Goal: Transaction & Acquisition: Purchase product/service

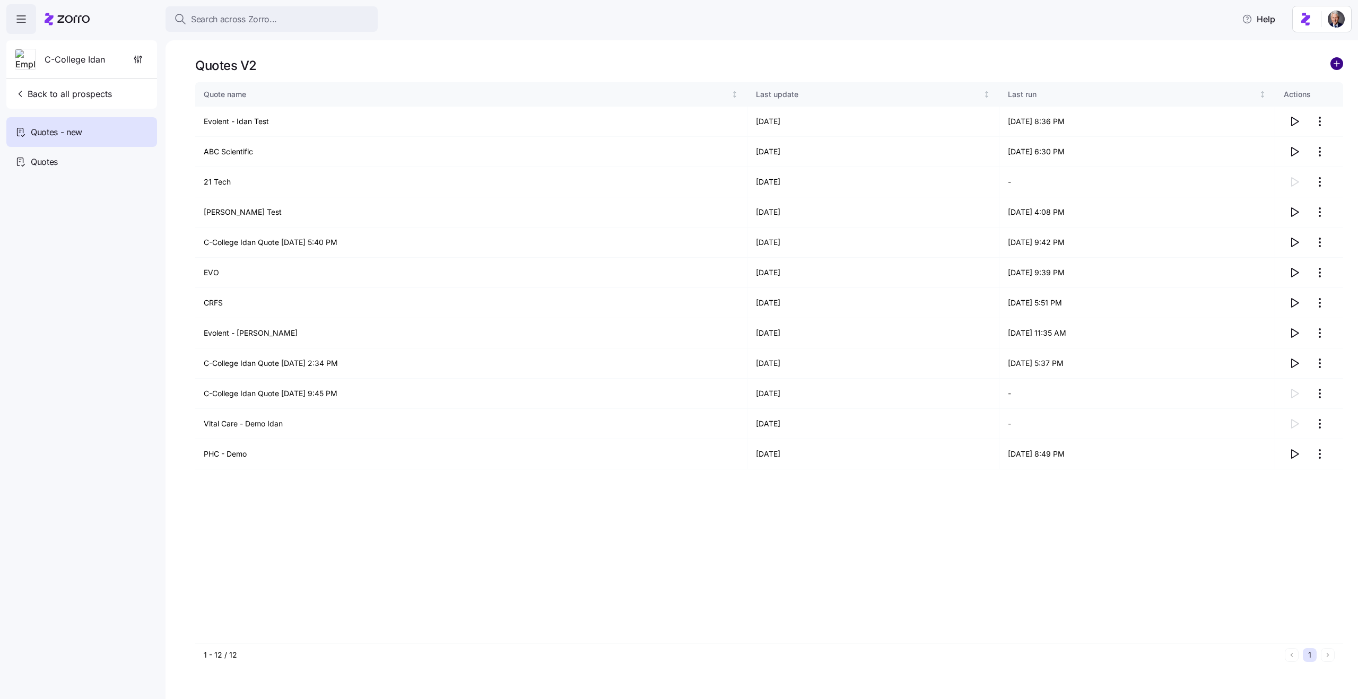
click at [1334, 60] on circle "add icon" at bounding box center [1337, 64] width 12 height 12
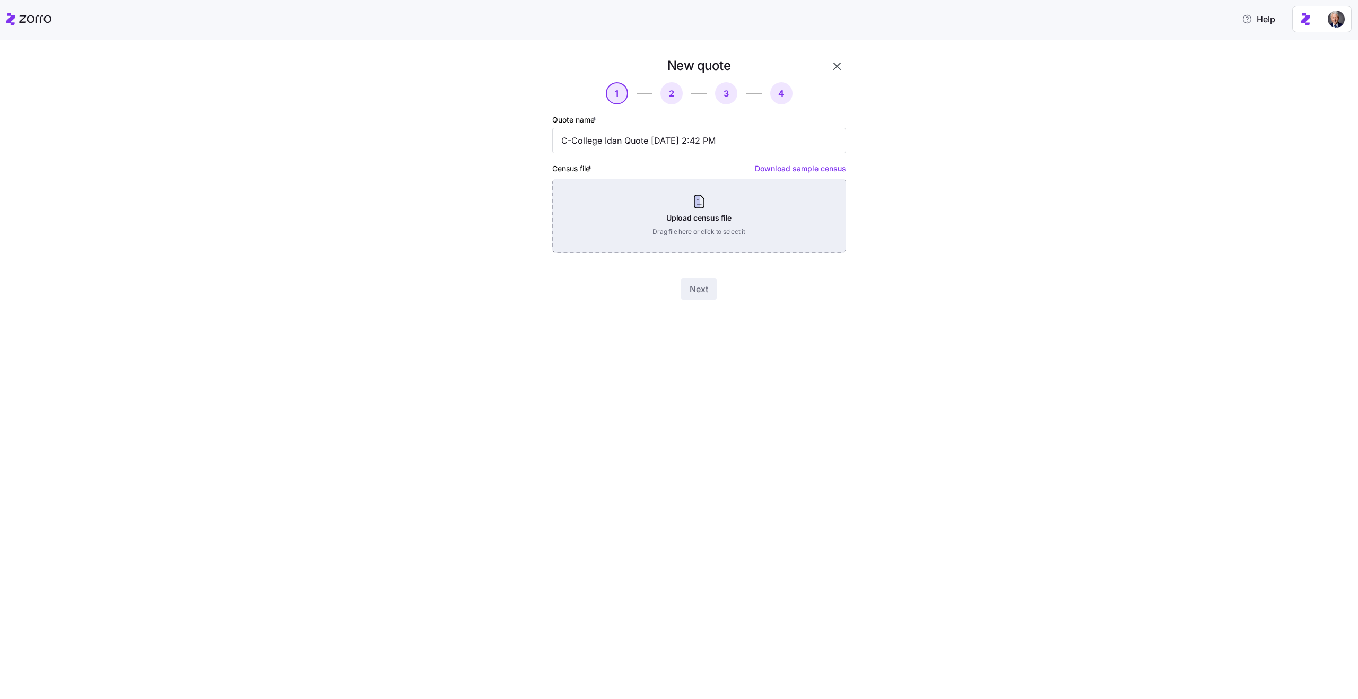
click at [694, 205] on div "Upload census file Drag file here or click to select it" at bounding box center [699, 216] width 294 height 74
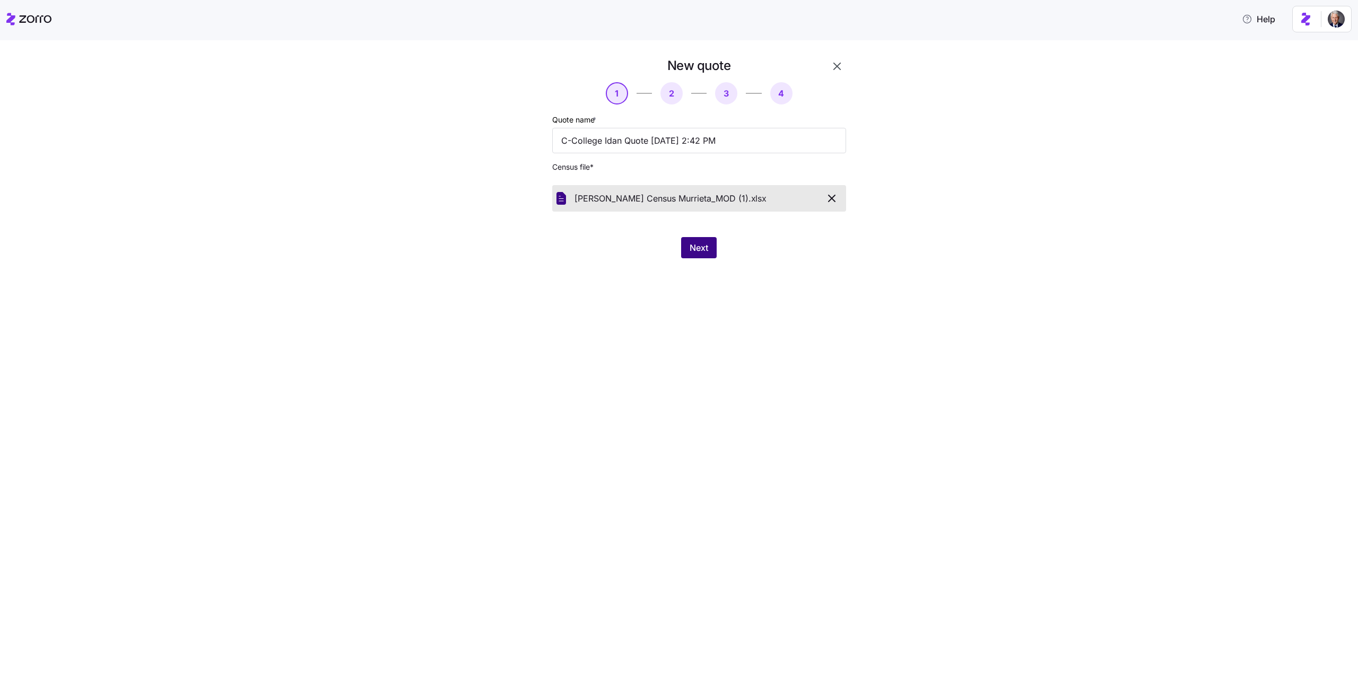
click at [708, 248] on span "Next" at bounding box center [698, 247] width 19 height 13
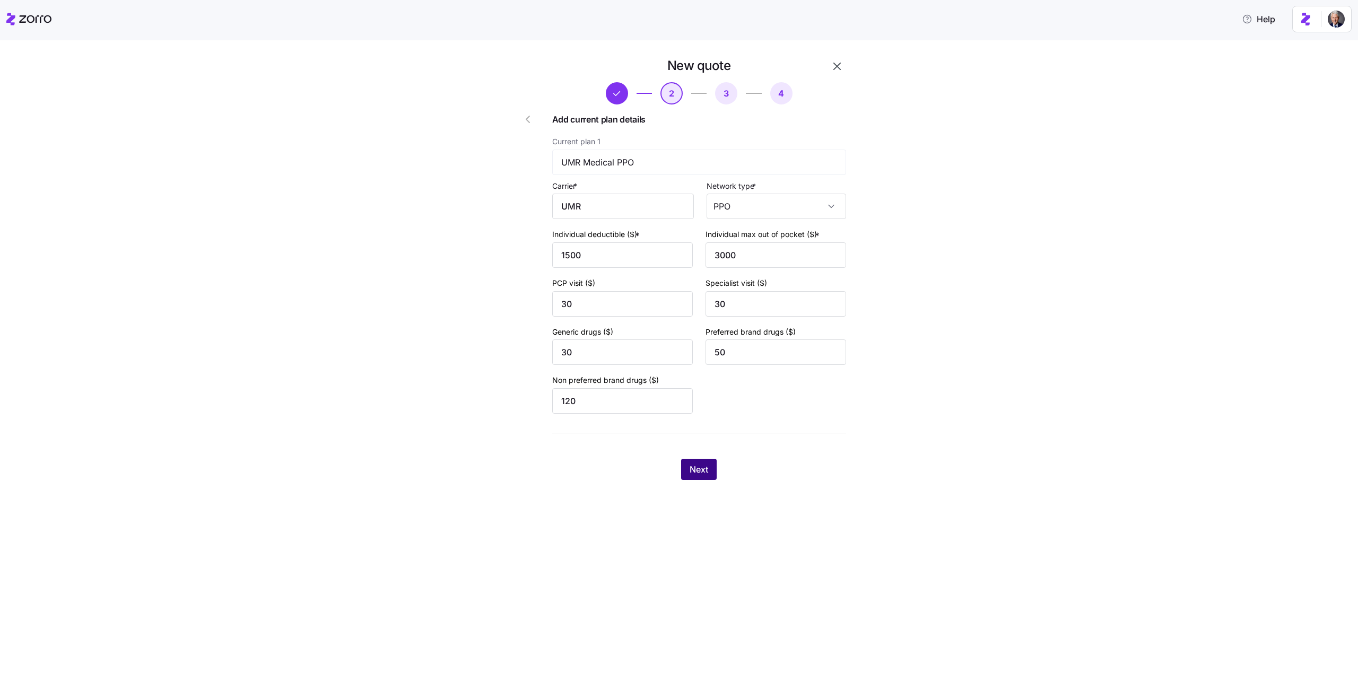
click at [703, 469] on span "Next" at bounding box center [698, 469] width 19 height 13
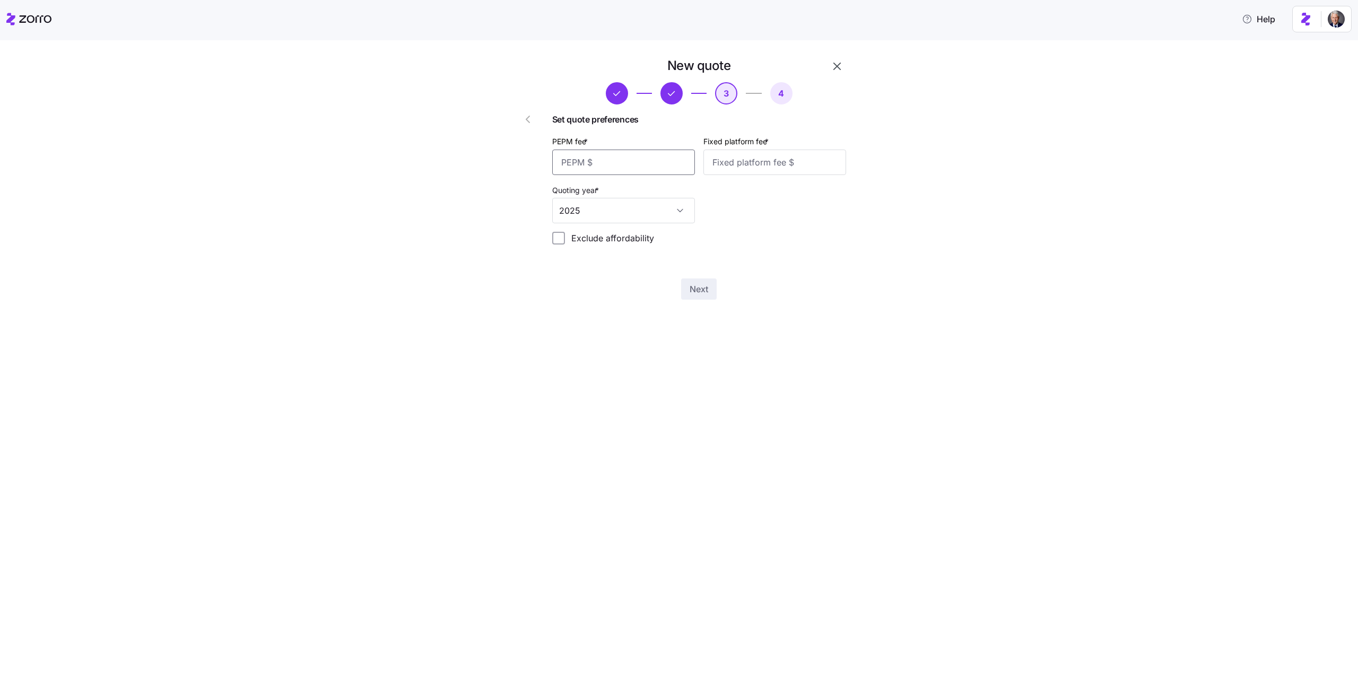
click at [615, 159] on input "PEPM fee *" at bounding box center [623, 162] width 143 height 25
type input "50"
click at [769, 168] on input "Fixed platform fee *" at bounding box center [774, 162] width 143 height 25
type input "200"
click at [692, 299] on button "Next" at bounding box center [699, 288] width 36 height 21
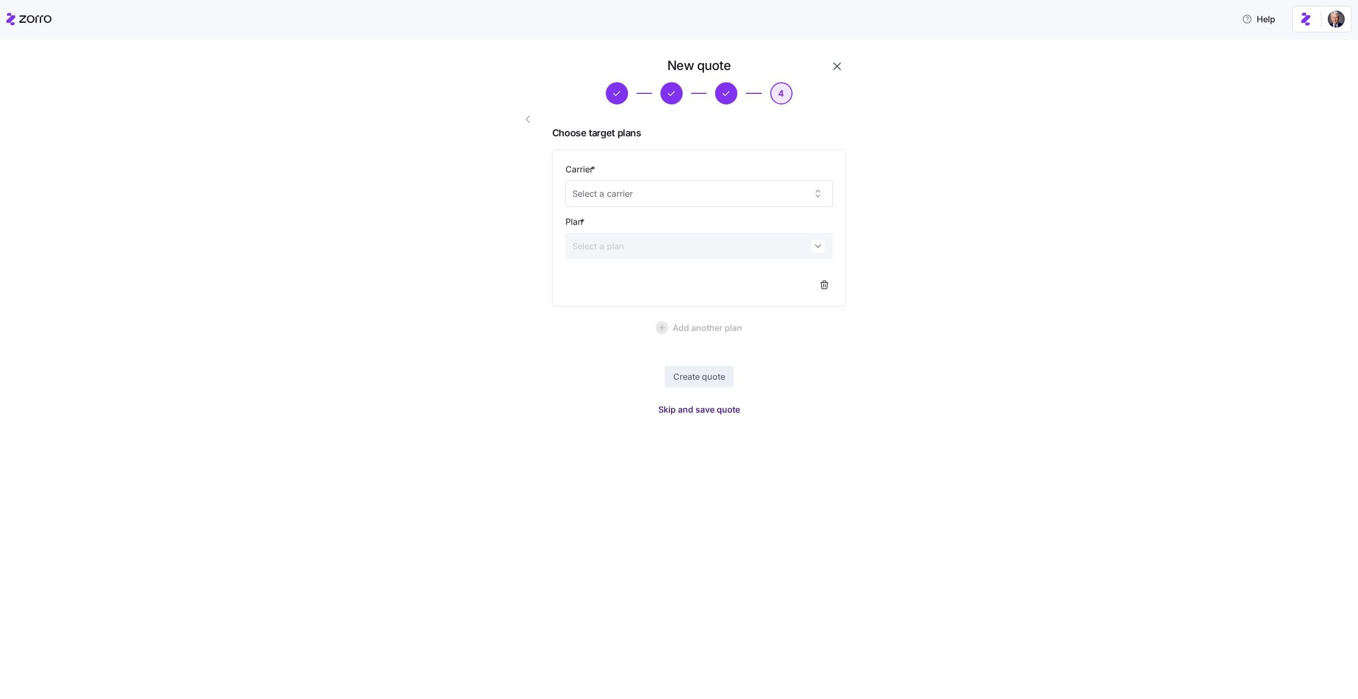
click at [717, 414] on span "Skip and save quote" at bounding box center [699, 409] width 82 height 13
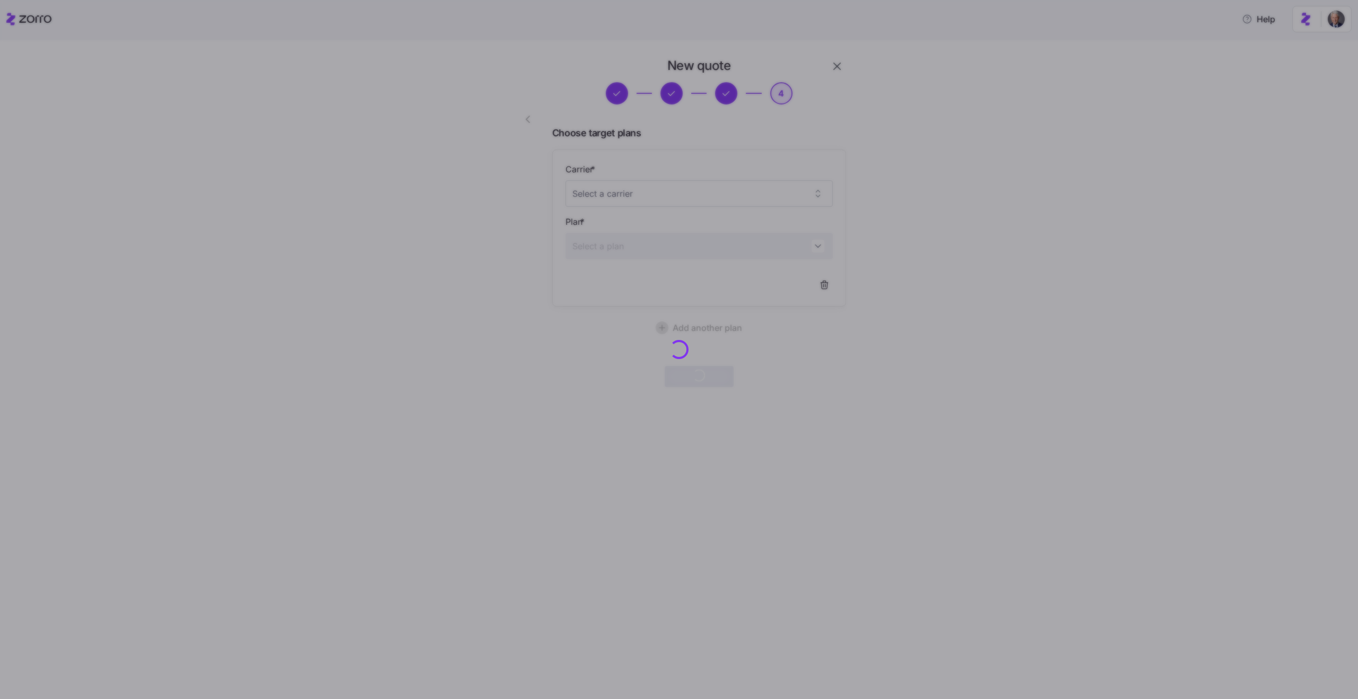
click at [949, 542] on div at bounding box center [679, 349] width 1358 height 699
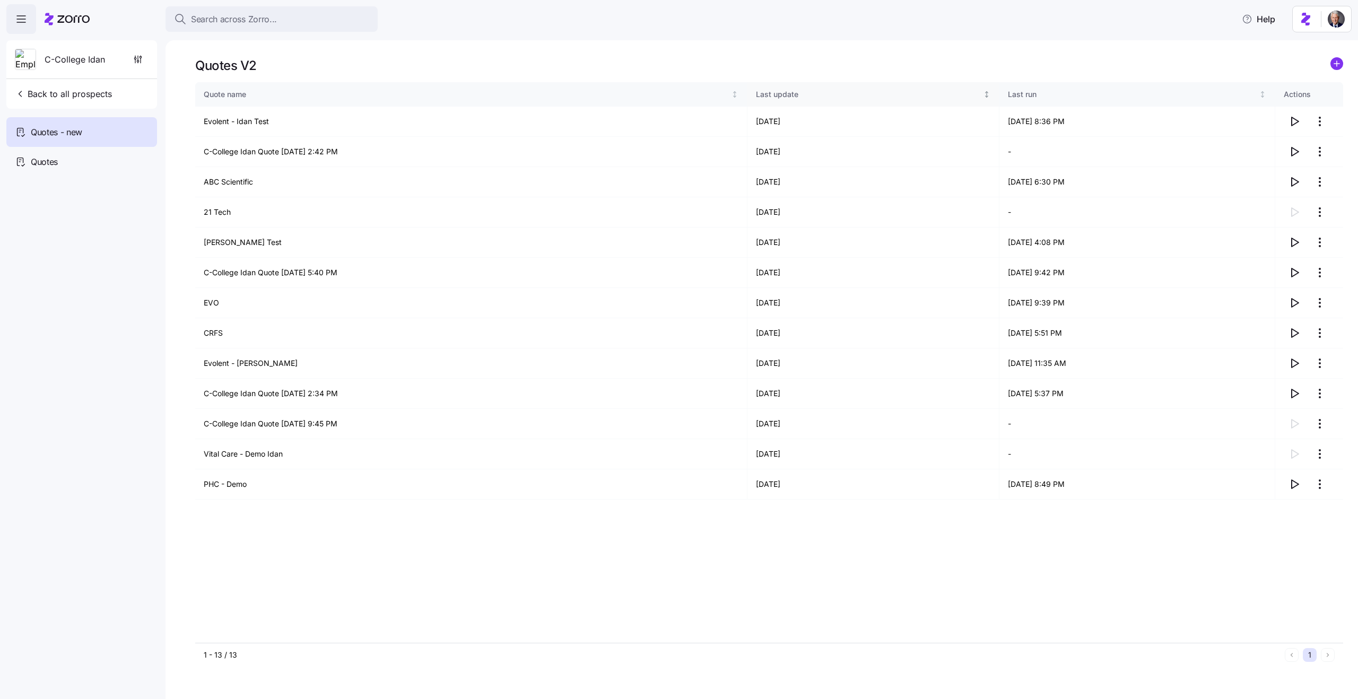
click at [821, 97] on div "Last update" at bounding box center [868, 95] width 225 height 12
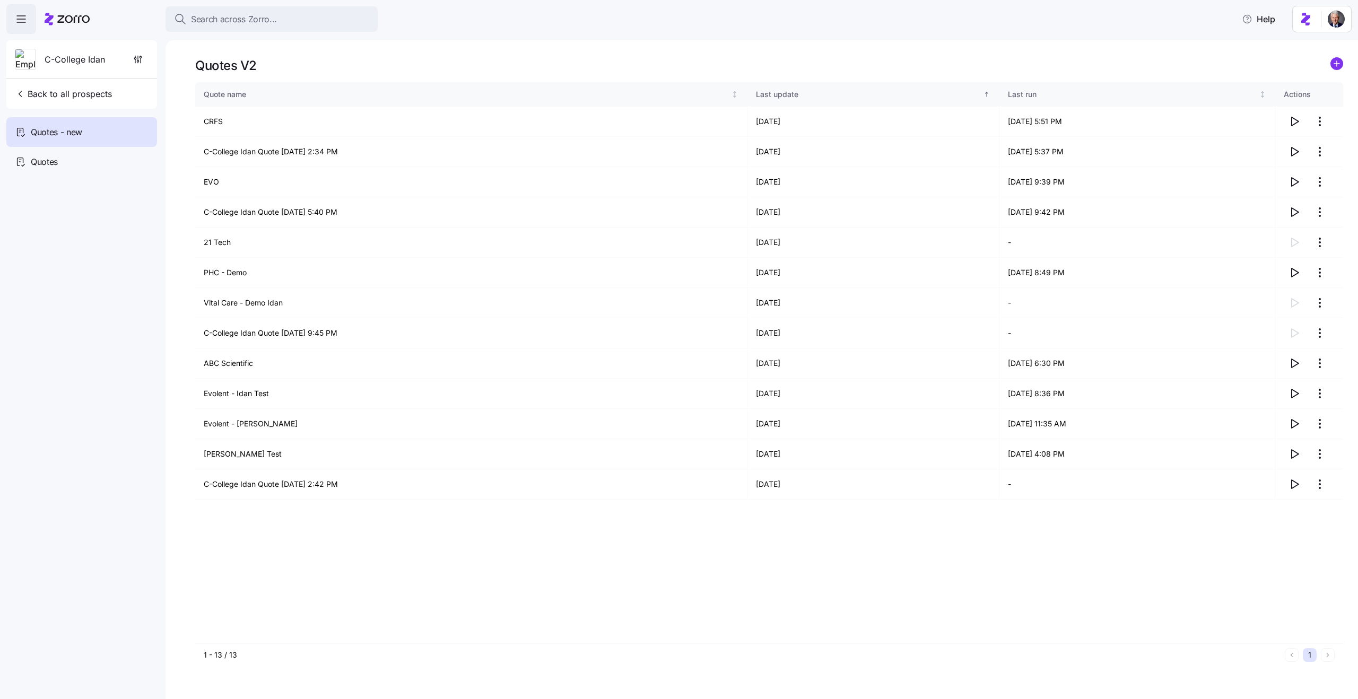
click at [818, 95] on div "Last update" at bounding box center [868, 95] width 225 height 12
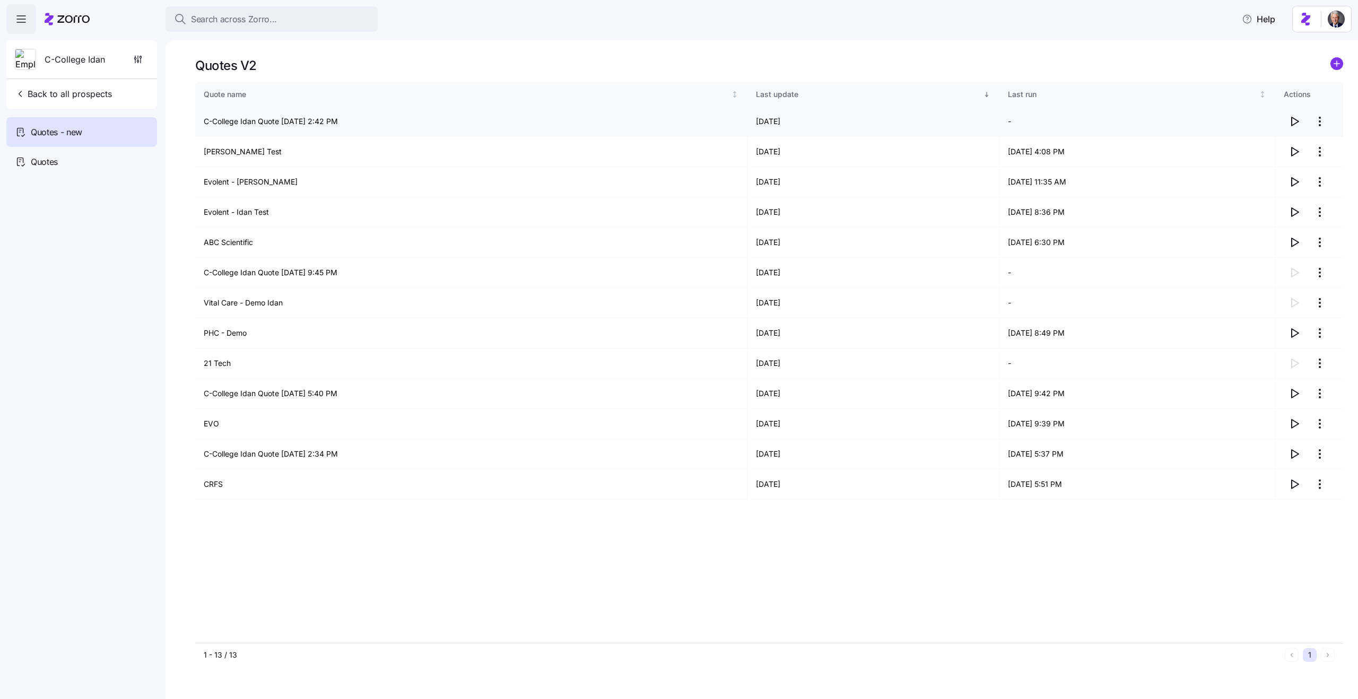
click at [259, 118] on td "C-College Idan Quote 08/24/2025 2:42 PM" at bounding box center [471, 122] width 552 height 30
click at [322, 118] on td "C-College Idan Quote 08/24/2025 2:42 PM" at bounding box center [471, 122] width 552 height 30
click at [1291, 121] on icon "button" at bounding box center [1294, 121] width 7 height 8
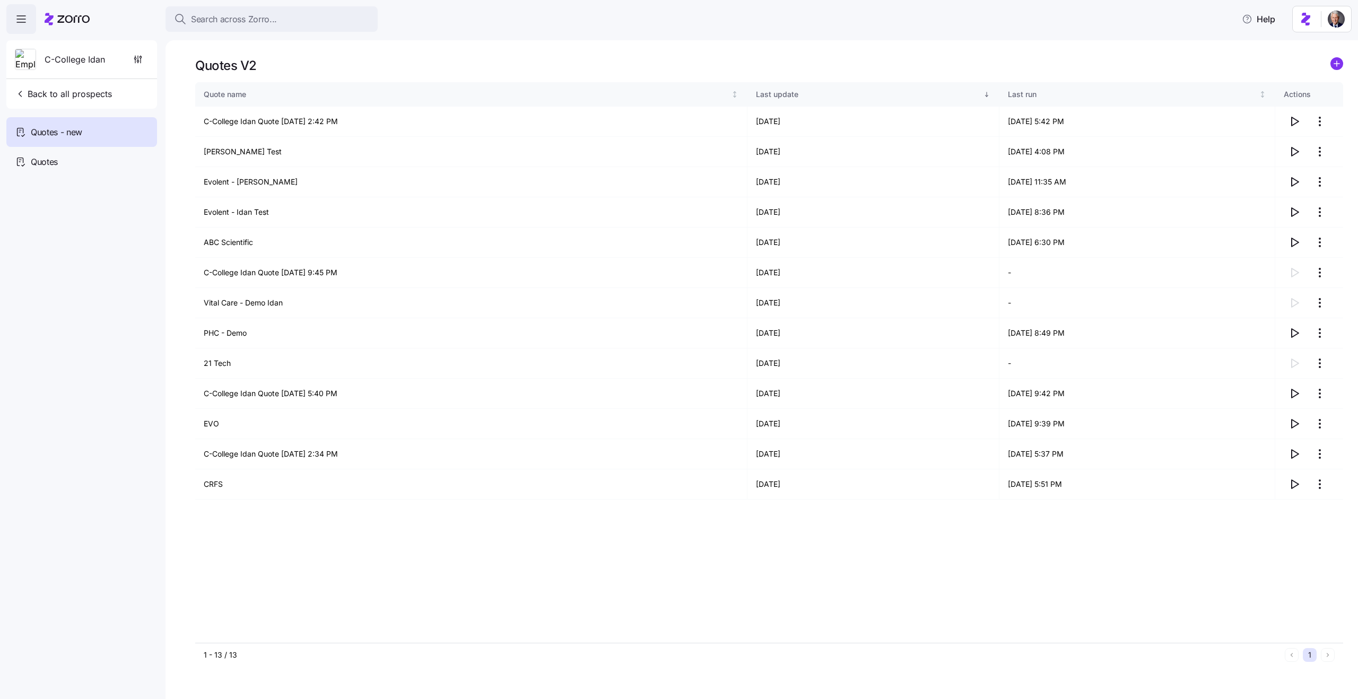
click at [1343, 63] on div "Quotes V2 Quote name Last update Last run Actions C-College Idan Quote 08/24/20…" at bounding box center [761, 369] width 1192 height 659
click at [1332, 63] on circle "add icon" at bounding box center [1337, 64] width 12 height 12
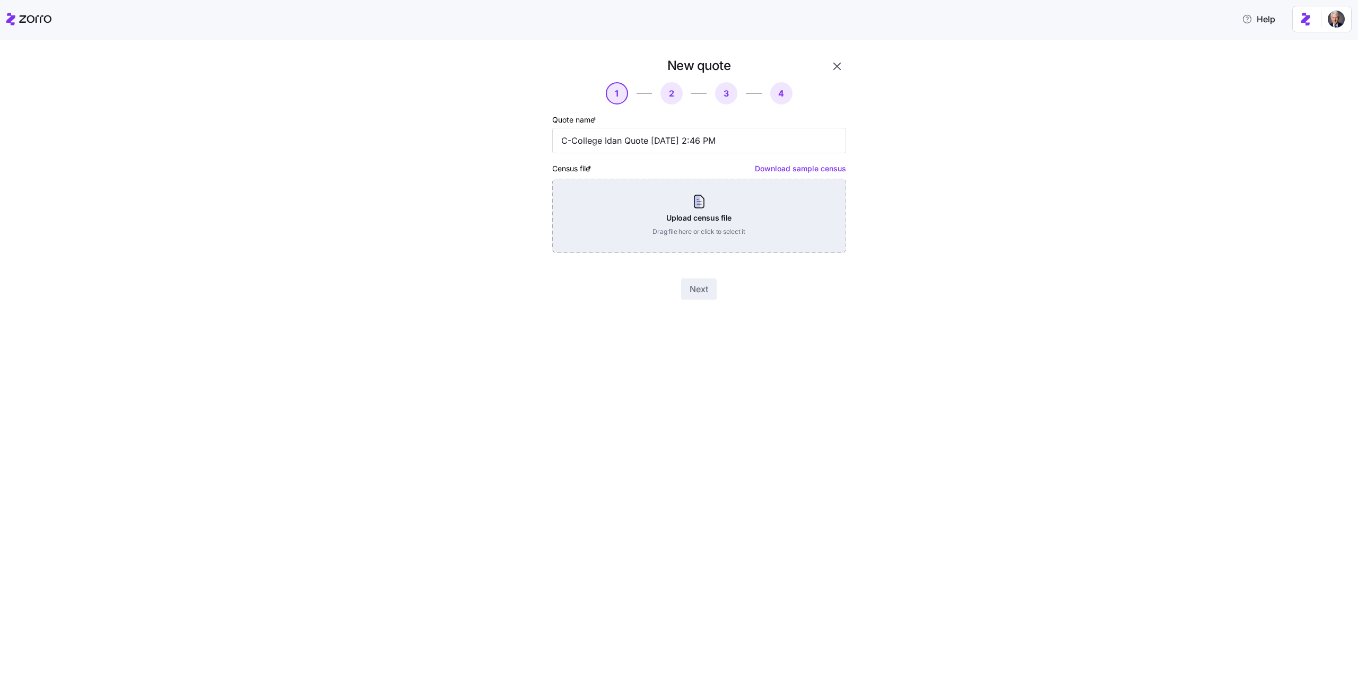
click at [669, 199] on div "Upload census file Drag file here or click to select it" at bounding box center [699, 216] width 294 height 74
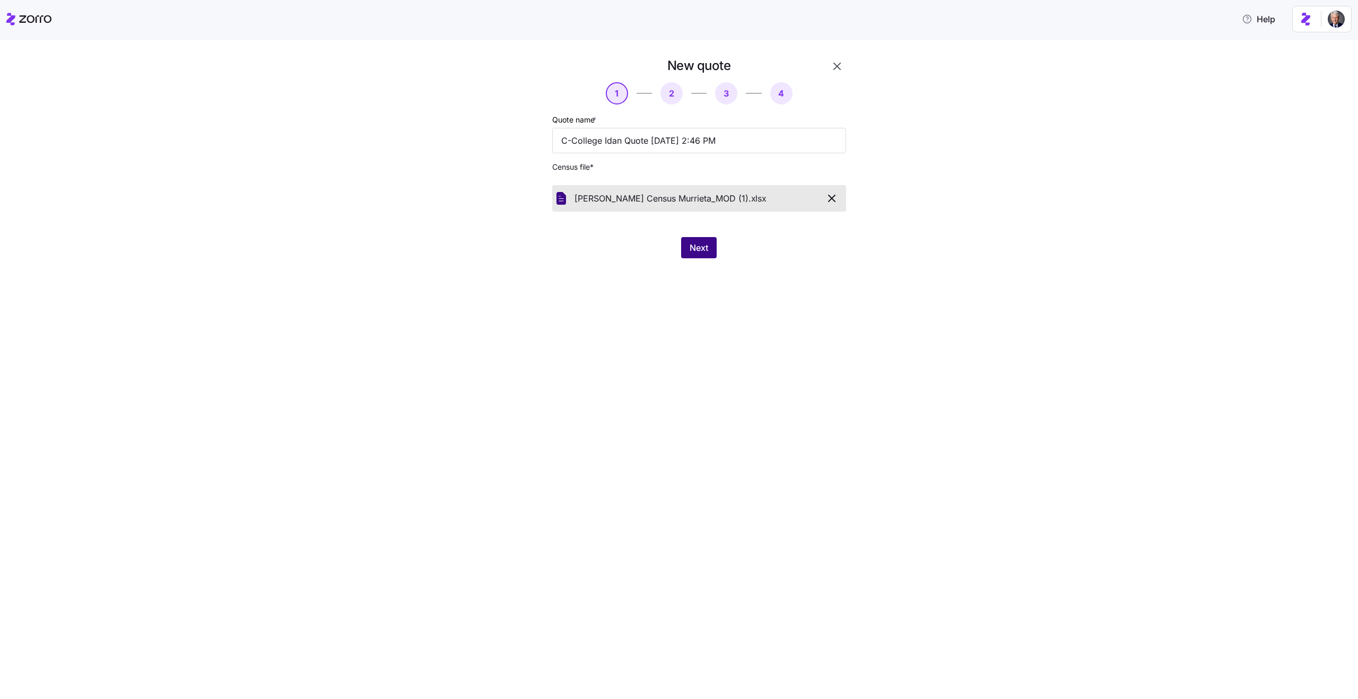
click at [695, 246] on span "Next" at bounding box center [698, 247] width 19 height 13
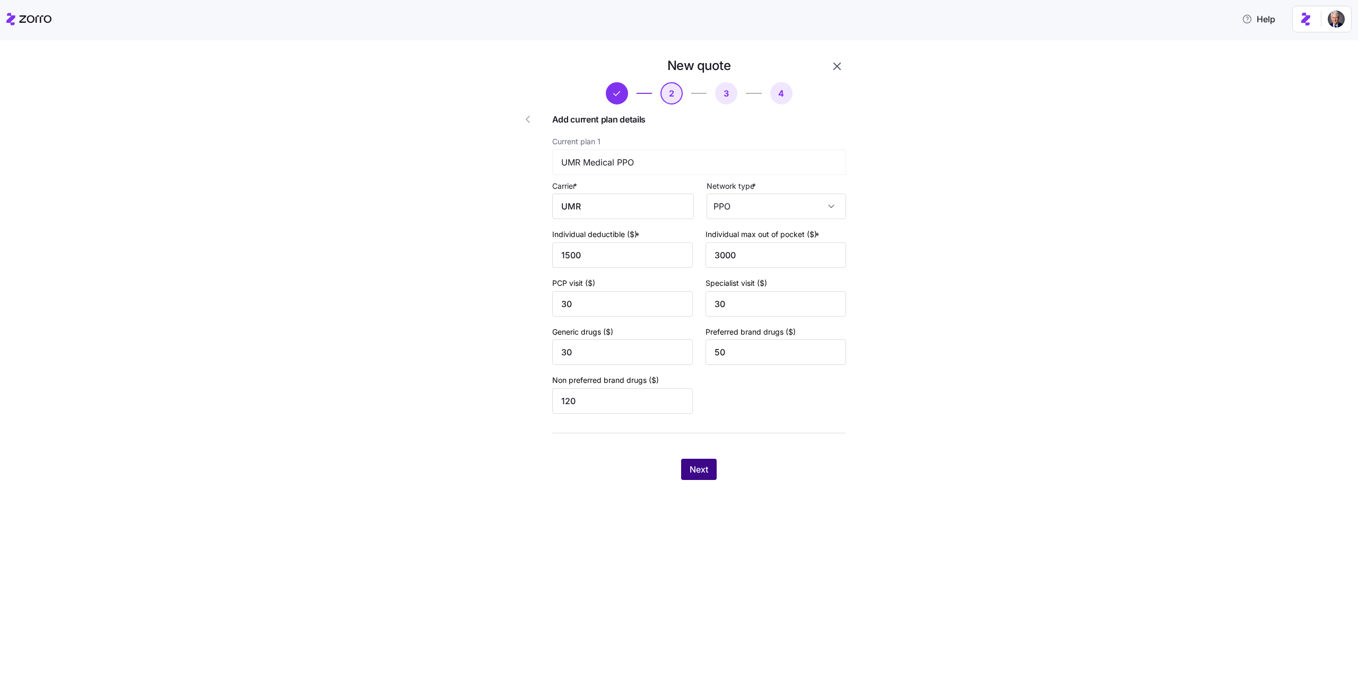
click at [702, 470] on span "Next" at bounding box center [698, 469] width 19 height 13
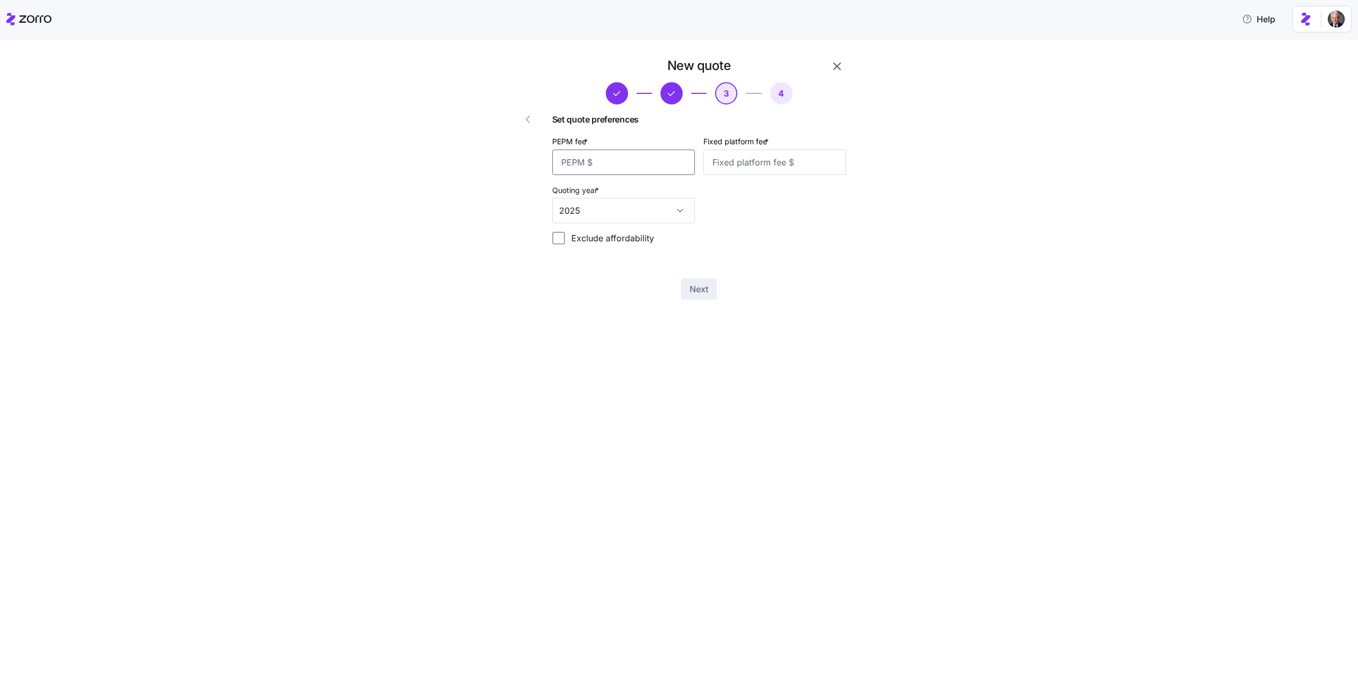
click at [618, 160] on input "PEPM fee *" at bounding box center [623, 162] width 143 height 25
type input "50"
click at [736, 171] on input "Fixed platform fee *" at bounding box center [774, 162] width 143 height 25
type input "200"
click at [697, 283] on span "Next" at bounding box center [698, 289] width 19 height 13
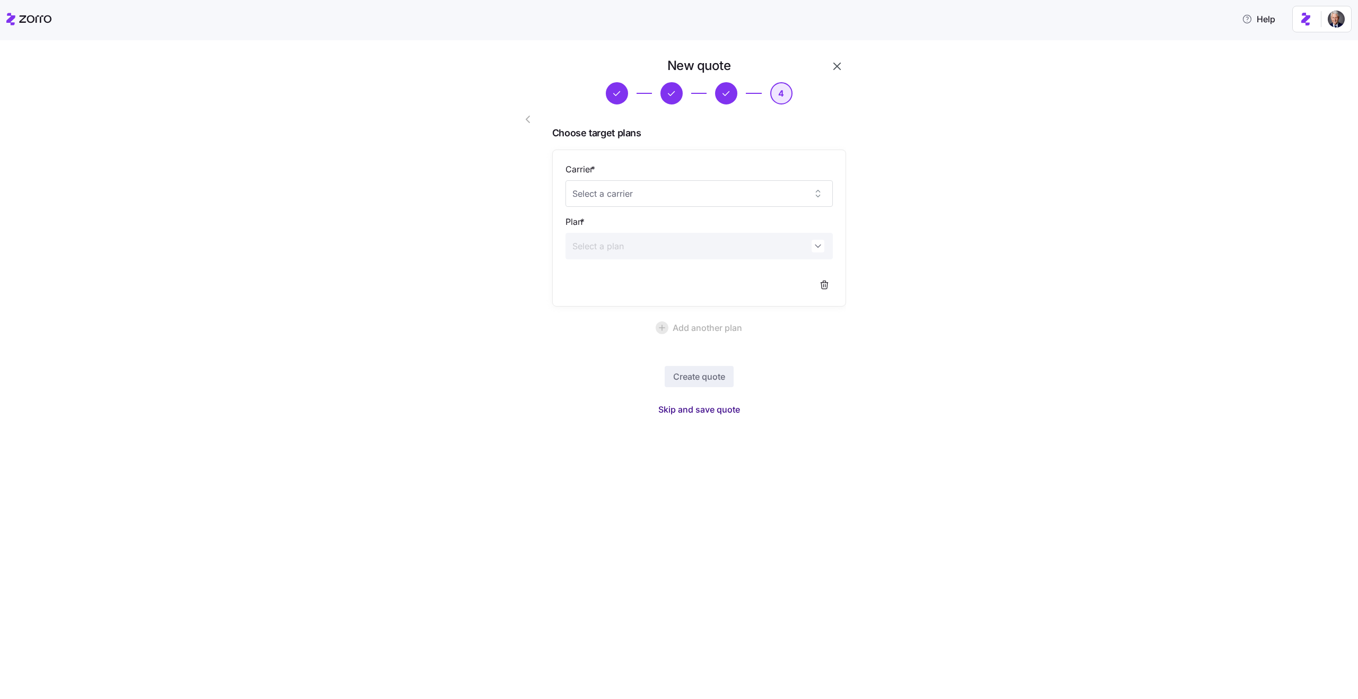
click at [688, 414] on span "Skip and save quote" at bounding box center [699, 409] width 82 height 13
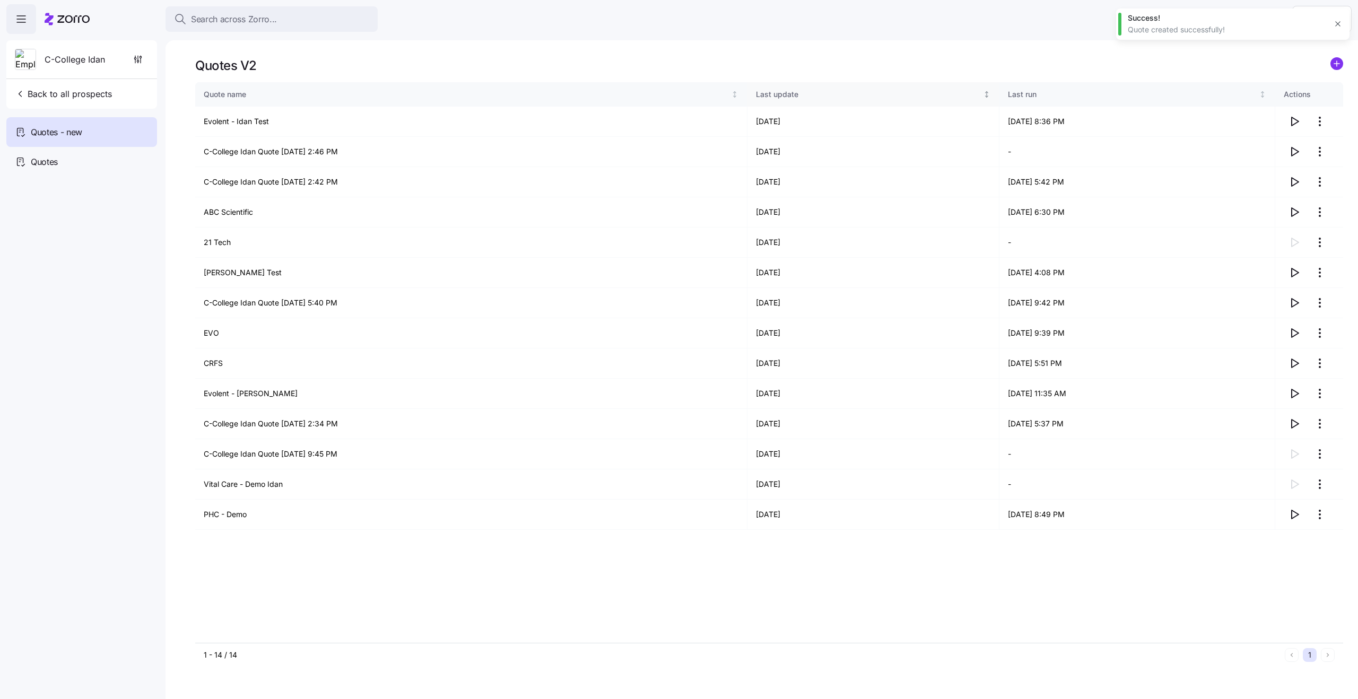
click at [810, 101] on th "Last update" at bounding box center [873, 94] width 252 height 24
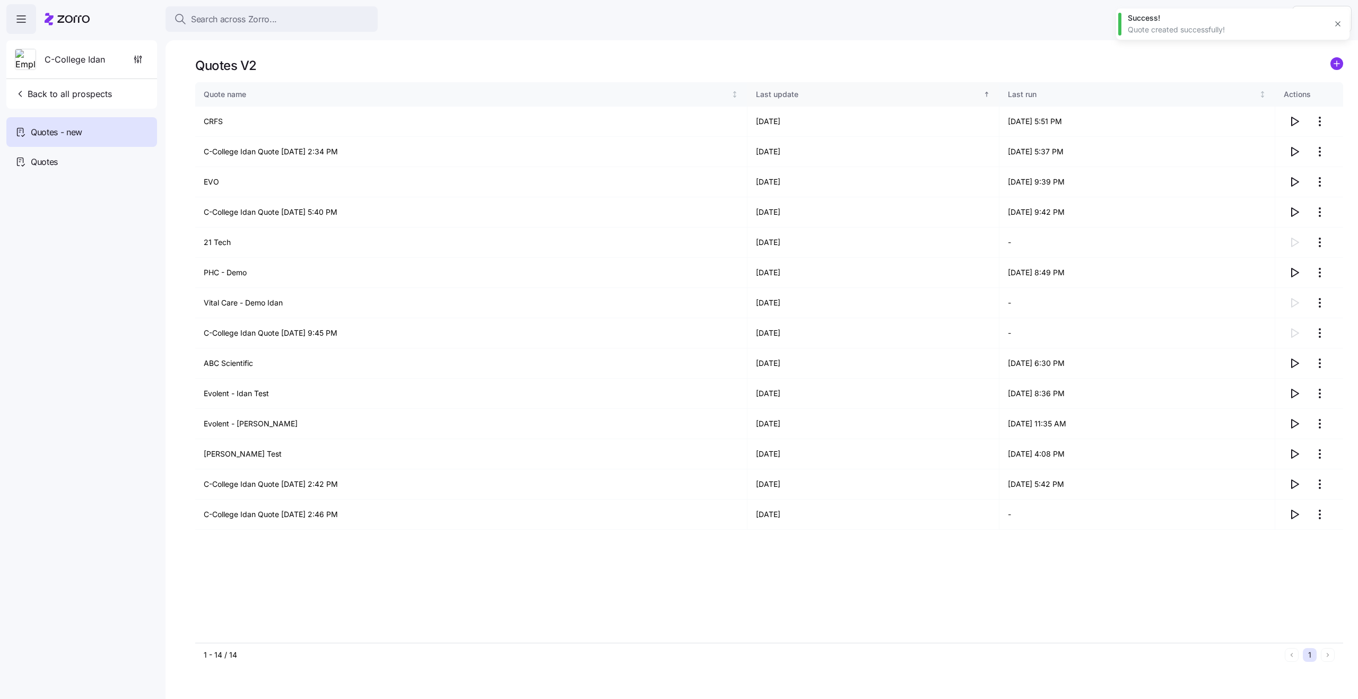
click at [810, 101] on th "Last update" at bounding box center [873, 94] width 252 height 24
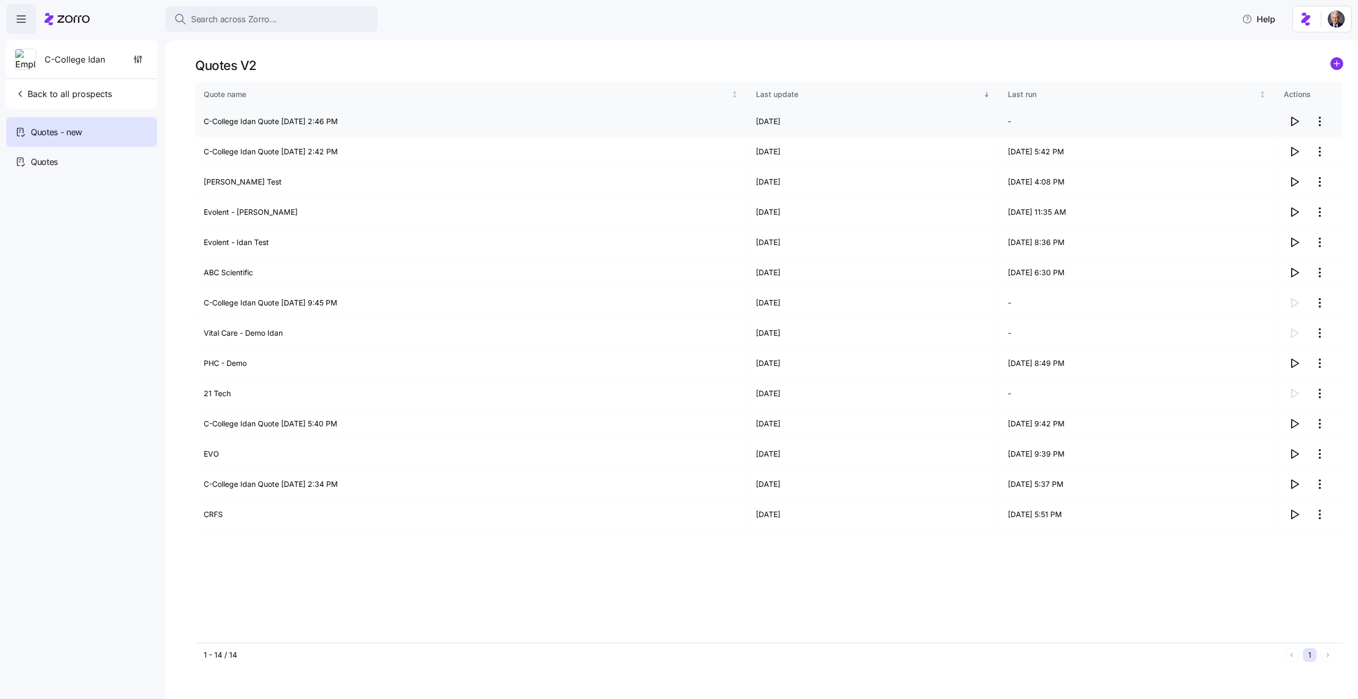
click at [1290, 125] on icon "button" at bounding box center [1294, 121] width 13 height 13
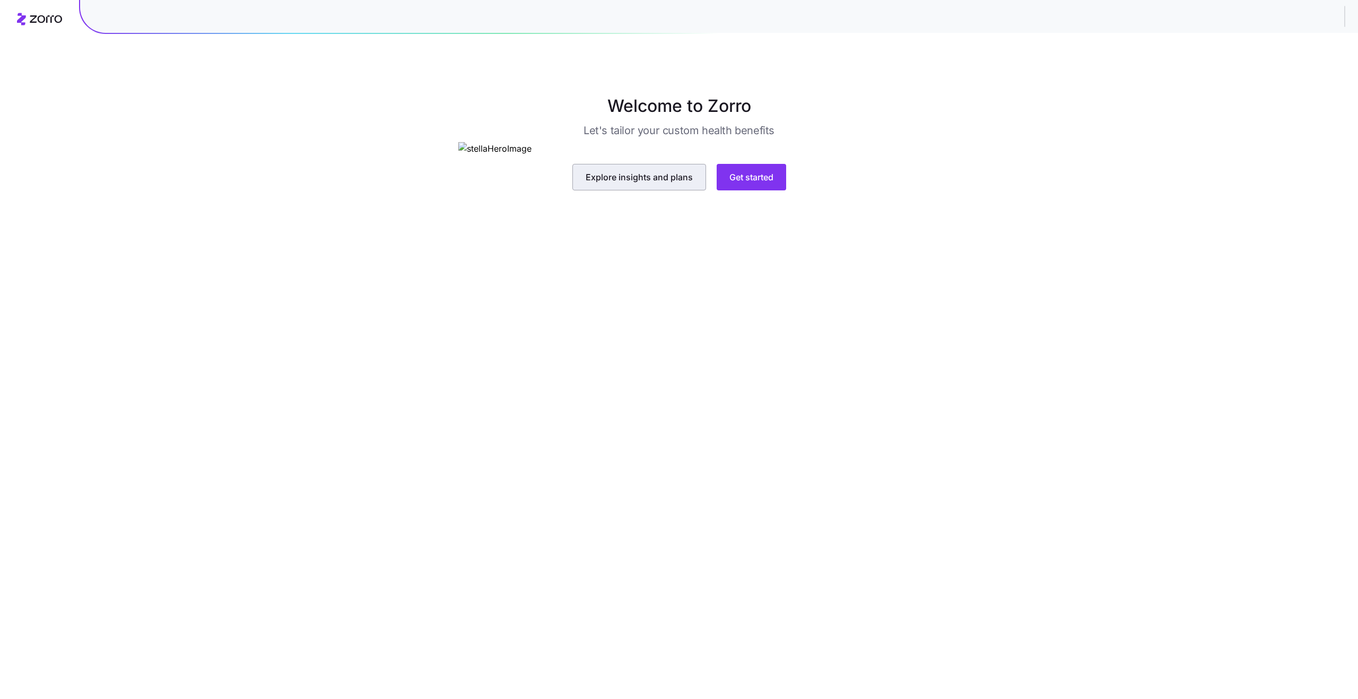
click at [633, 184] on span "Explore insights and plans" at bounding box center [639, 177] width 107 height 13
click at [750, 184] on span "Get started" at bounding box center [751, 177] width 44 height 13
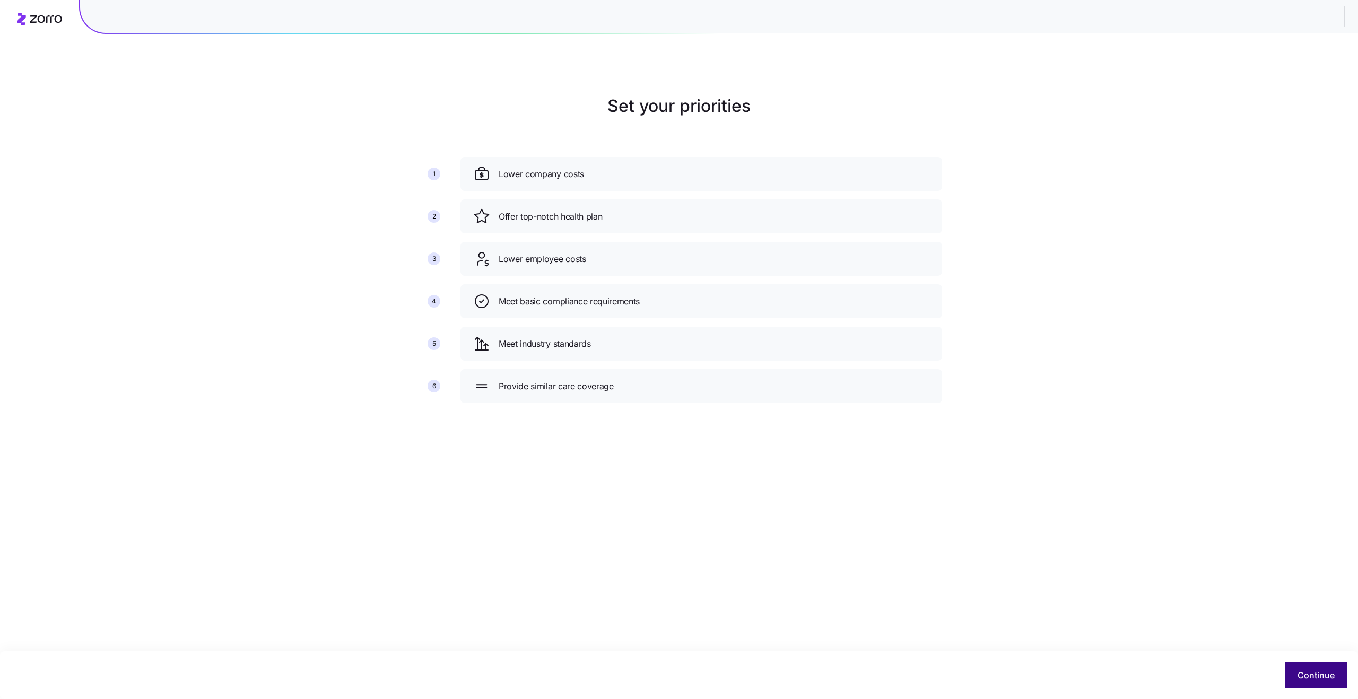
click at [1304, 671] on span "Continue" at bounding box center [1315, 675] width 37 height 13
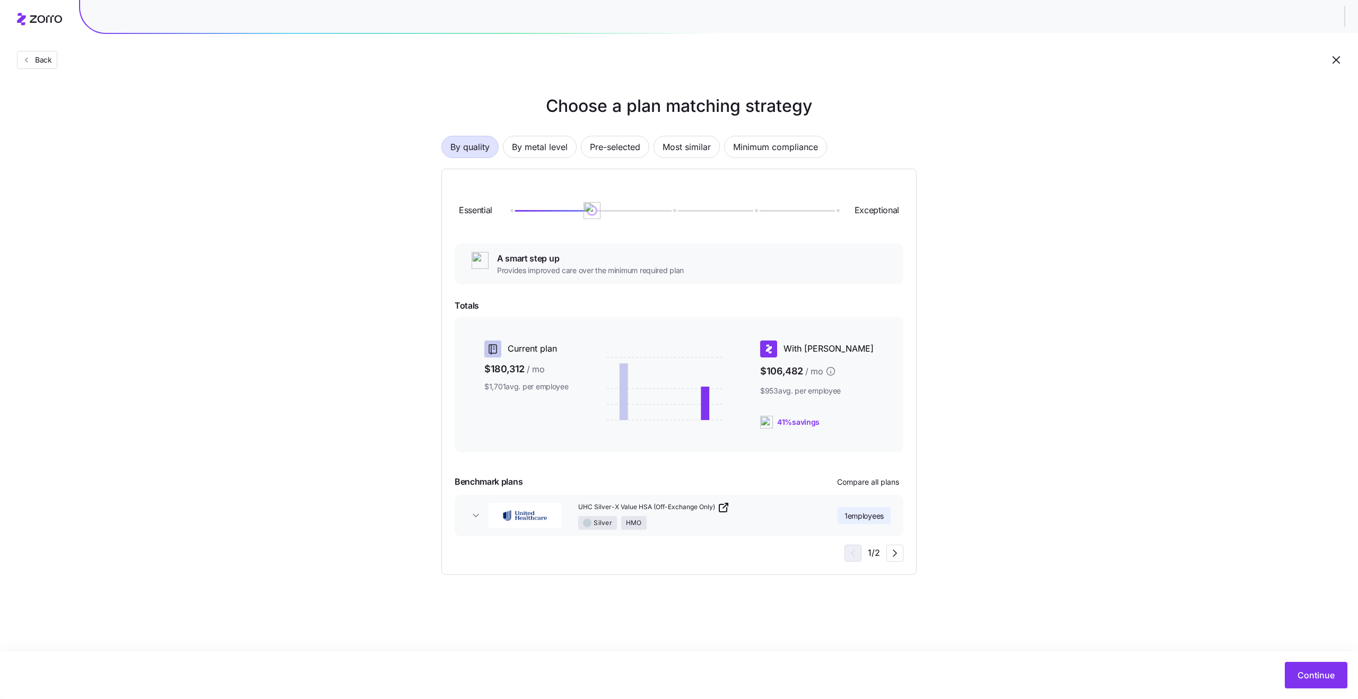
click at [1333, 65] on icon "button" at bounding box center [1336, 60] width 13 height 13
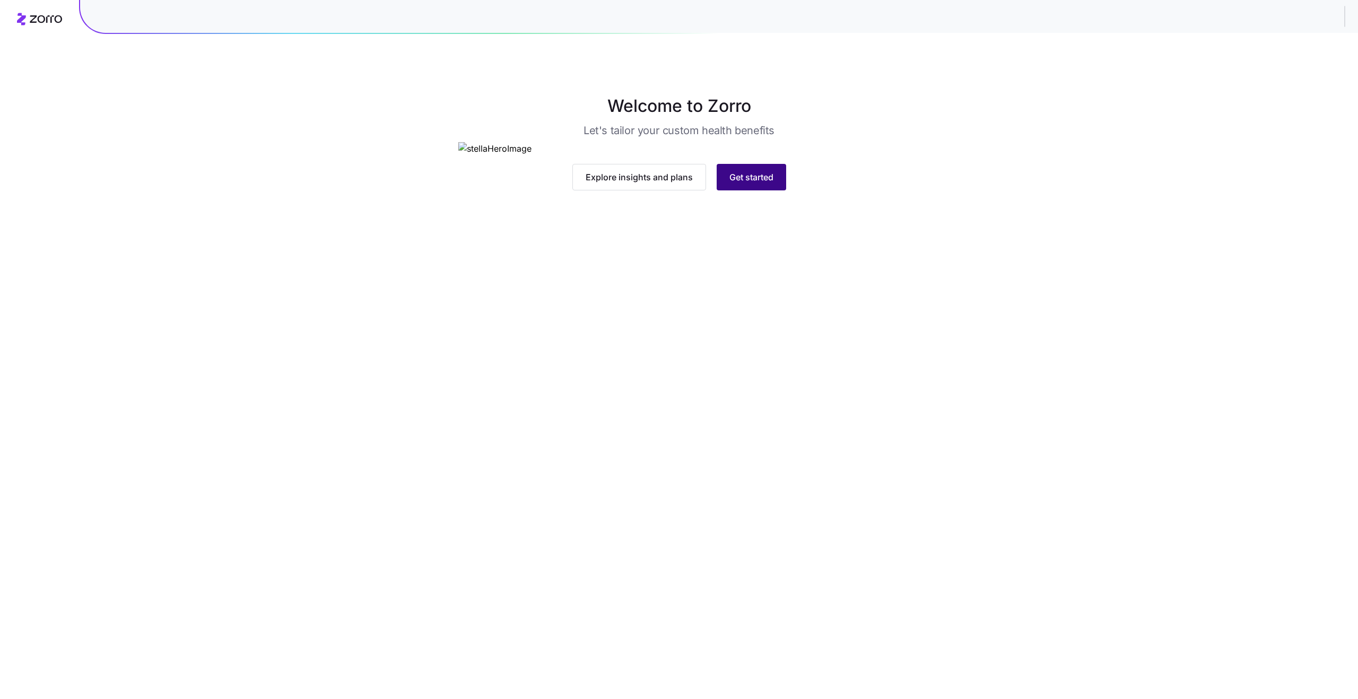
click at [741, 184] on span "Get started" at bounding box center [751, 177] width 44 height 13
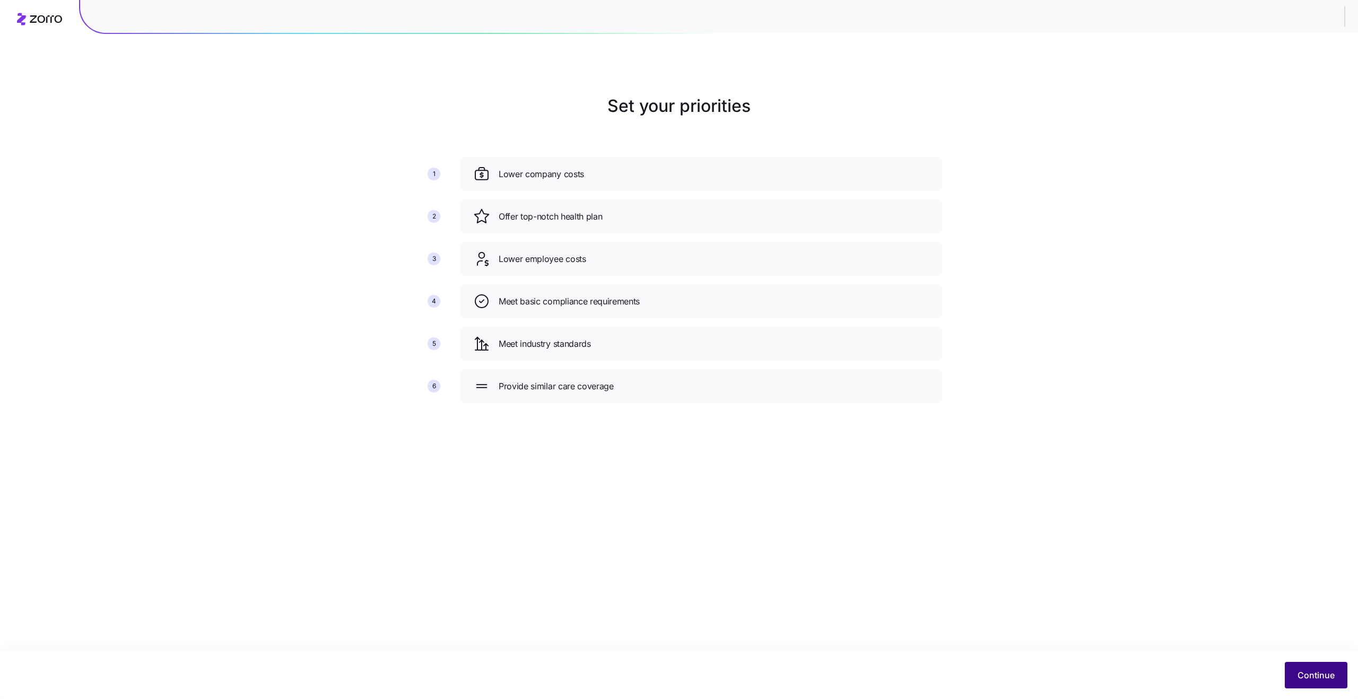
click at [1330, 682] on button "Continue" at bounding box center [1316, 675] width 63 height 27
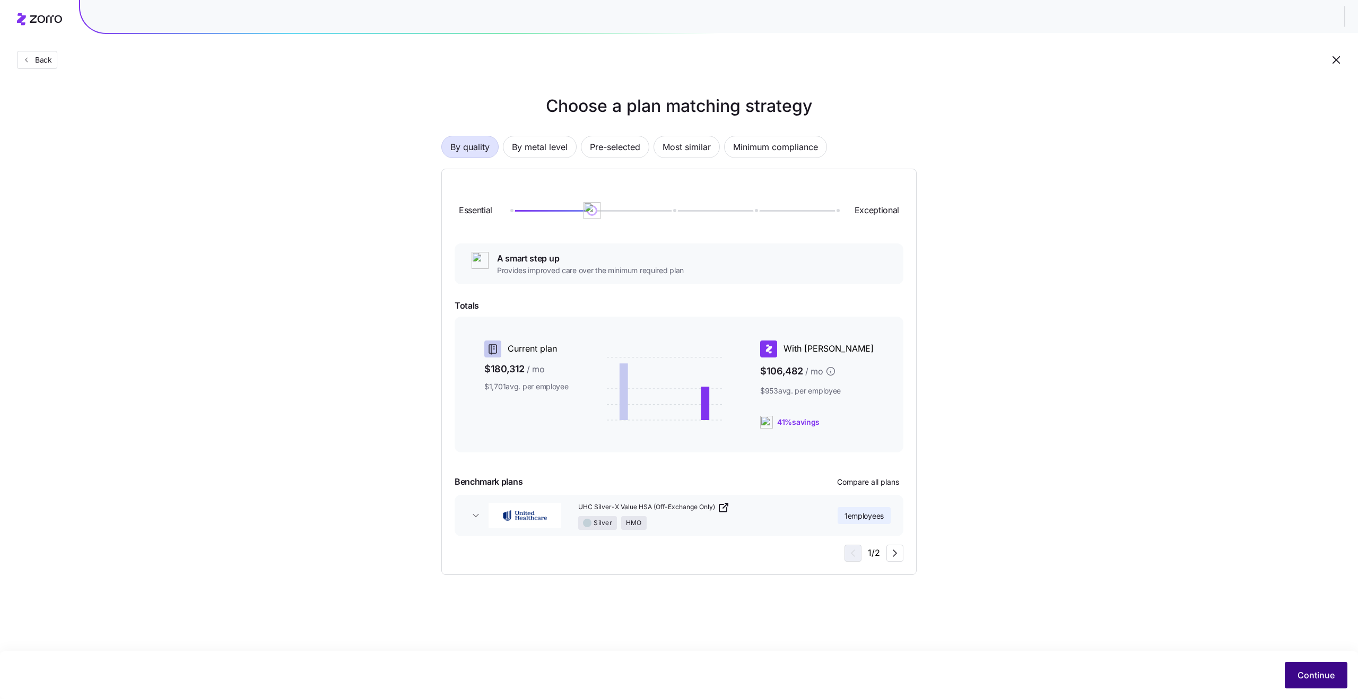
click at [1323, 673] on span "Continue" at bounding box center [1315, 675] width 37 height 13
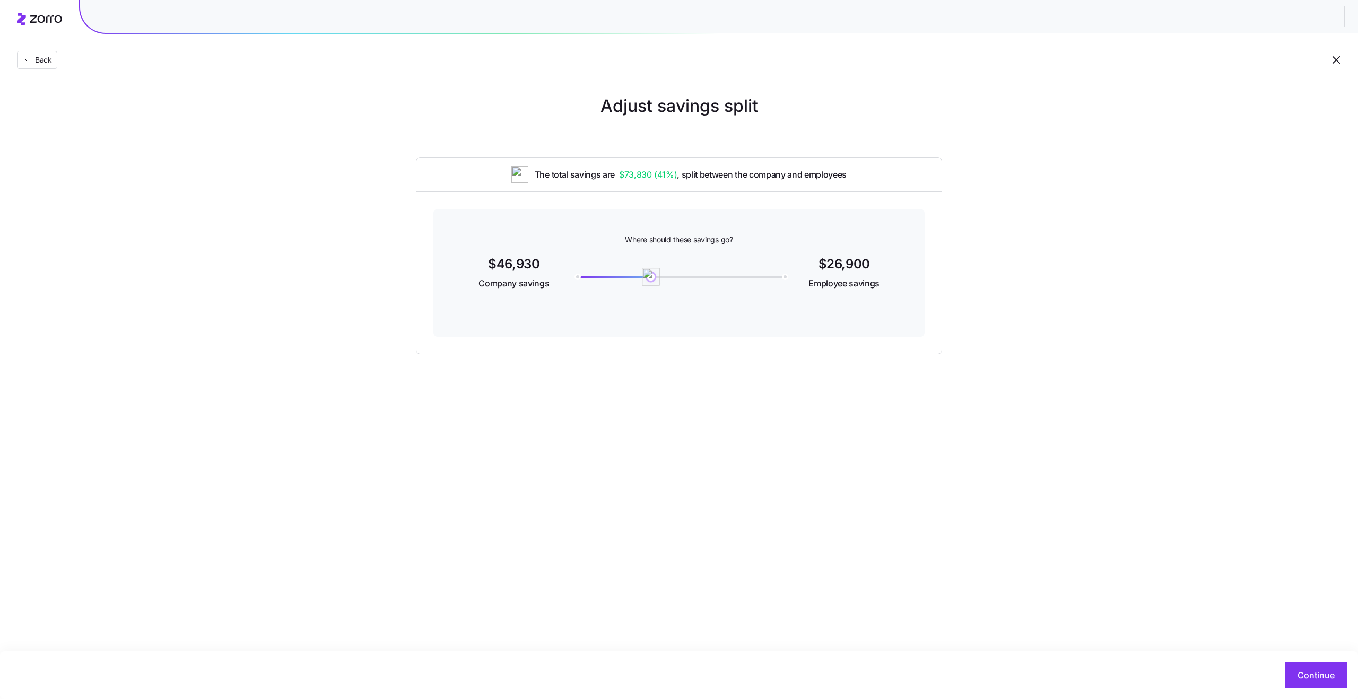
drag, startPoint x: 577, startPoint y: 277, endPoint x: 651, endPoint y: 275, distance: 74.3
click at [651, 275] on img at bounding box center [651, 277] width 18 height 18
click at [1338, 62] on icon "button" at bounding box center [1336, 60] width 13 height 13
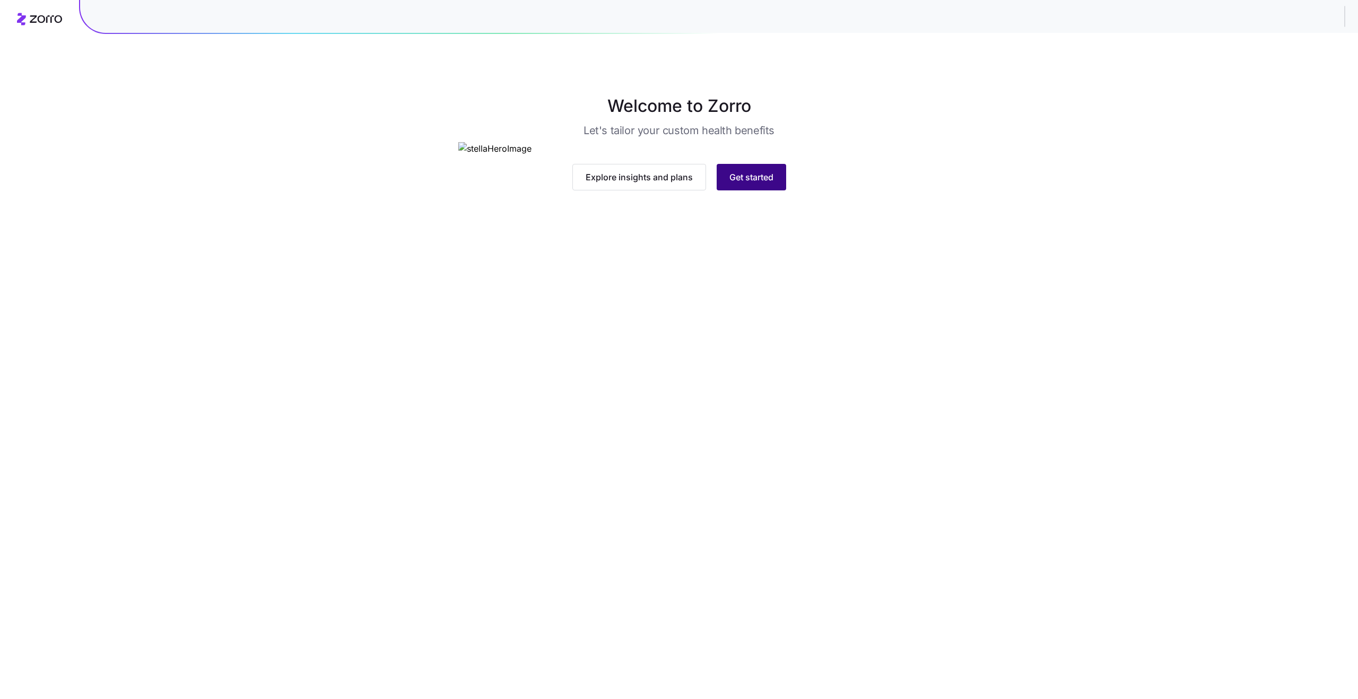
click at [744, 184] on span "Get started" at bounding box center [751, 177] width 44 height 13
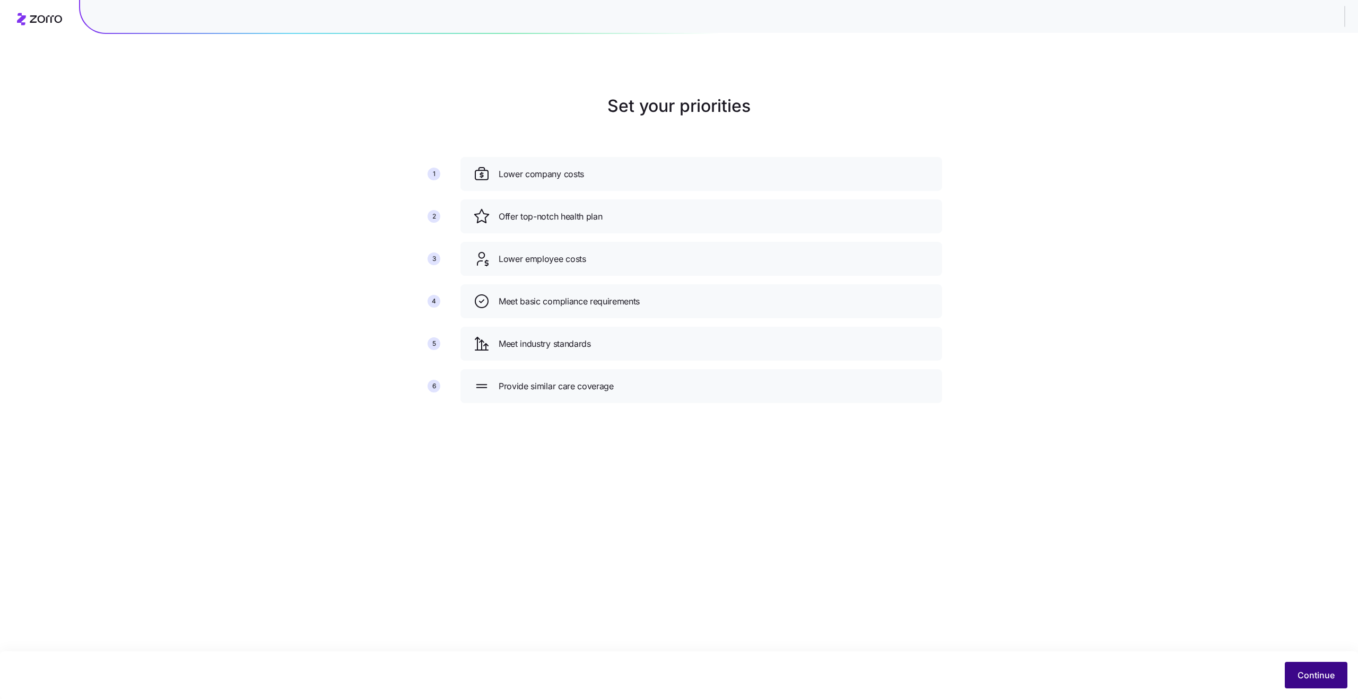
click at [1321, 674] on span "Continue" at bounding box center [1315, 675] width 37 height 13
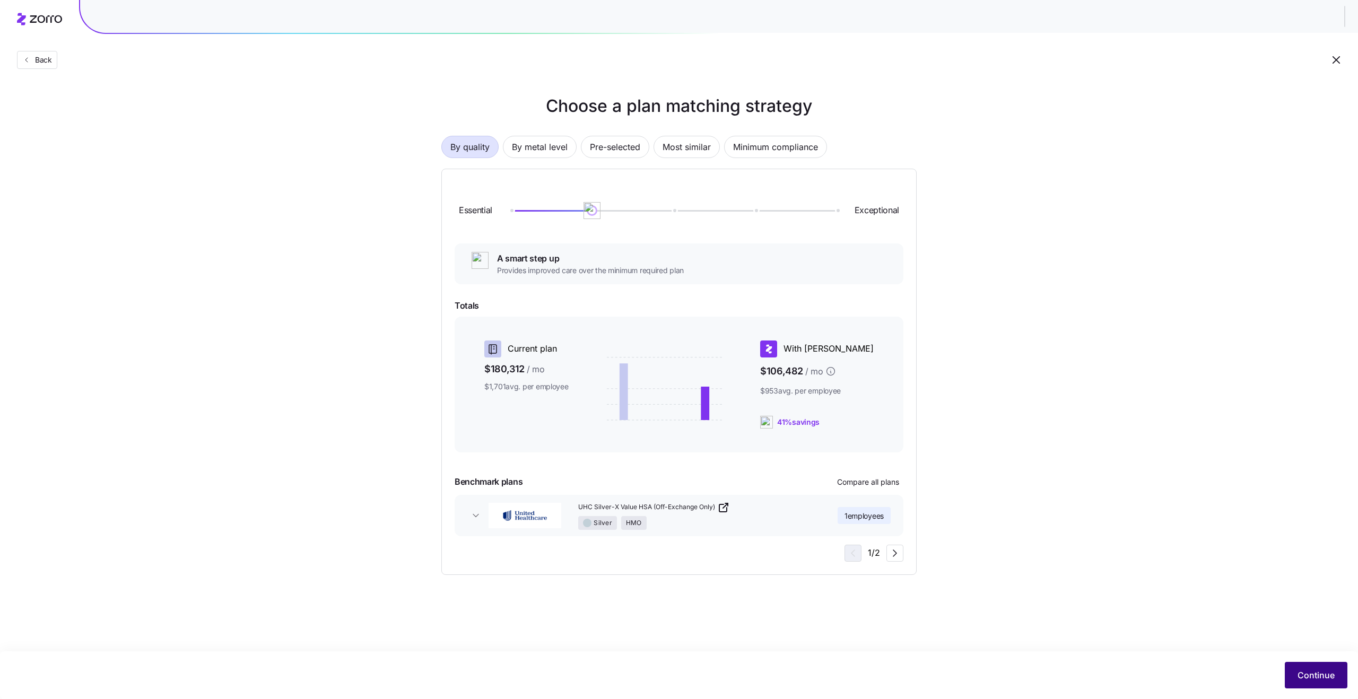
click at [1303, 674] on span "Continue" at bounding box center [1315, 675] width 37 height 13
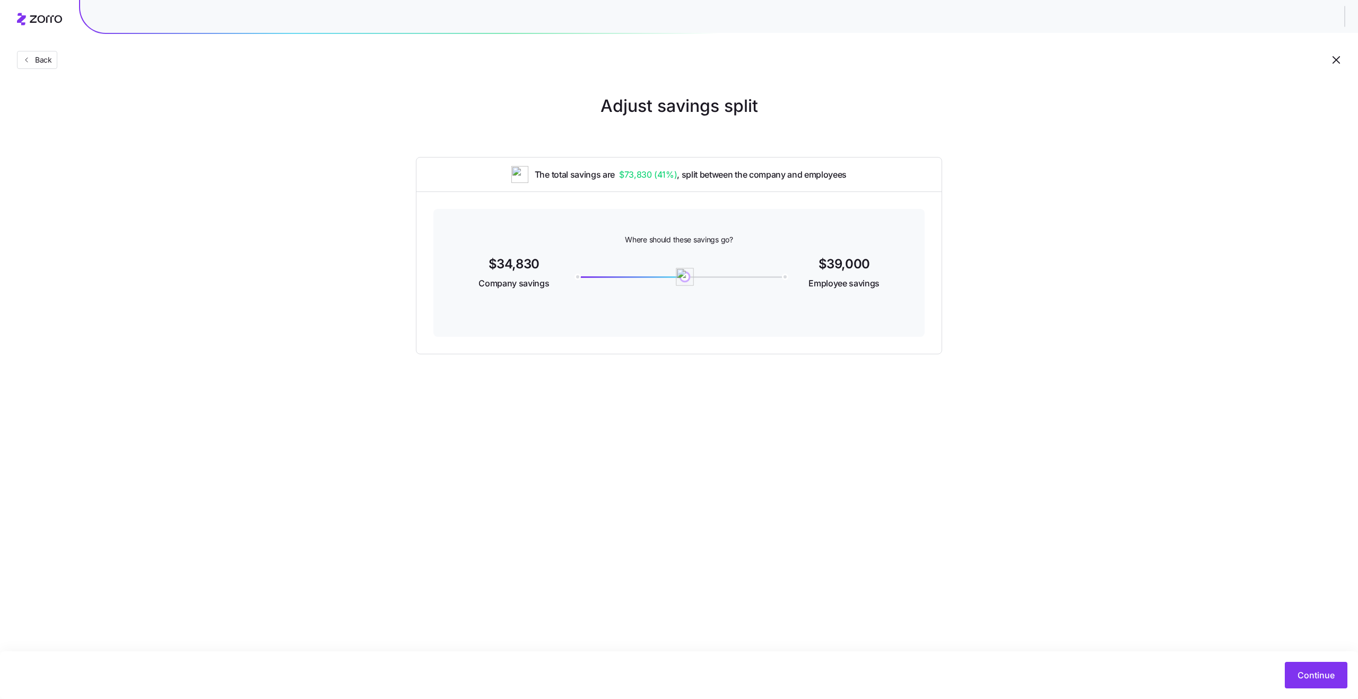
drag, startPoint x: 580, startPoint y: 278, endPoint x: 687, endPoint y: 276, distance: 107.1
click at [687, 276] on img at bounding box center [685, 277] width 18 height 18
click at [1333, 57] on icon "button" at bounding box center [1336, 60] width 13 height 13
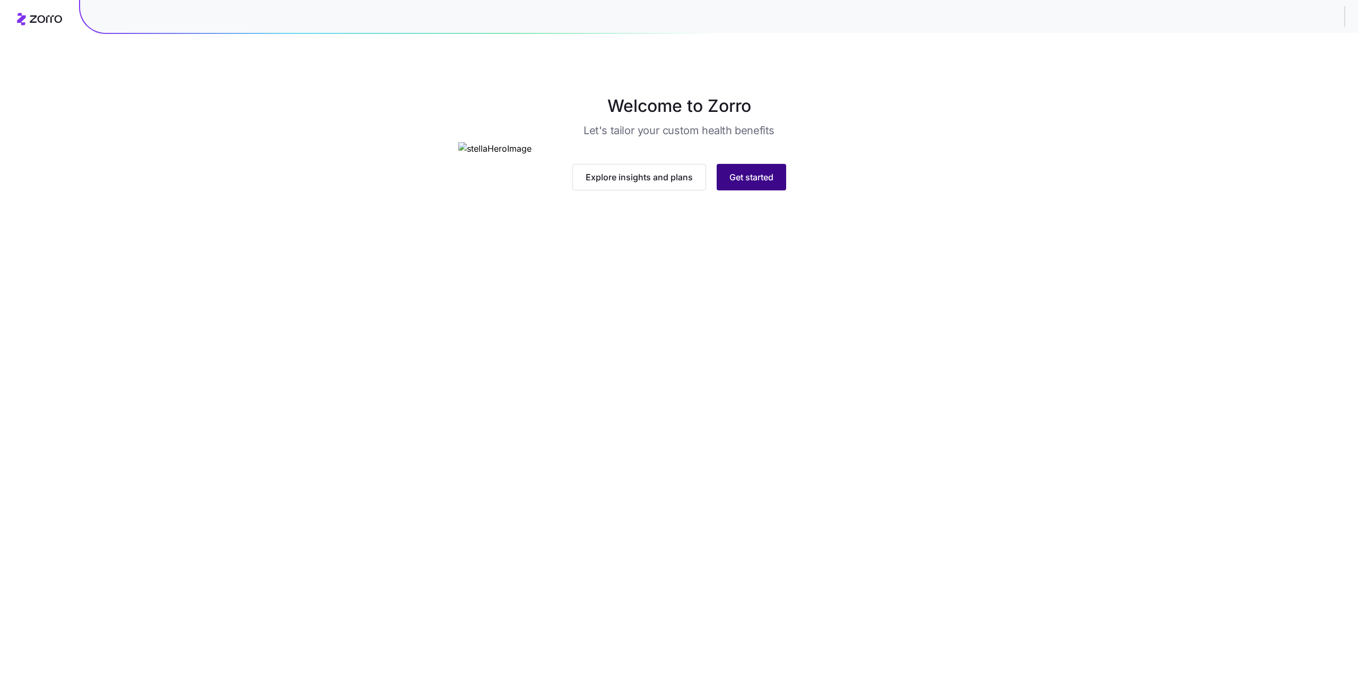
click at [754, 184] on span "Get started" at bounding box center [751, 177] width 44 height 13
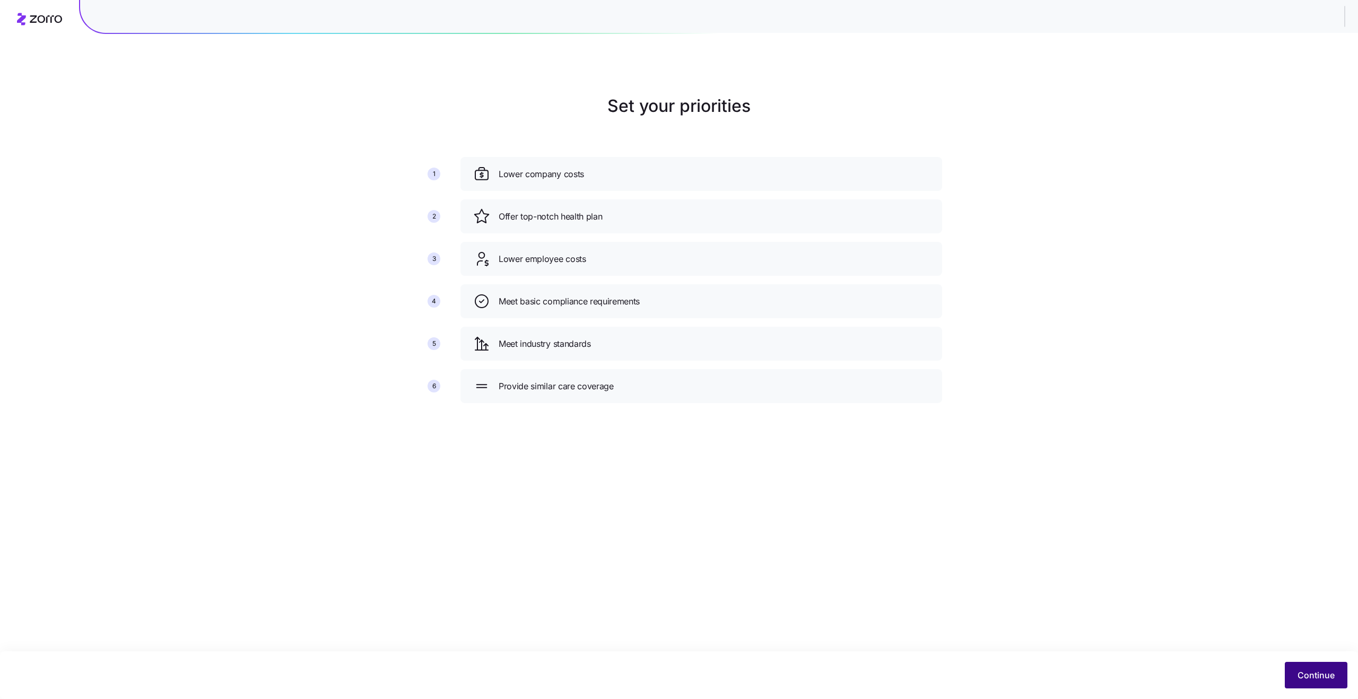
click at [1296, 669] on button "Continue" at bounding box center [1316, 675] width 63 height 27
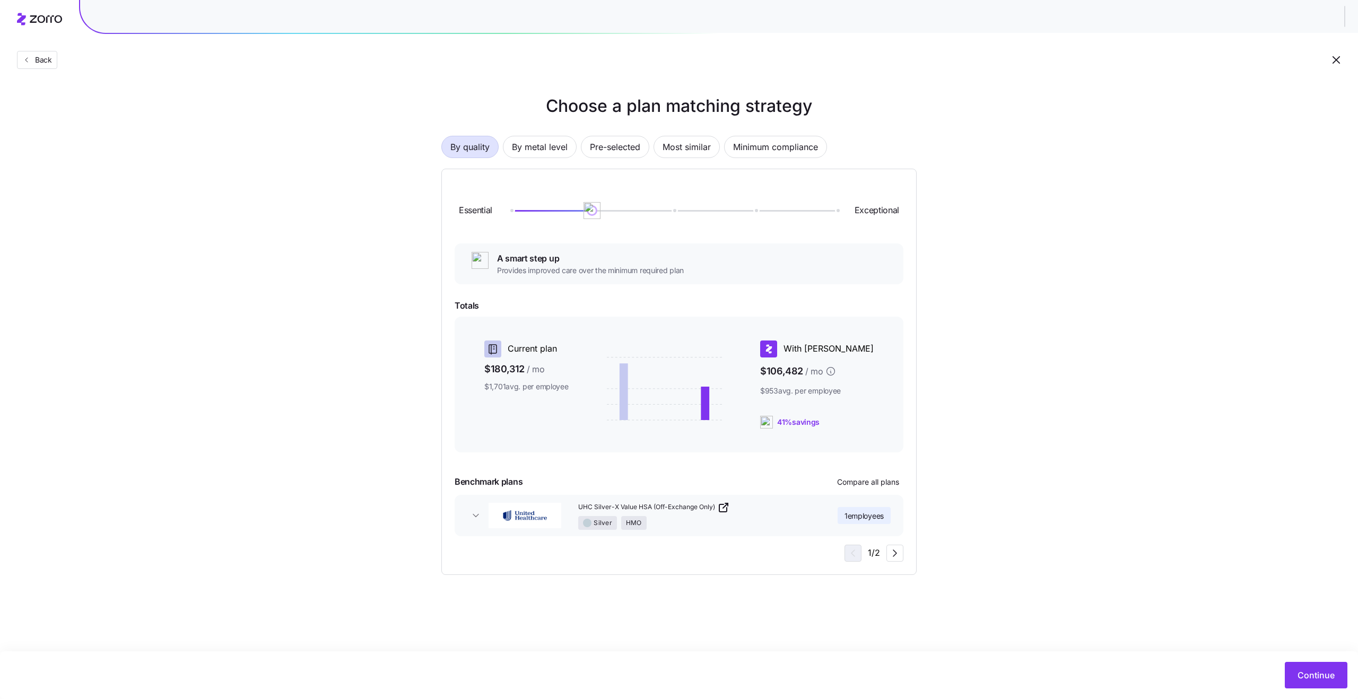
click at [1334, 62] on icon "button" at bounding box center [1335, 59] width 7 height 7
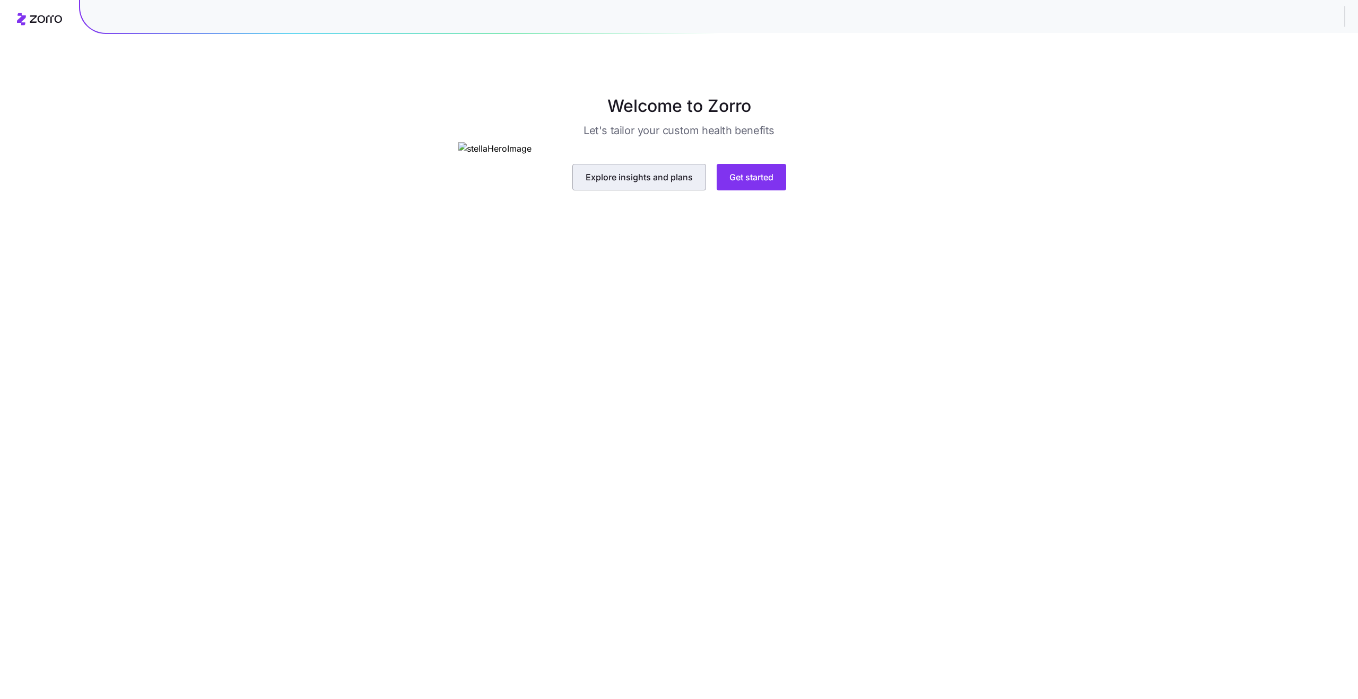
click at [632, 184] on span "Explore insights and plans" at bounding box center [639, 177] width 107 height 13
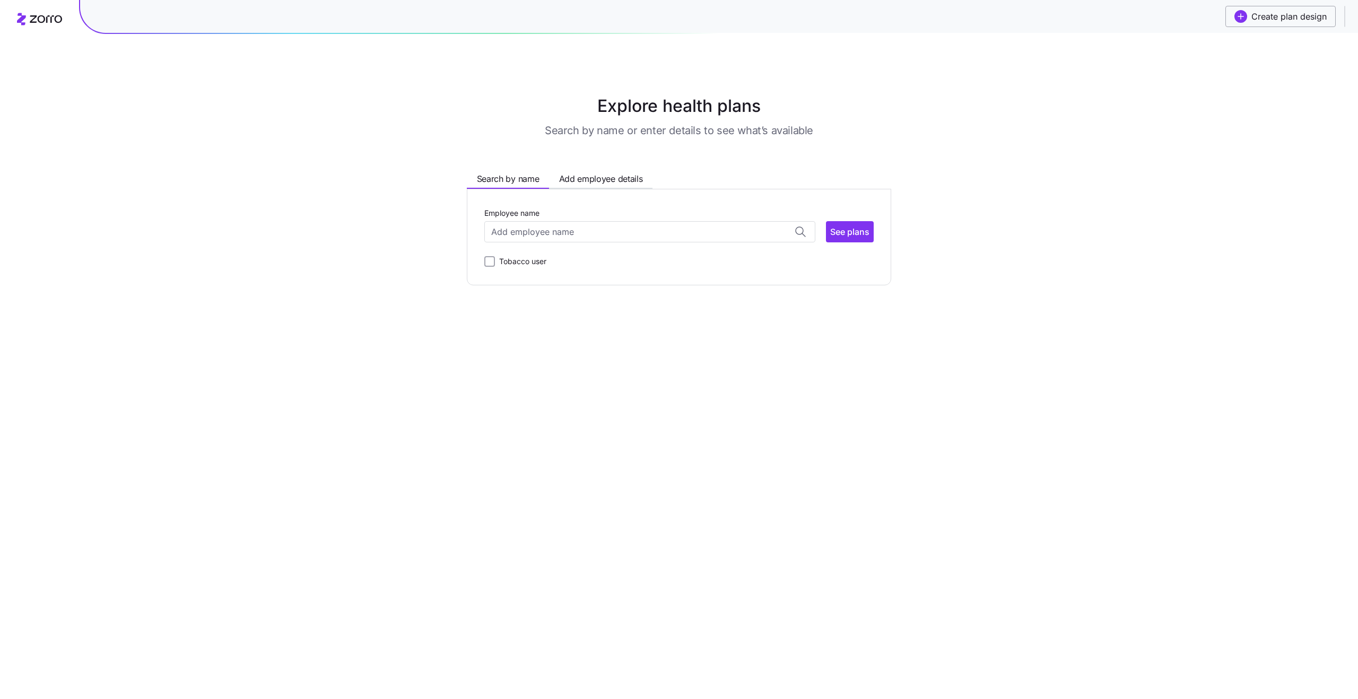
click at [1243, 20] on span "button" at bounding box center [1240, 16] width 13 height 13
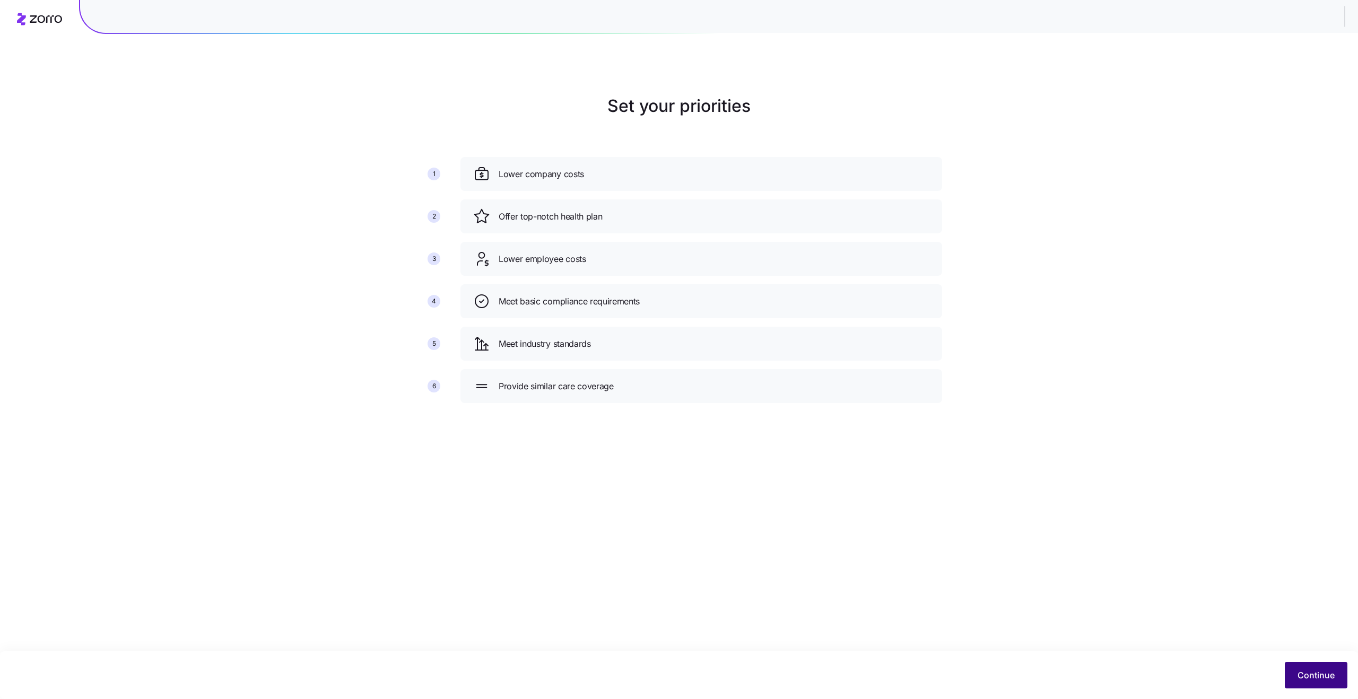
click at [1310, 681] on span "Continue" at bounding box center [1315, 675] width 37 height 13
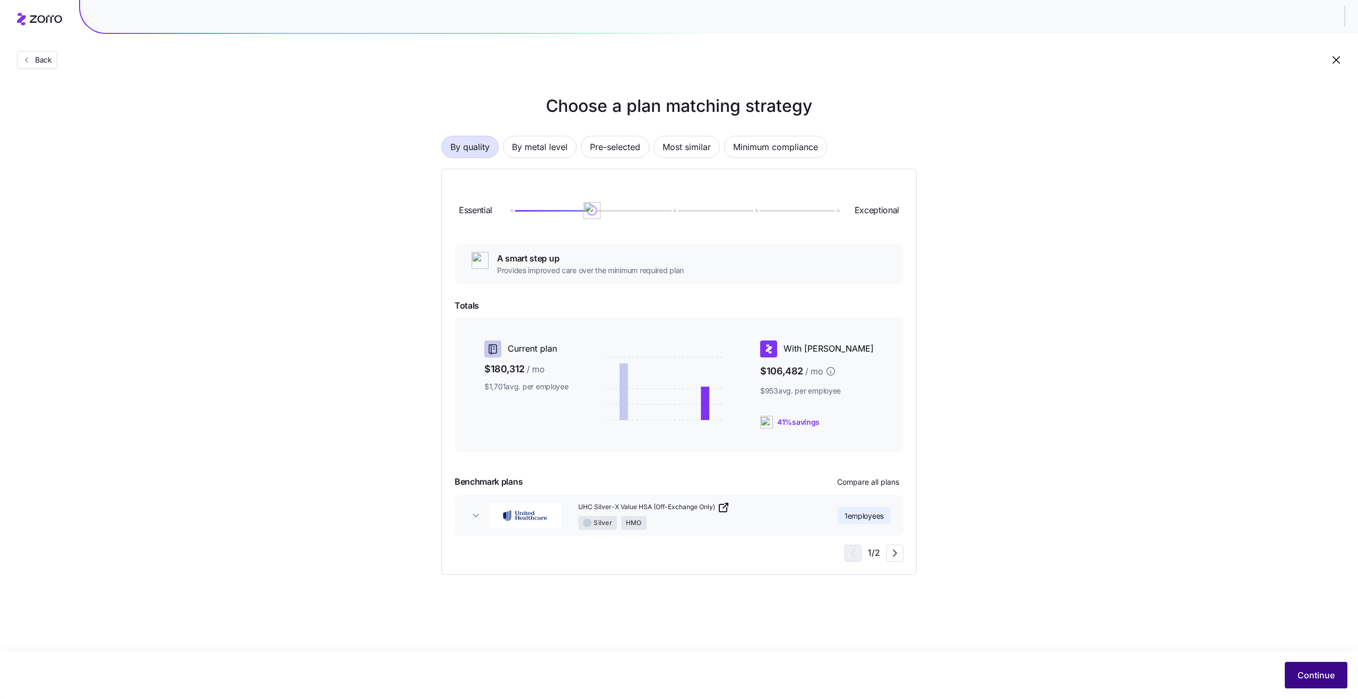
click at [1303, 674] on span "Continue" at bounding box center [1315, 675] width 37 height 13
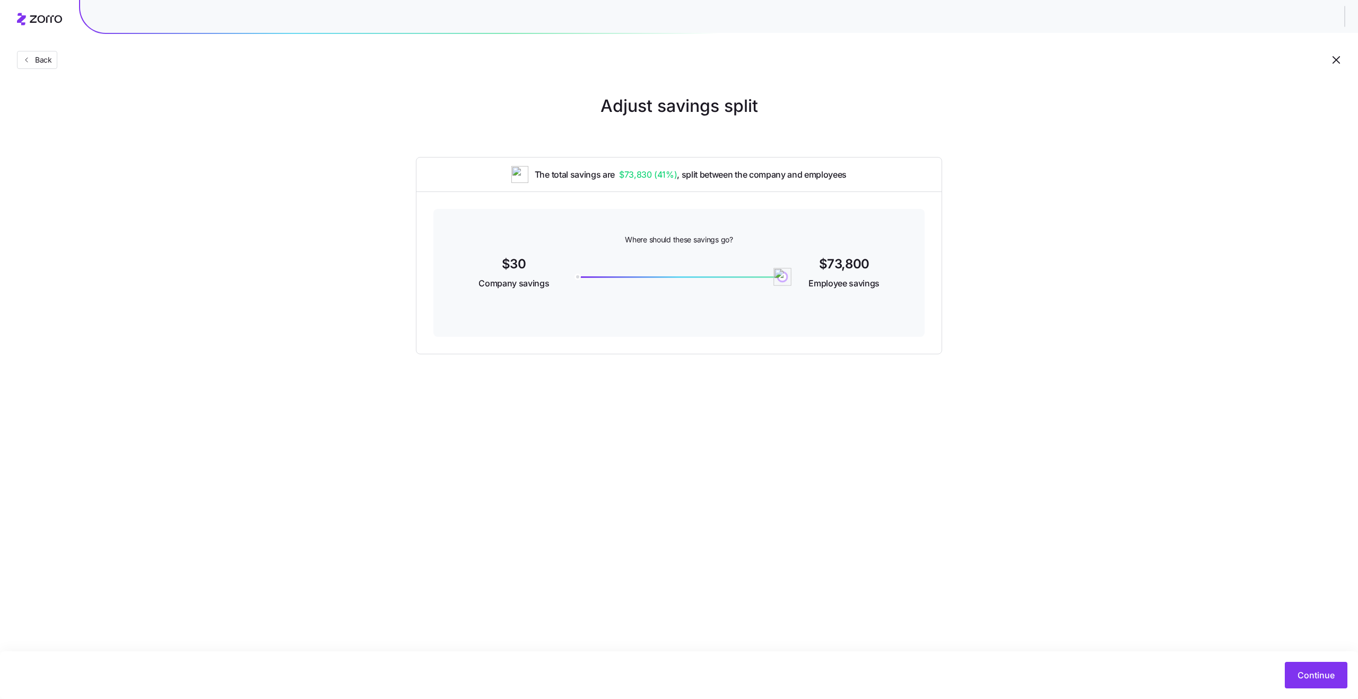
drag, startPoint x: 580, startPoint y: 275, endPoint x: 890, endPoint y: 268, distance: 310.4
click at [890, 268] on div "$30 Company savings 73800 $73,800 Employee savings" at bounding box center [679, 274] width 440 height 41
drag, startPoint x: 781, startPoint y: 274, endPoint x: 759, endPoint y: 284, distance: 23.5
click at [759, 284] on img at bounding box center [759, 277] width 18 height 18
click at [1311, 670] on span "Continue" at bounding box center [1315, 675] width 37 height 13
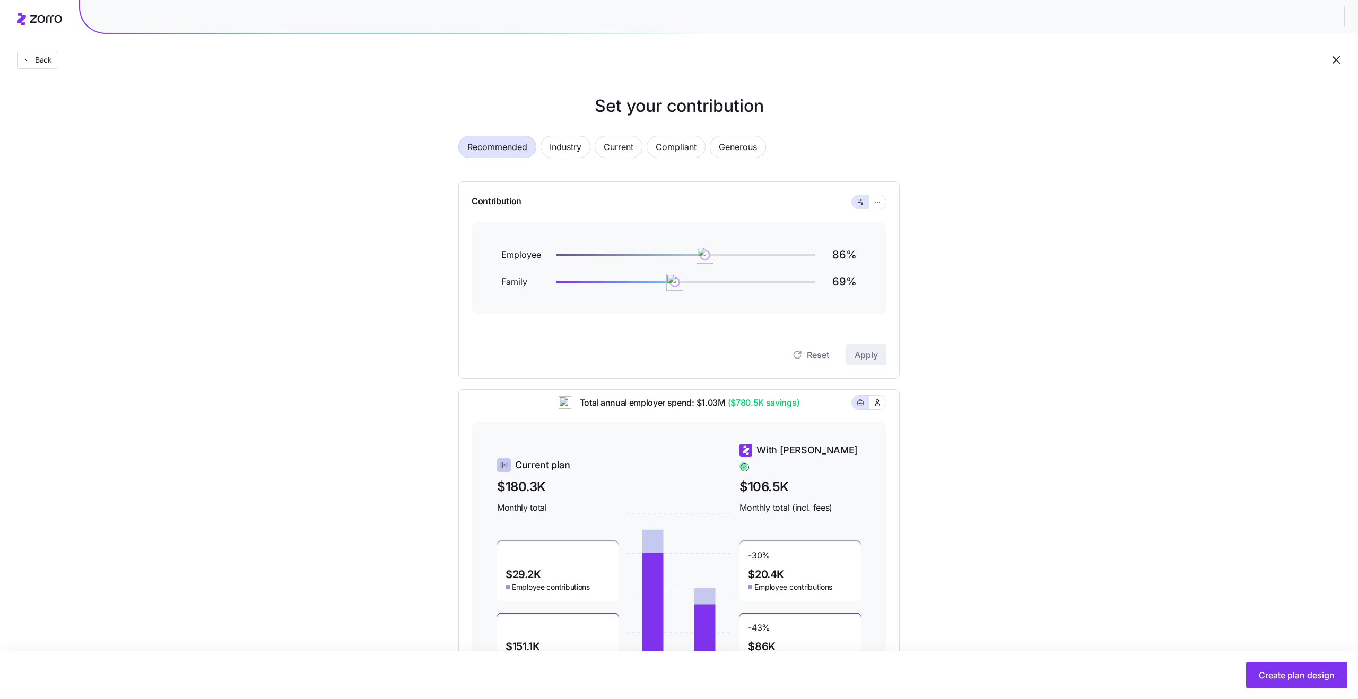
click at [1334, 58] on icon "button" at bounding box center [1335, 59] width 7 height 7
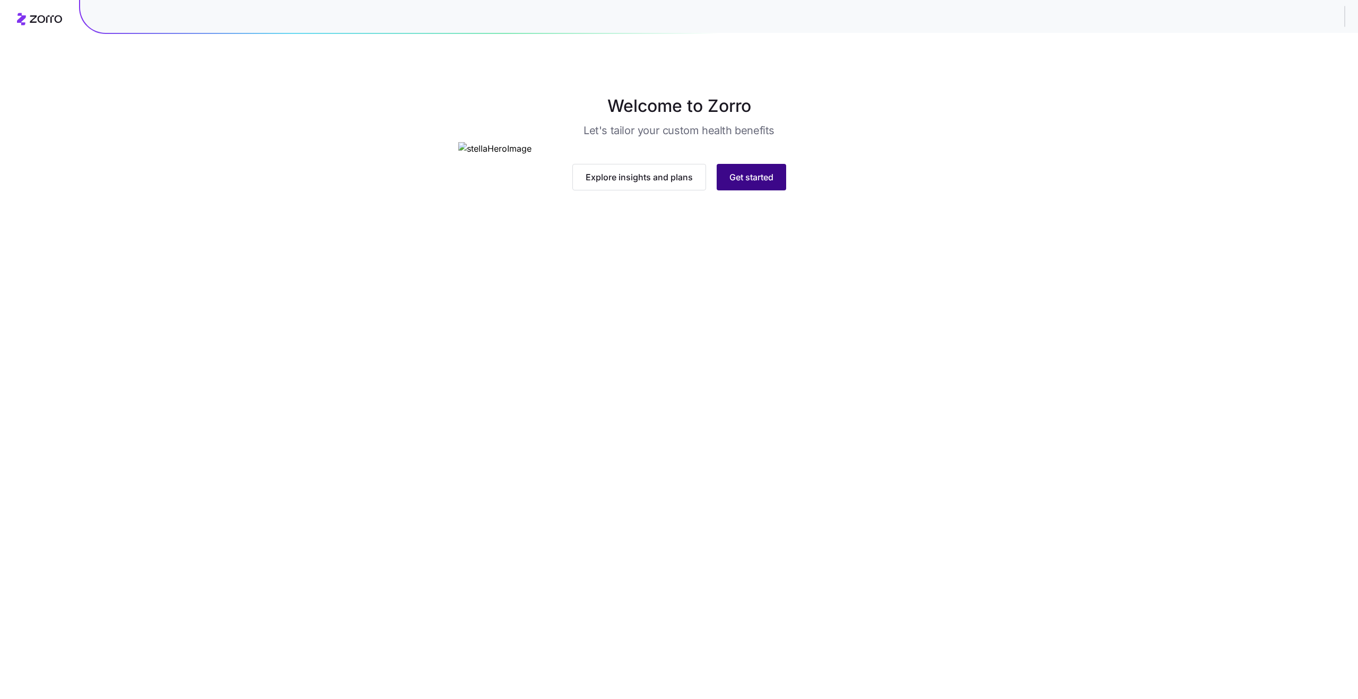
click at [758, 184] on span "Get started" at bounding box center [751, 177] width 44 height 13
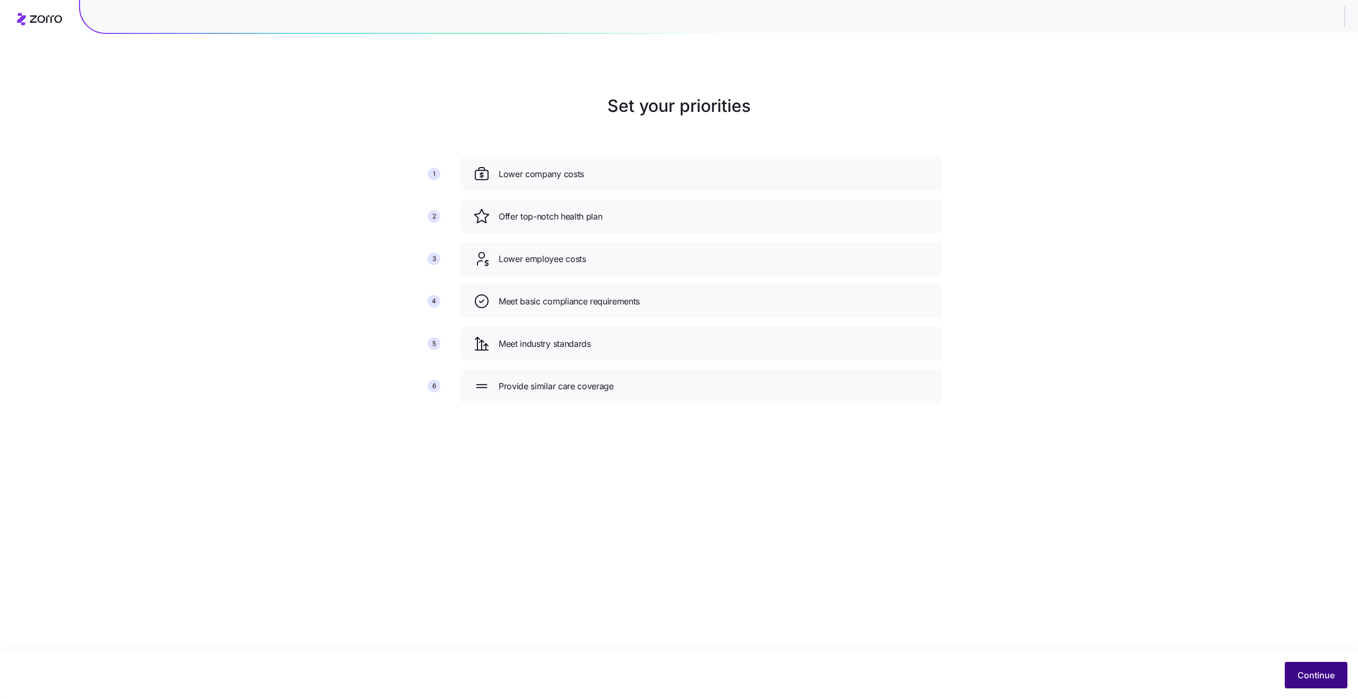
click at [1302, 667] on button "Continue" at bounding box center [1316, 675] width 63 height 27
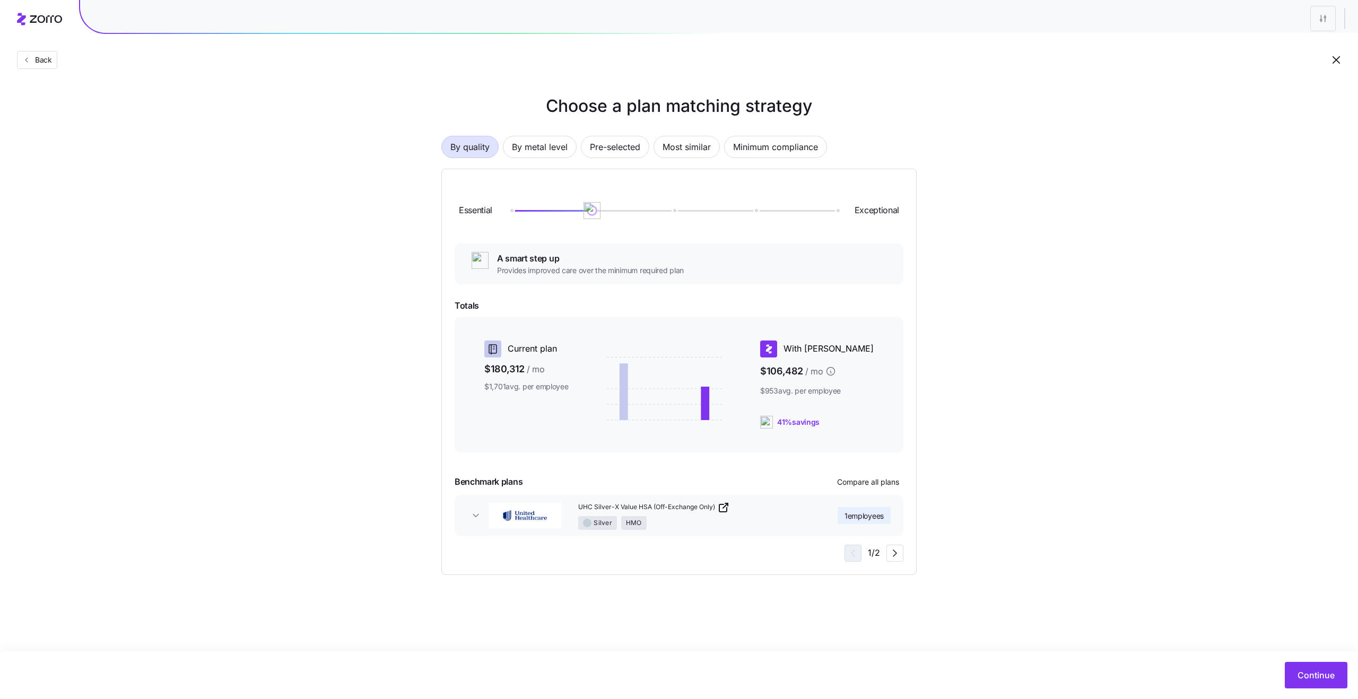
click at [1302, 667] on button "Continue" at bounding box center [1316, 675] width 63 height 27
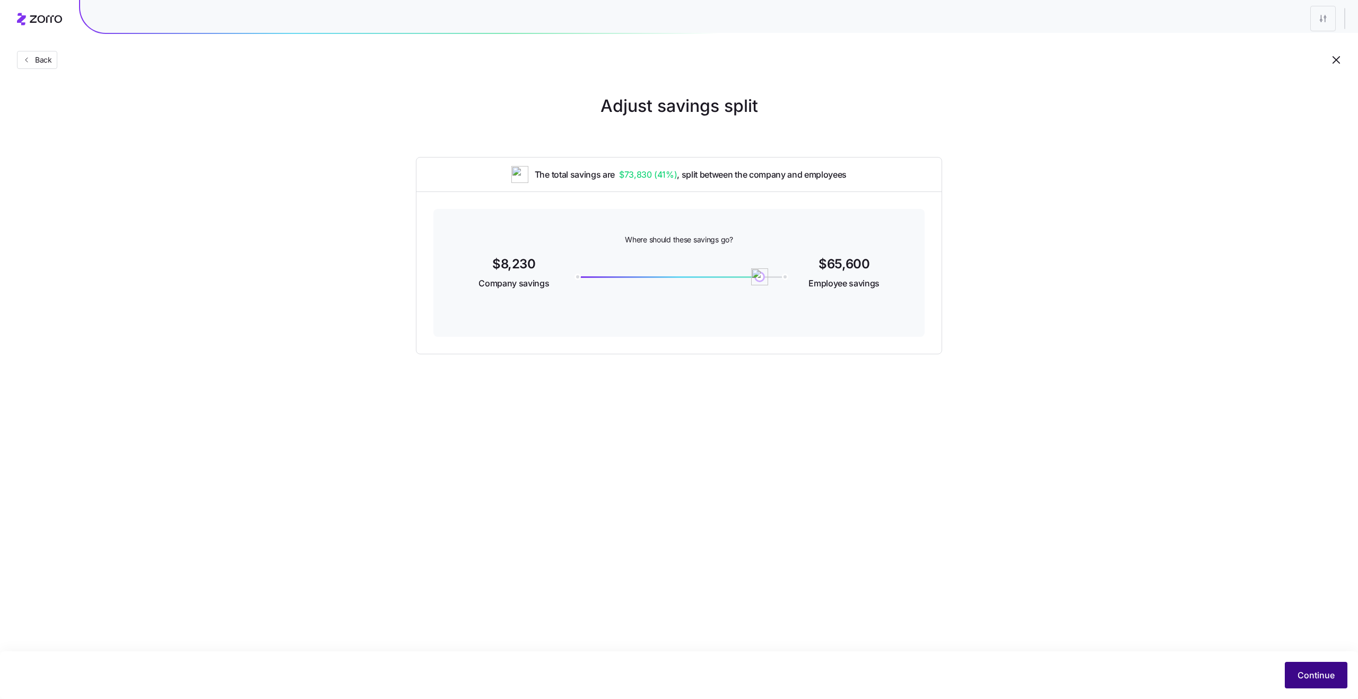
click at [1305, 679] on span "Continue" at bounding box center [1315, 675] width 37 height 13
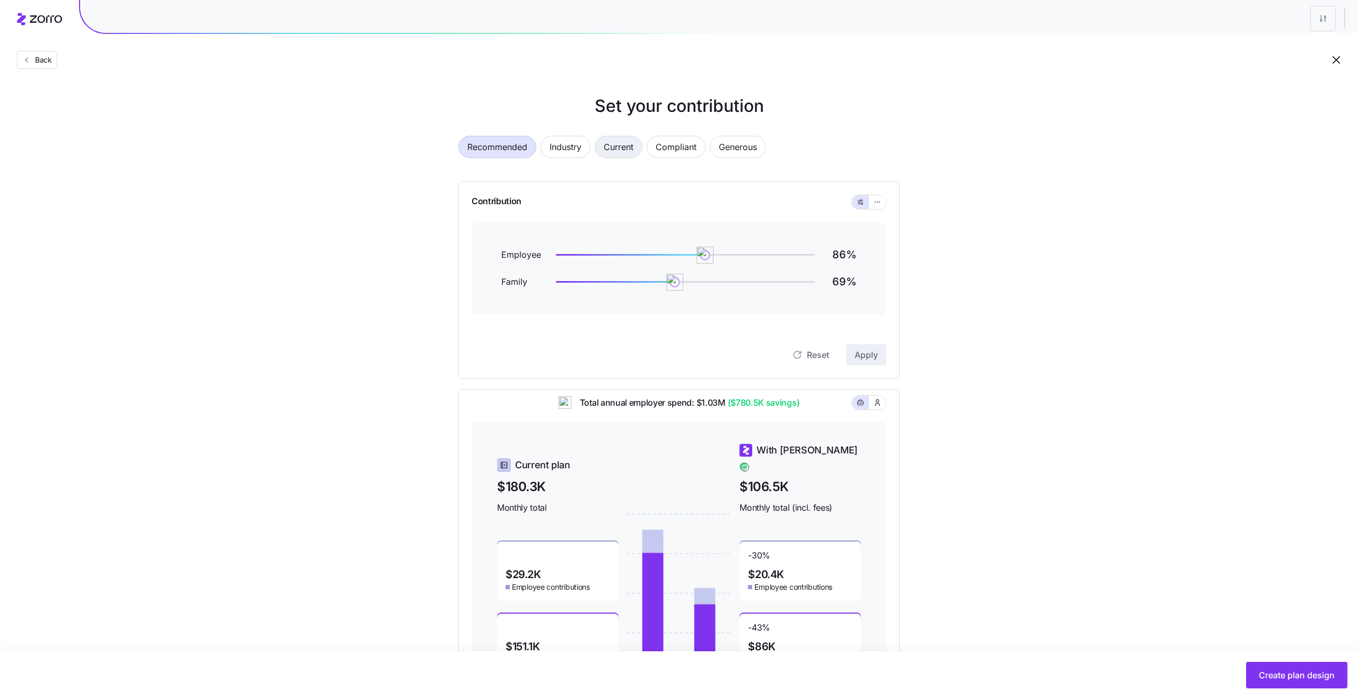
click at [620, 146] on span "Current" at bounding box center [619, 146] width 30 height 21
click at [1340, 63] on icon "button" at bounding box center [1336, 60] width 13 height 13
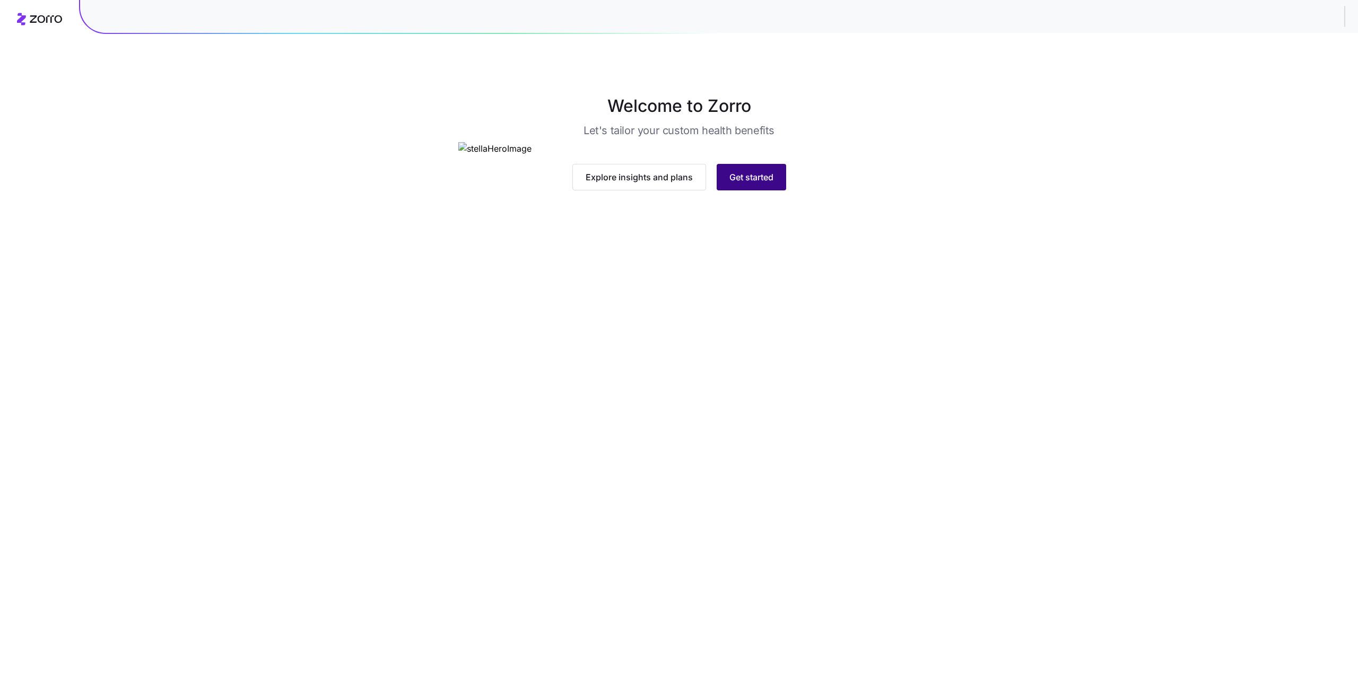
click at [765, 184] on span "Get started" at bounding box center [751, 177] width 44 height 13
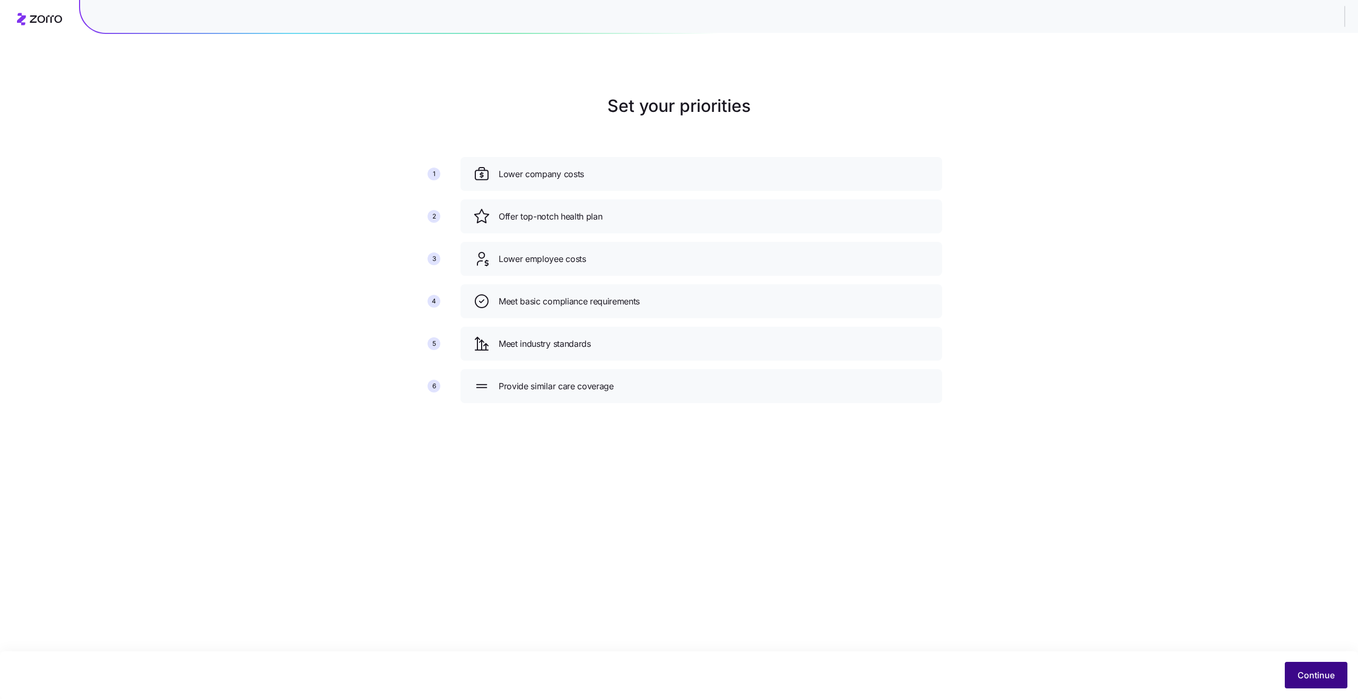
click at [1324, 679] on span "Continue" at bounding box center [1315, 675] width 37 height 13
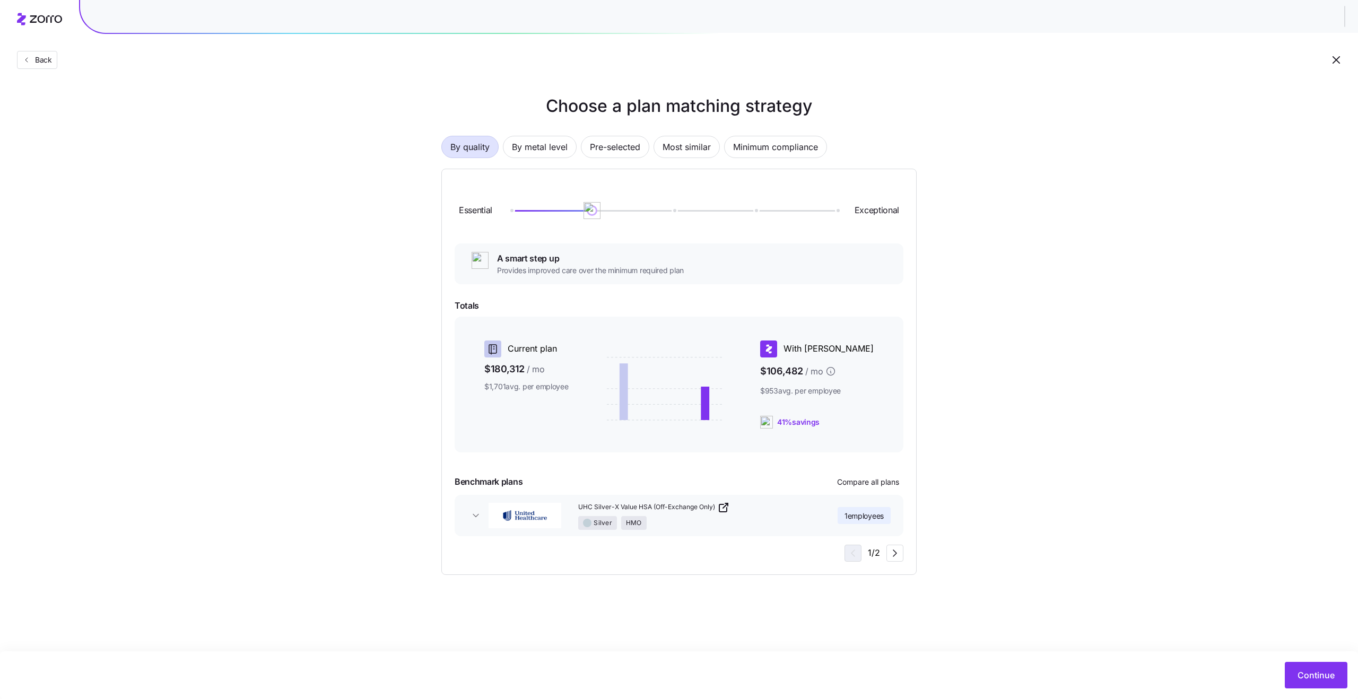
click at [1324, 679] on span "Continue" at bounding box center [1315, 675] width 37 height 13
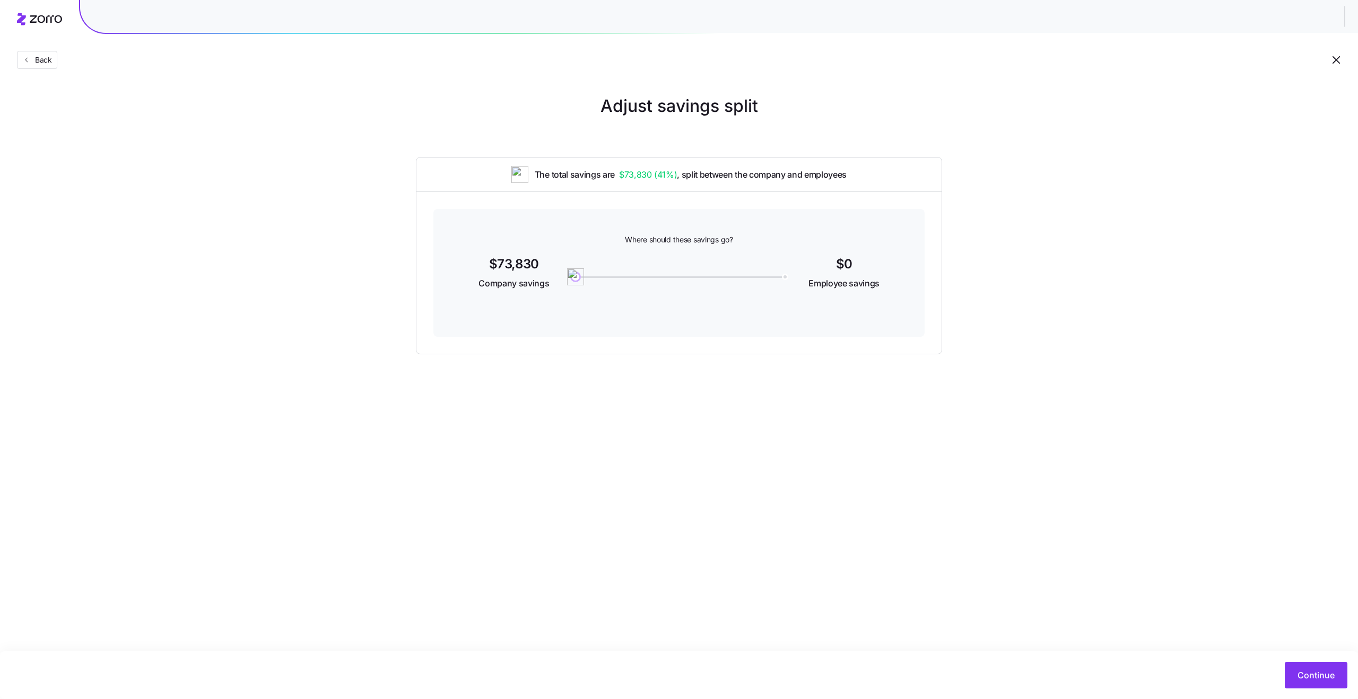
click at [1324, 679] on span "Continue" at bounding box center [1315, 675] width 37 height 13
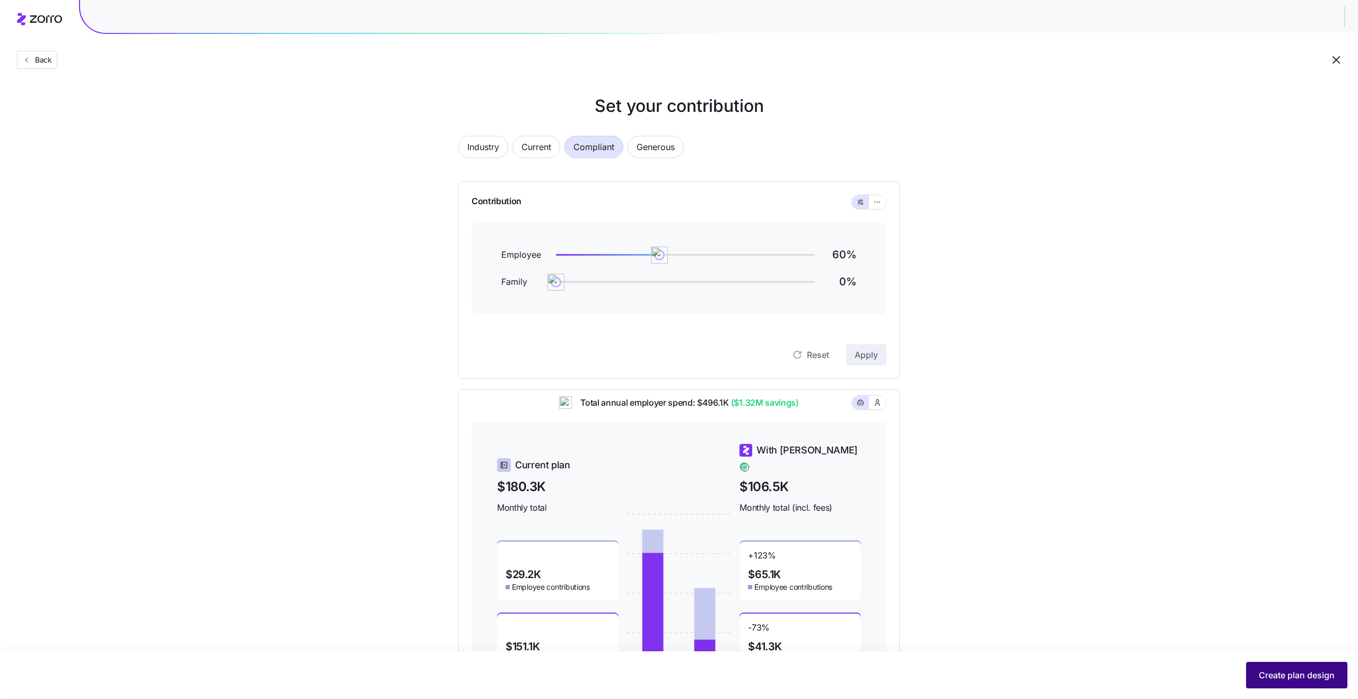
click at [1288, 679] on span "Create plan design" at bounding box center [1297, 675] width 76 height 13
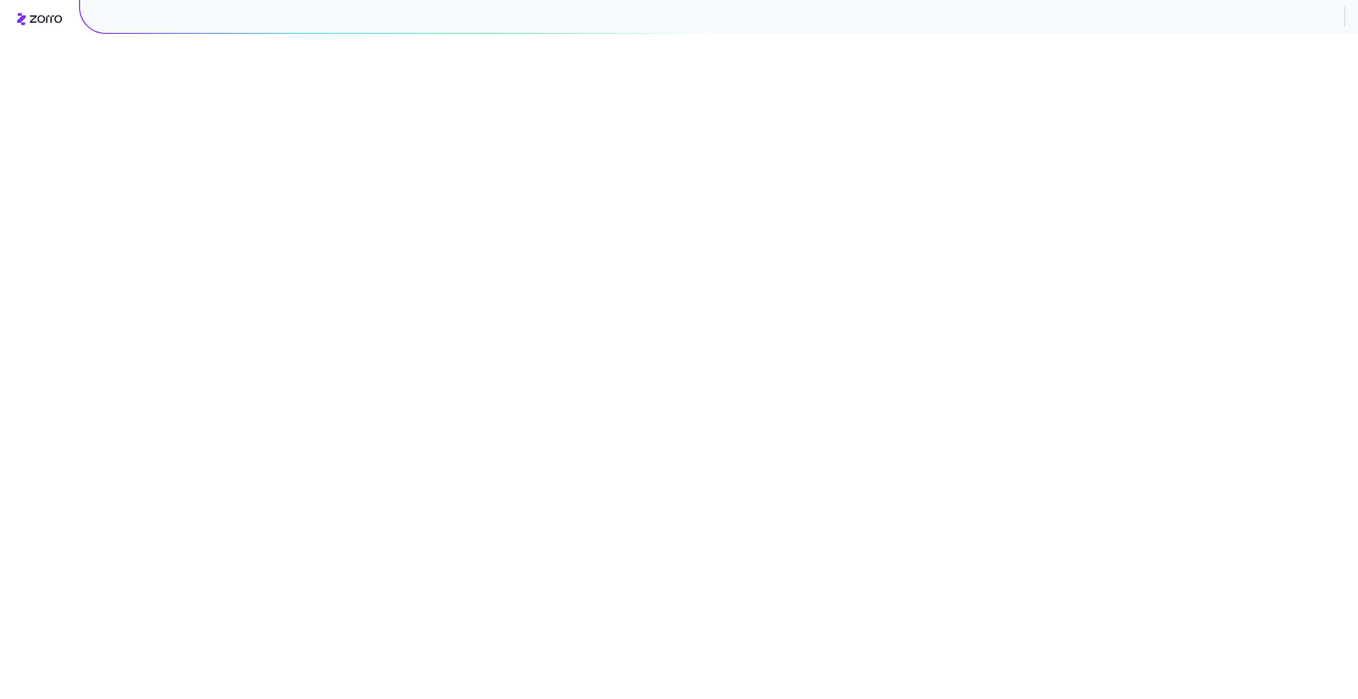
click at [959, 532] on main "Your browser does not support the video tag." at bounding box center [679, 349] width 1358 height 699
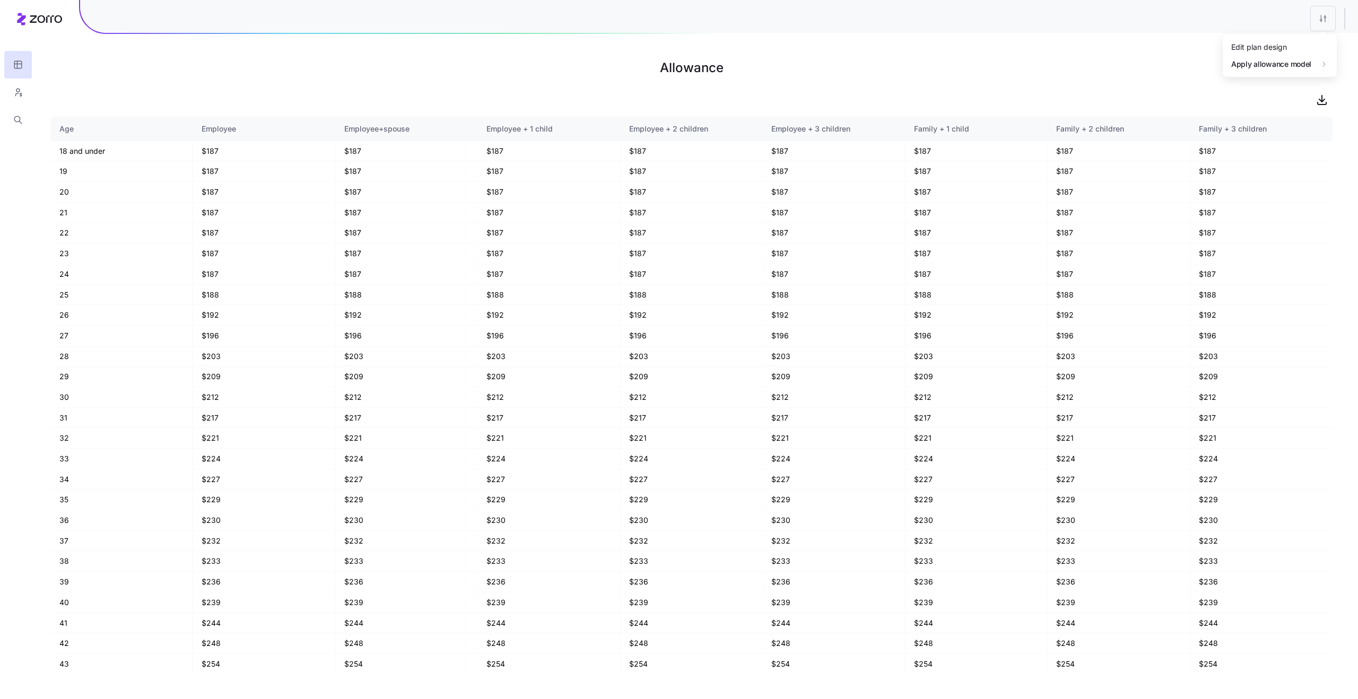
click at [1318, 10] on html "Allowance Age Employee Employee+spouse Employee + 1 child Employee + 2 children…" at bounding box center [679, 349] width 1358 height 699
click at [1255, 43] on div "Edit plan design" at bounding box center [1259, 47] width 56 height 12
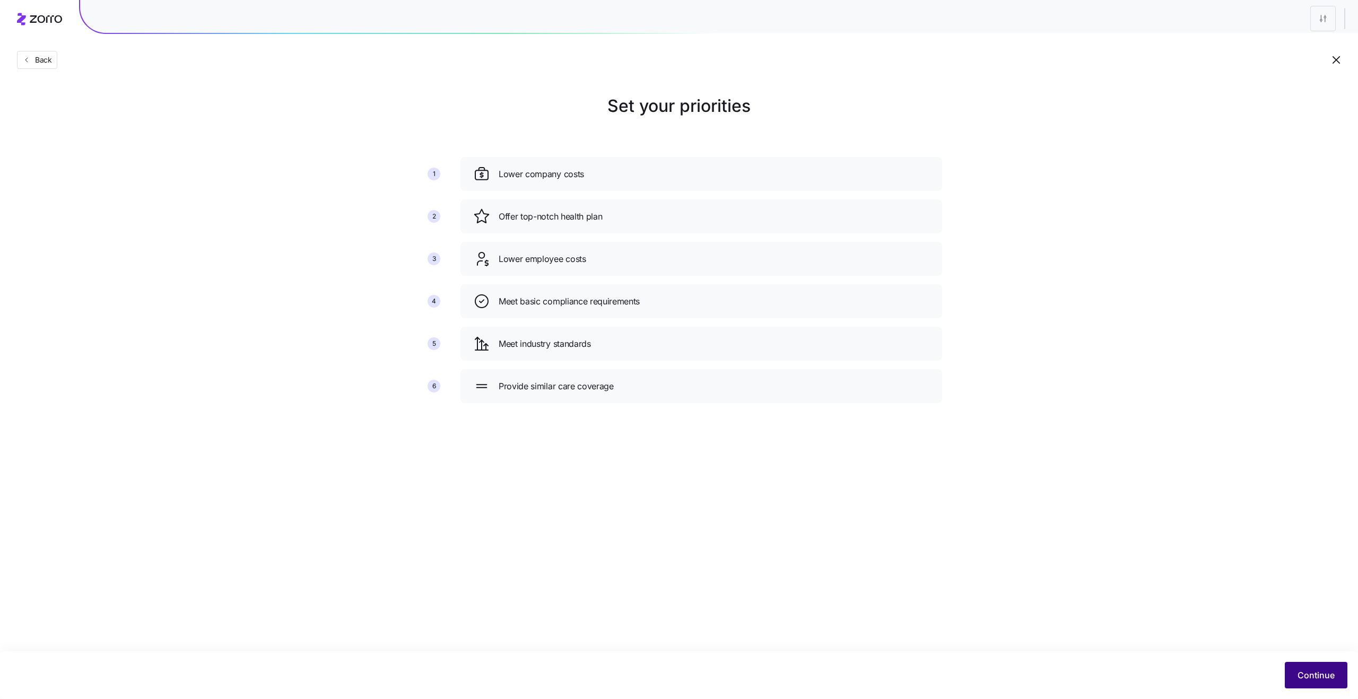
click at [1298, 668] on button "Continue" at bounding box center [1316, 675] width 63 height 27
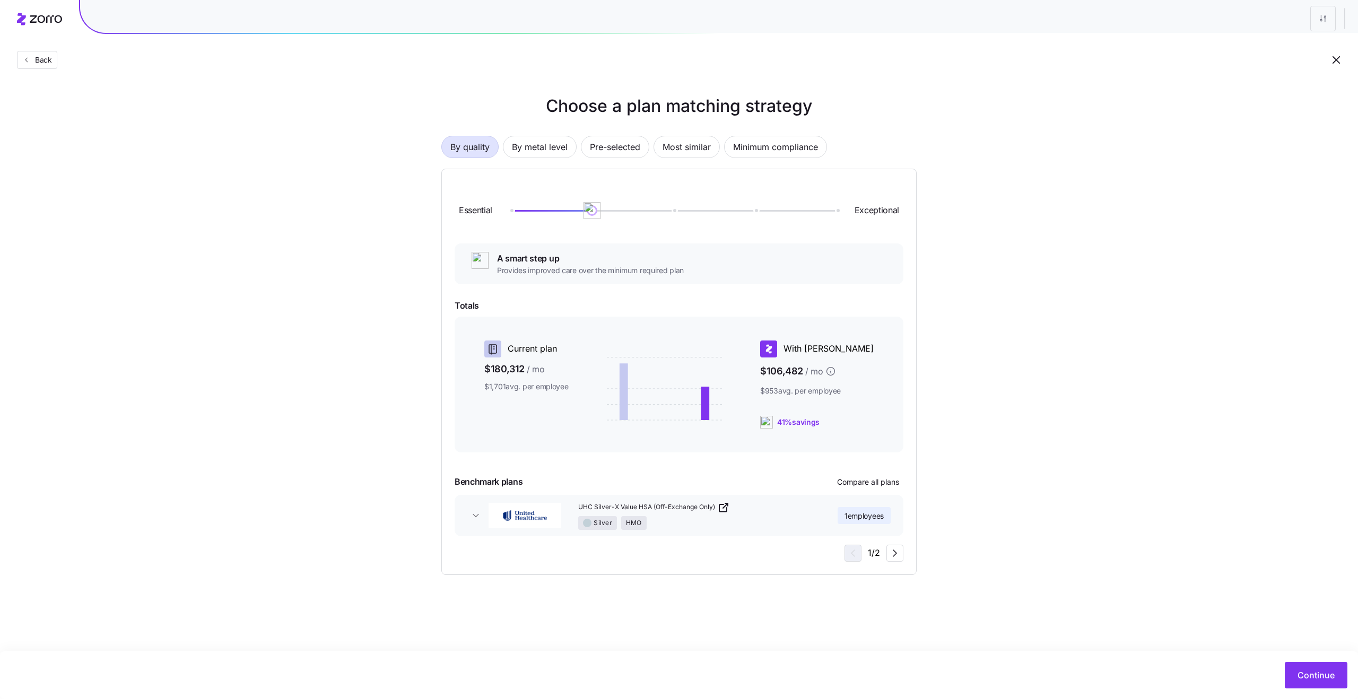
click at [470, 514] on icon "button" at bounding box center [475, 515] width 11 height 11
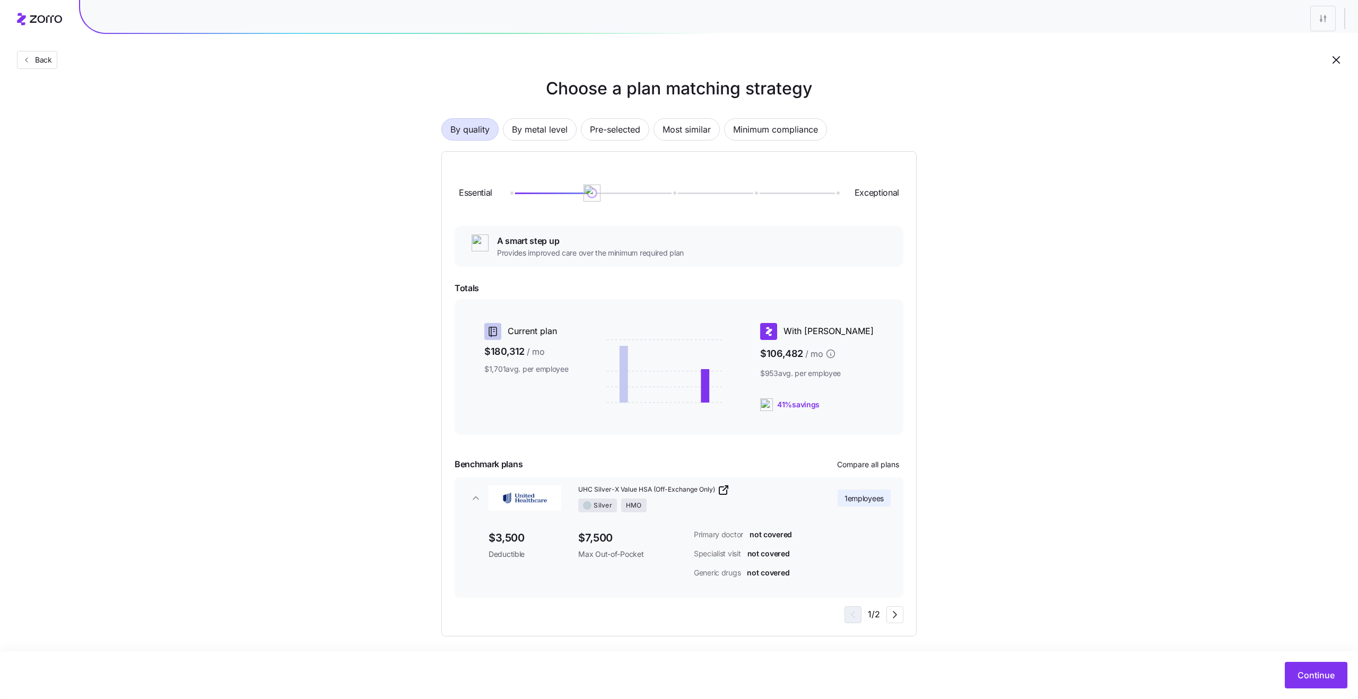
scroll to position [23, 0]
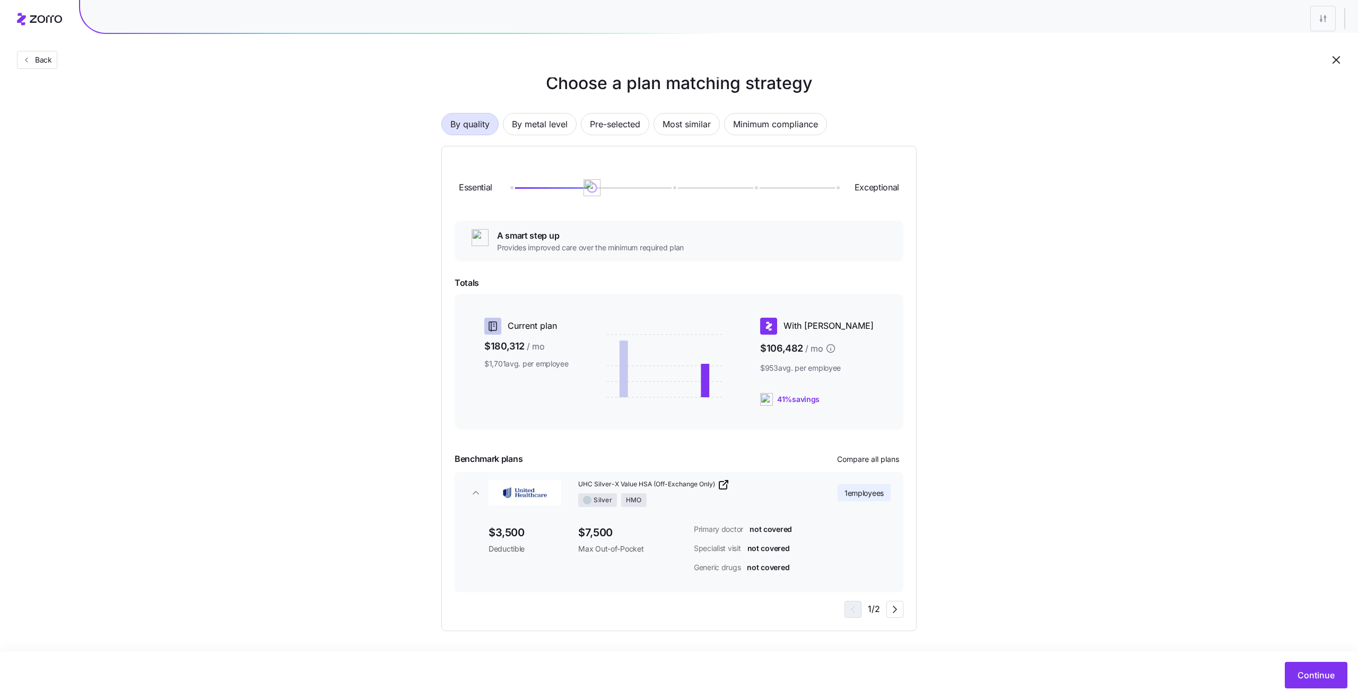
click at [773, 529] on span "not covered" at bounding box center [770, 529] width 42 height 11
click at [797, 529] on div "Primary doctor not covered" at bounding box center [792, 529] width 197 height 11
click at [882, 460] on span "Compare all plans" at bounding box center [868, 459] width 62 height 11
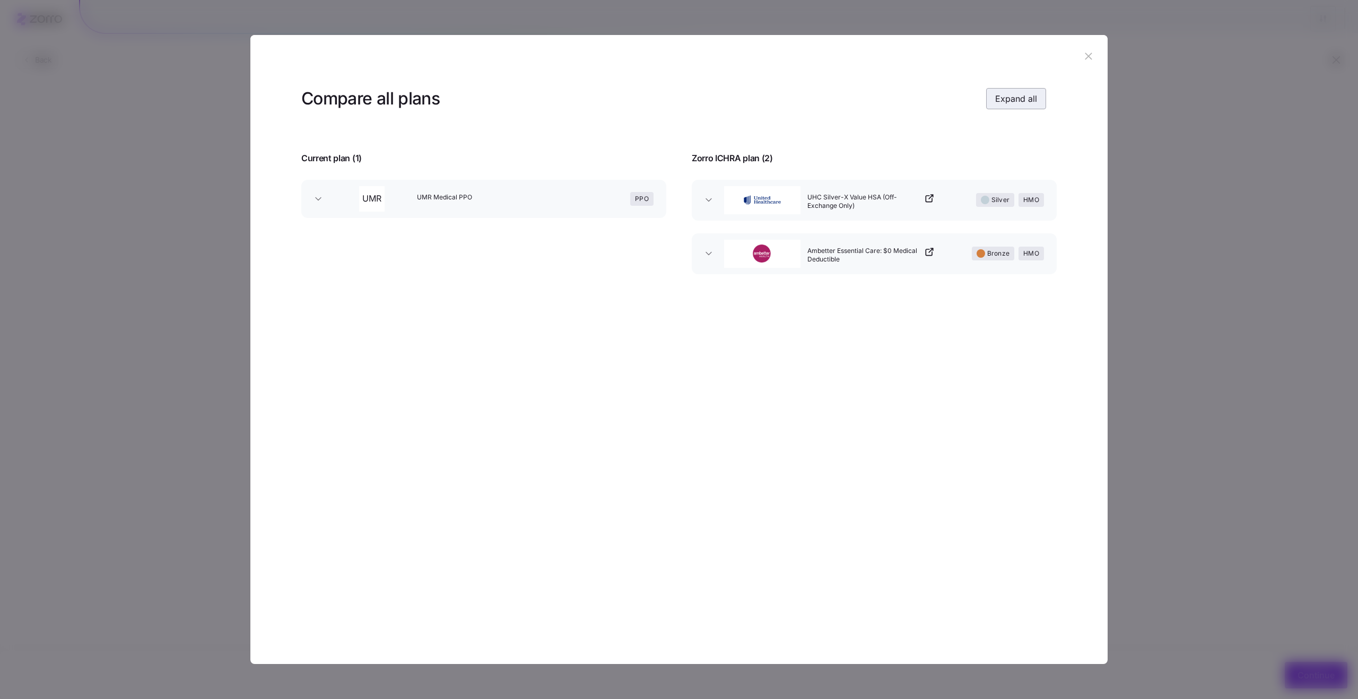
click at [1020, 99] on span "Expand all" at bounding box center [1016, 98] width 42 height 13
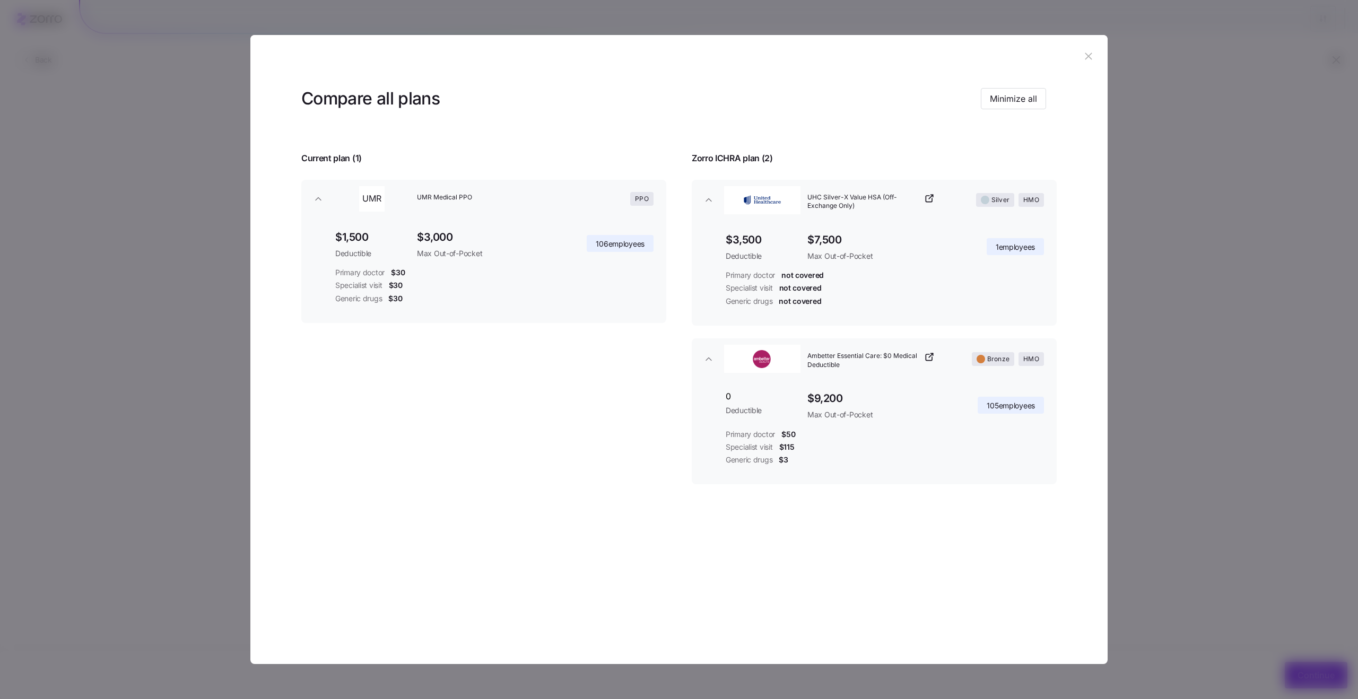
click at [788, 431] on span "$50" at bounding box center [788, 434] width 14 height 11
click at [784, 432] on span "$50" at bounding box center [788, 434] width 14 height 11
click at [1209, 420] on div at bounding box center [679, 349] width 1358 height 699
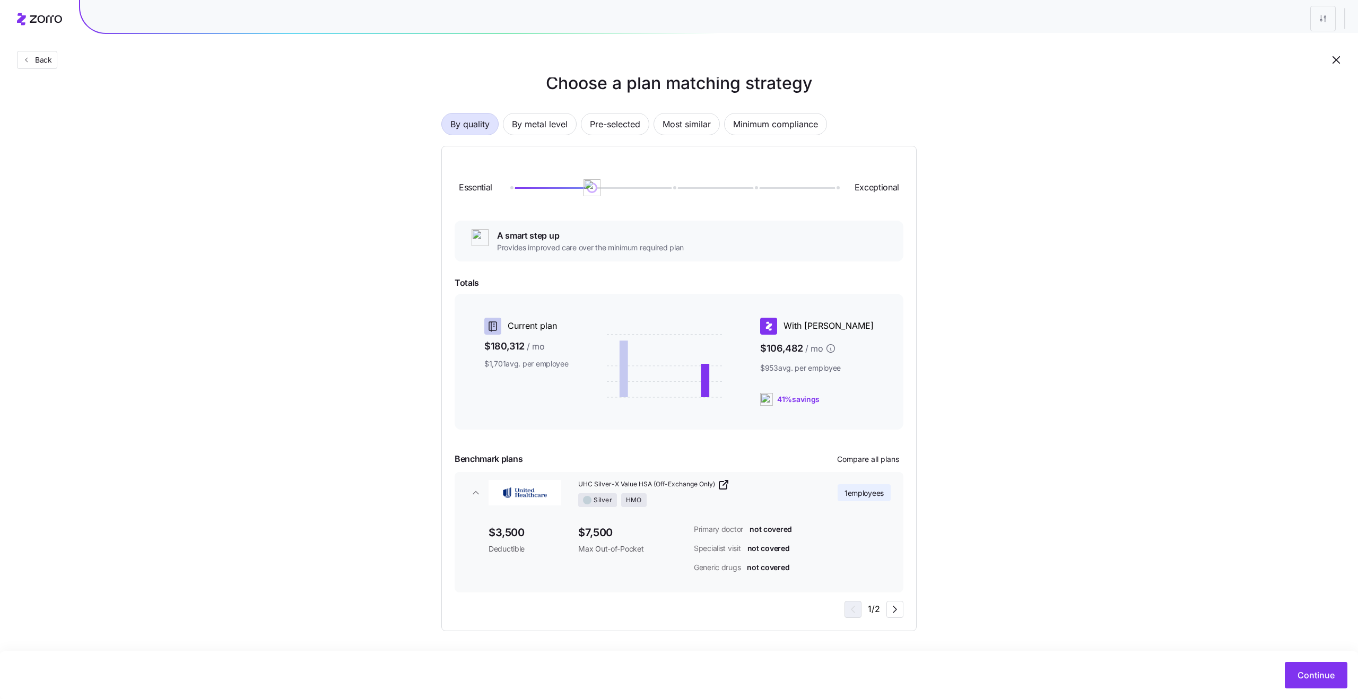
click at [822, 36] on div at bounding box center [679, 19] width 1358 height 38
click at [804, 493] on div "Silver HMO" at bounding box center [693, 500] width 231 height 14
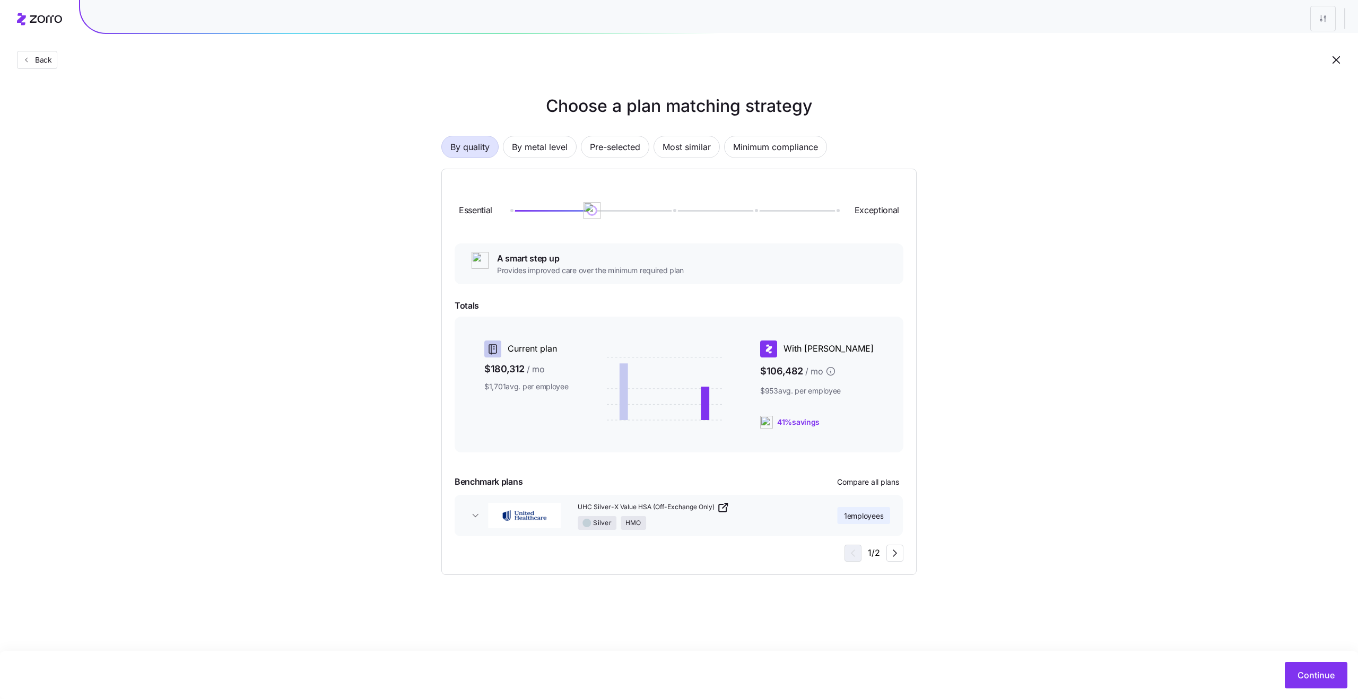
click at [801, 519] on div "Silver HMO" at bounding box center [693, 523] width 231 height 14
click at [892, 630] on icon "button" at bounding box center [894, 632] width 13 height 13
click at [848, 552] on icon "button" at bounding box center [851, 553] width 13 height 13
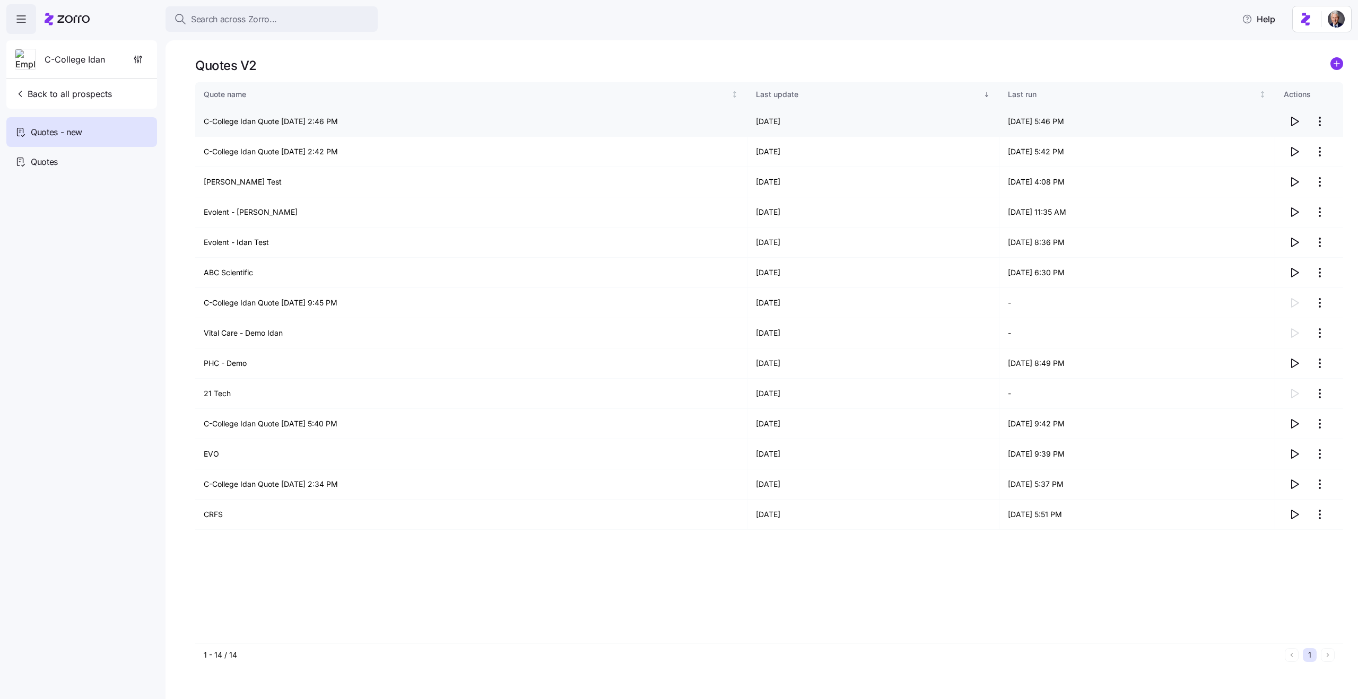
click at [304, 122] on td "C-College Idan Quote 08/24/2025 2:46 PM" at bounding box center [471, 122] width 552 height 30
click at [309, 126] on td "C-College Idan Quote 08/24/2025 2:46 PM" at bounding box center [471, 122] width 552 height 30
click at [1294, 180] on icon "button" at bounding box center [1294, 182] width 13 height 13
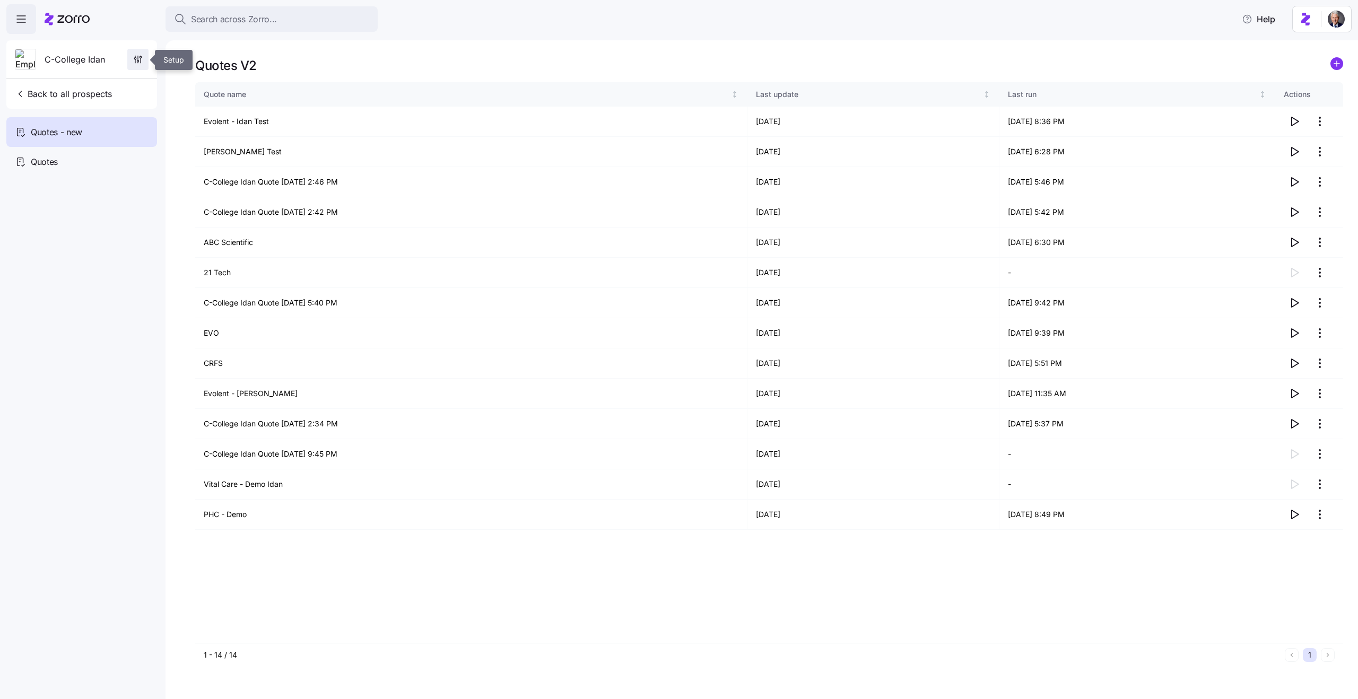
click at [137, 61] on icon "button" at bounding box center [138, 59] width 11 height 11
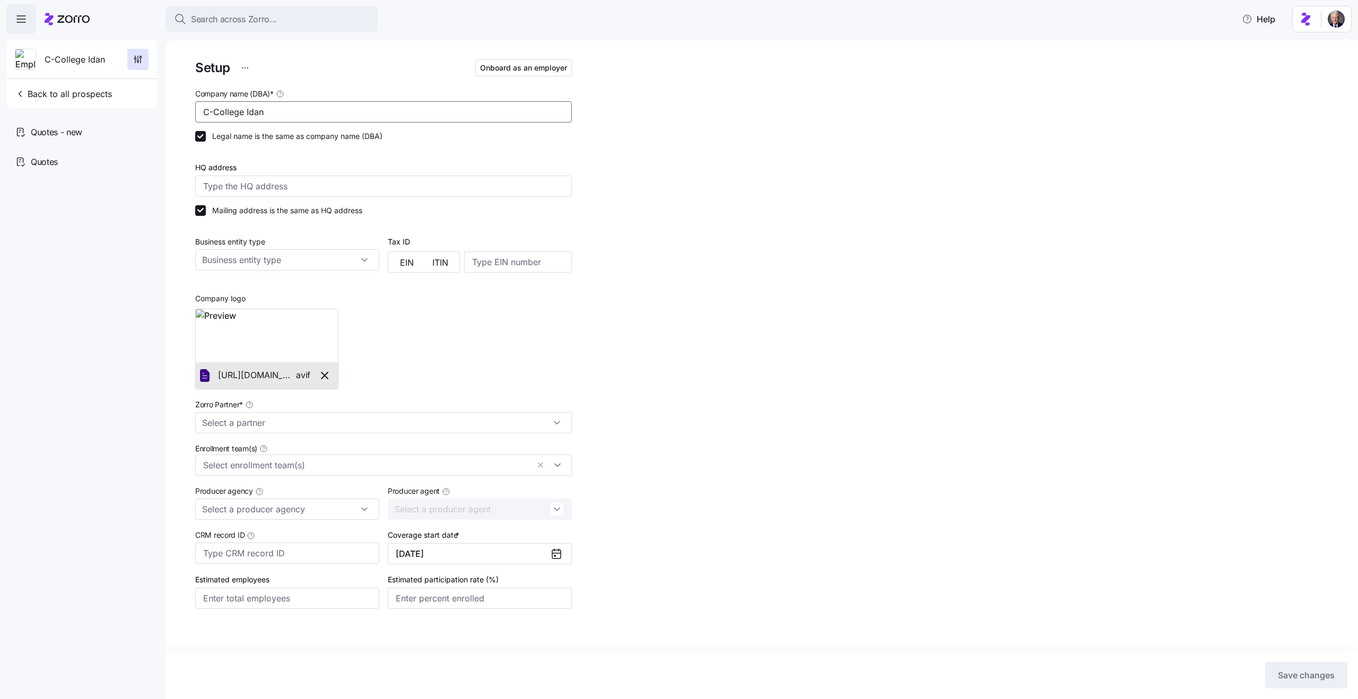
drag, startPoint x: 243, startPoint y: 113, endPoint x: 156, endPoint y: 105, distance: 87.3
click at [156, 105] on div "Search across Zorro... Help C-College Idan Back to all prospects Quotes - new Q…" at bounding box center [679, 346] width 1358 height 693
type input "Zorro Test Partner 2"
click at [950, 289] on div "Setup Onboard as an employer Company name (DBA) * C-College Idan Legal name is …" at bounding box center [769, 358] width 1148 height 603
click at [93, 130] on div "Quotes - new" at bounding box center [81, 132] width 151 height 30
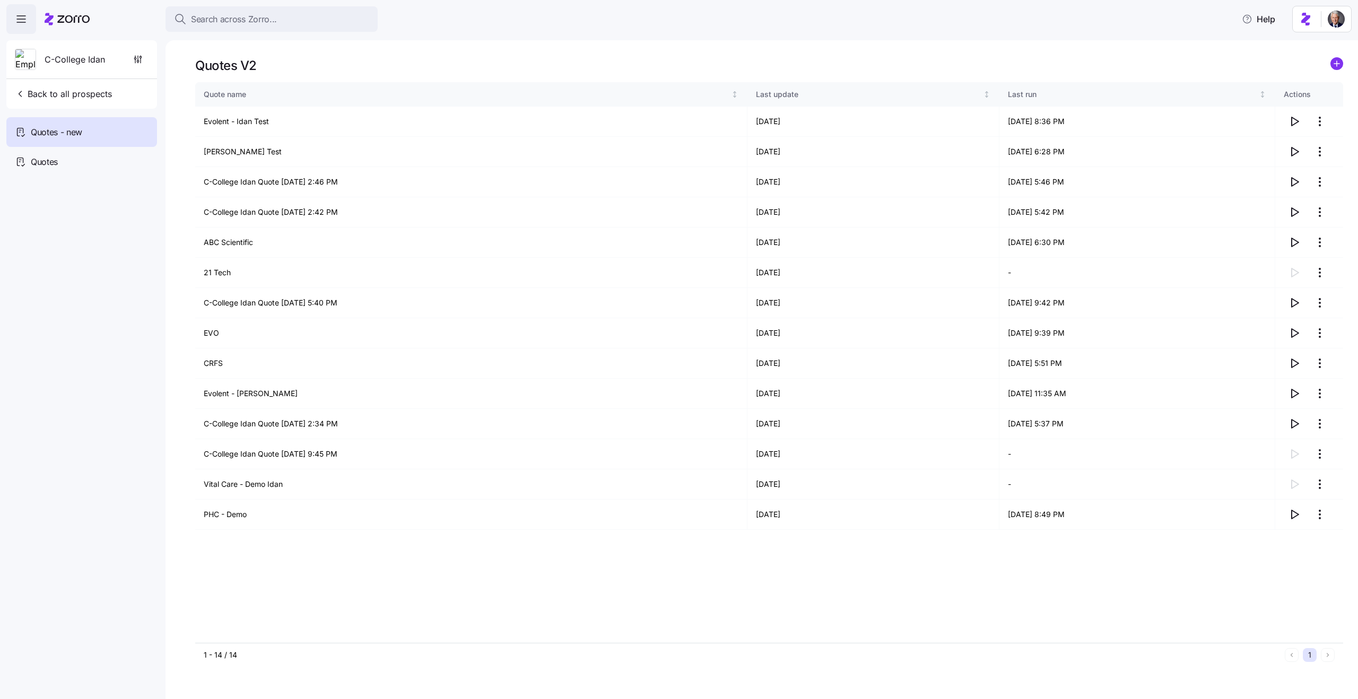
click at [490, 23] on div "Search across Zorro... Help" at bounding box center [678, 19] width 1345 height 30
click at [71, 164] on div "Quotes" at bounding box center [81, 162] width 151 height 30
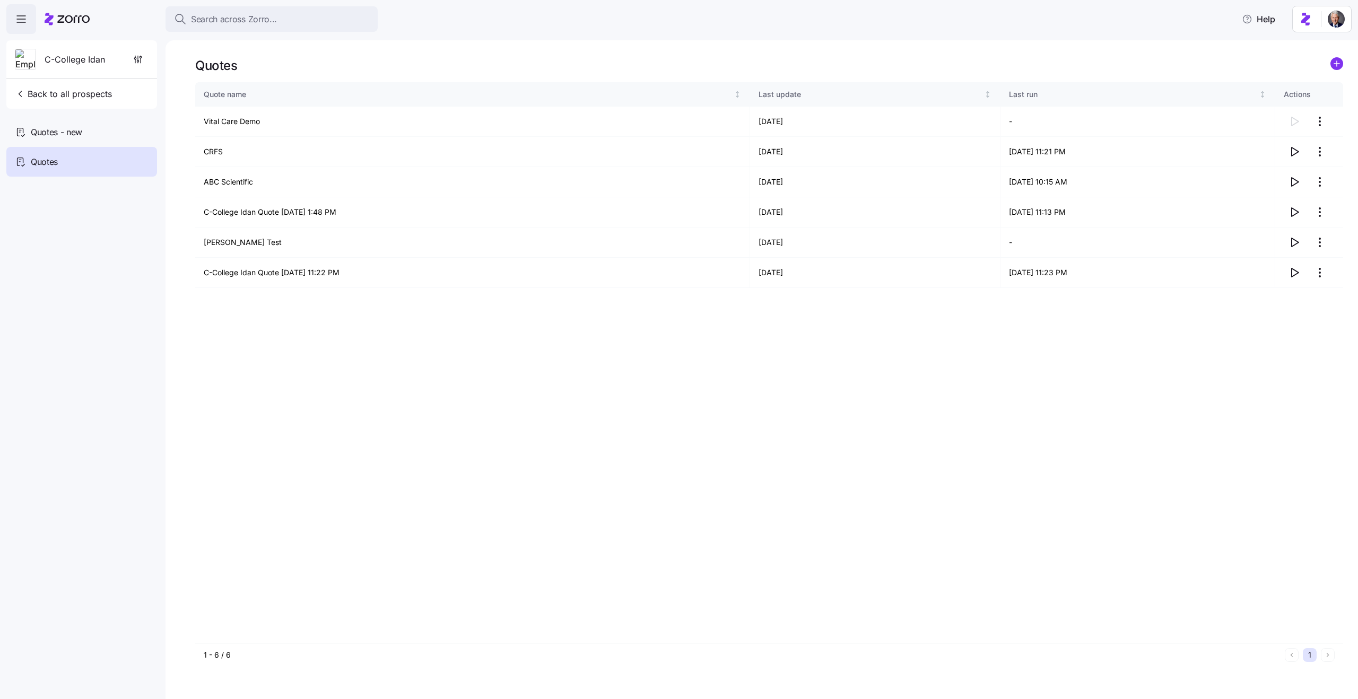
click at [1335, 64] on icon "add icon" at bounding box center [1336, 64] width 5 height 0
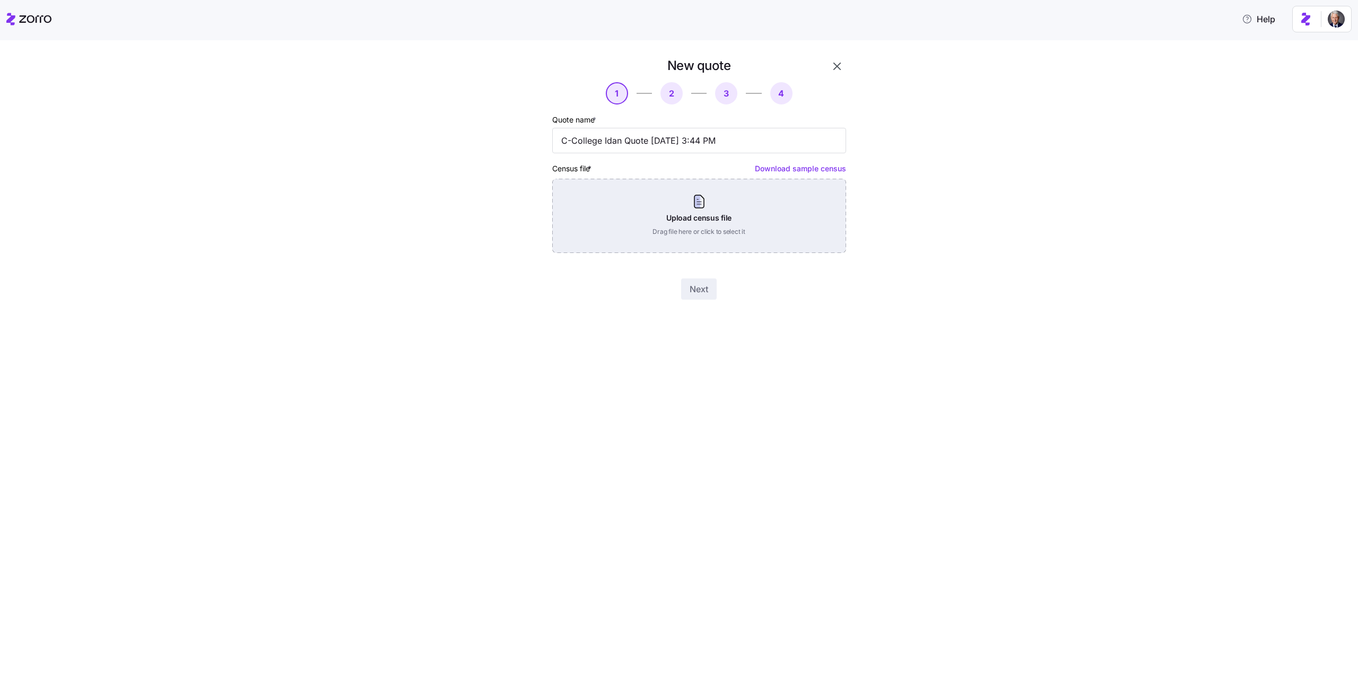
click at [653, 201] on div "Upload census file Drag file here or click to select it" at bounding box center [699, 216] width 294 height 74
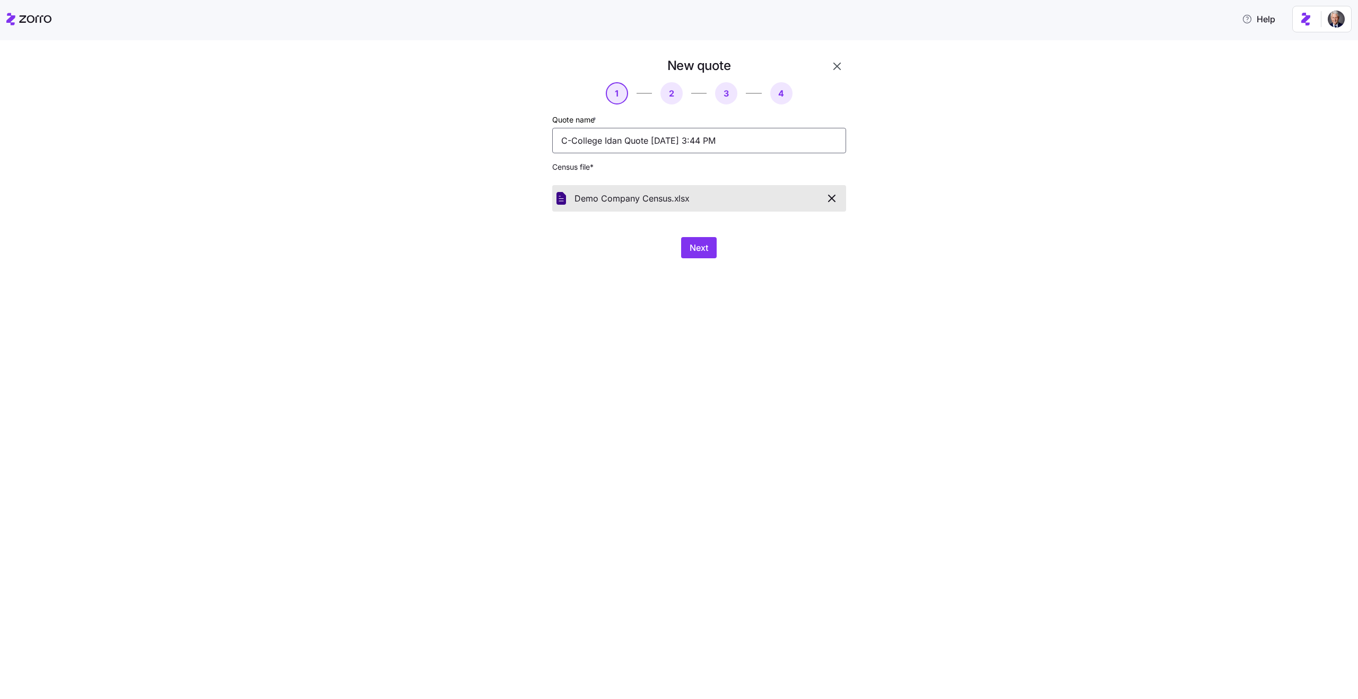
click at [692, 144] on input "C-College Idan Quote [DATE] 3:44 PM" at bounding box center [699, 140] width 294 height 25
type input "Demo Company"
click at [706, 255] on button "Next" at bounding box center [699, 247] width 36 height 21
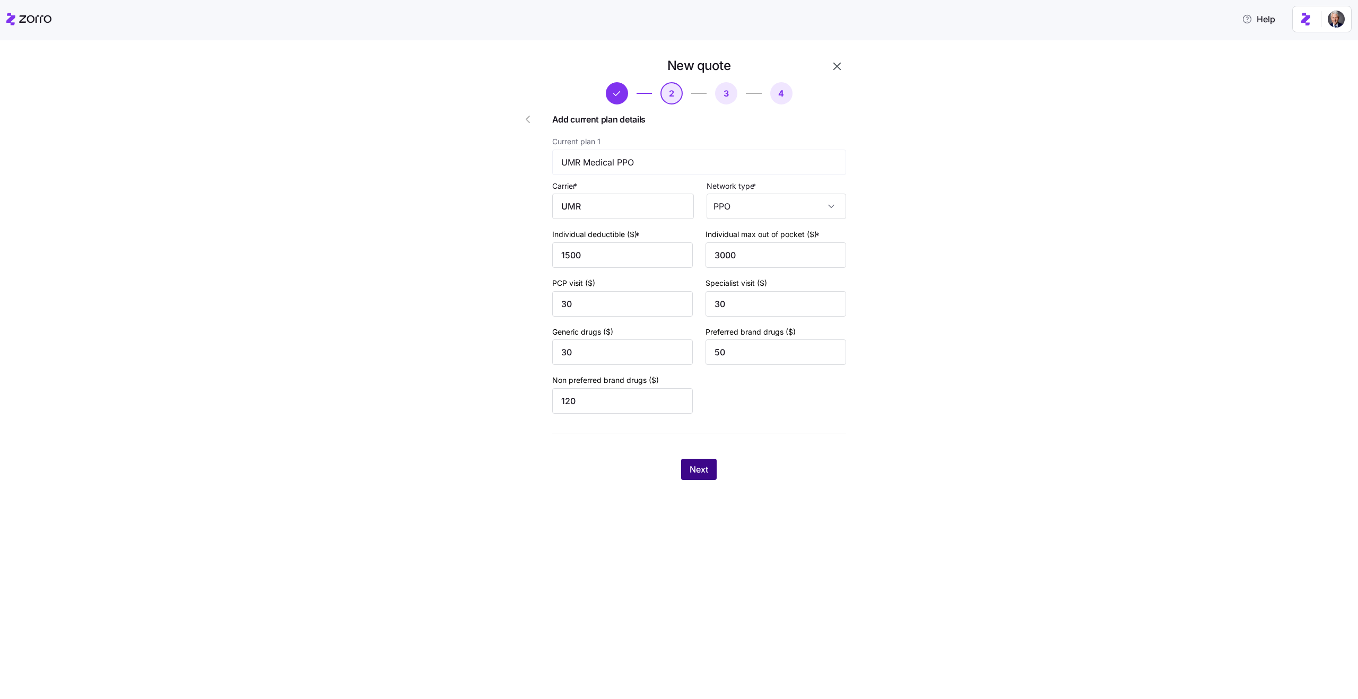
click at [706, 466] on span "Next" at bounding box center [698, 469] width 19 height 13
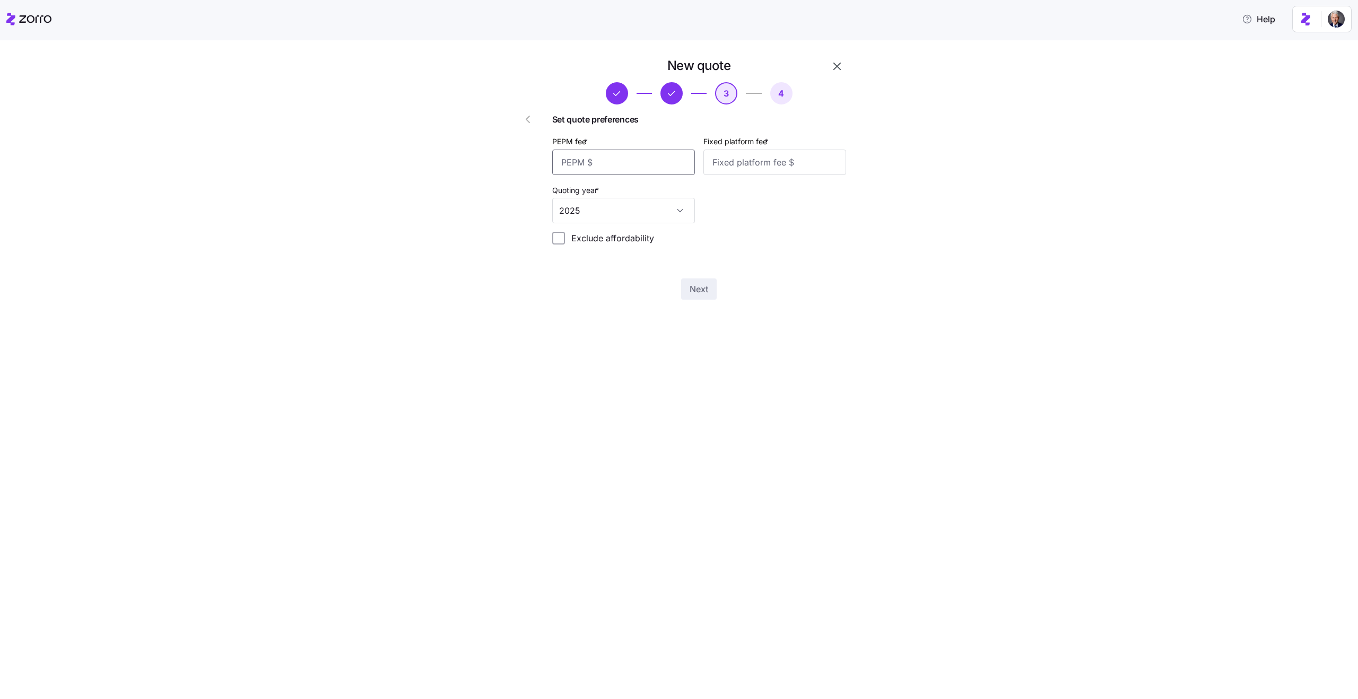
click at [618, 164] on input "PEPM fee *" at bounding box center [623, 162] width 143 height 25
type input "50"
click at [763, 167] on input "Fixed platform fee *" at bounding box center [774, 162] width 143 height 25
type input "200"
click at [702, 286] on span "Next" at bounding box center [698, 289] width 19 height 13
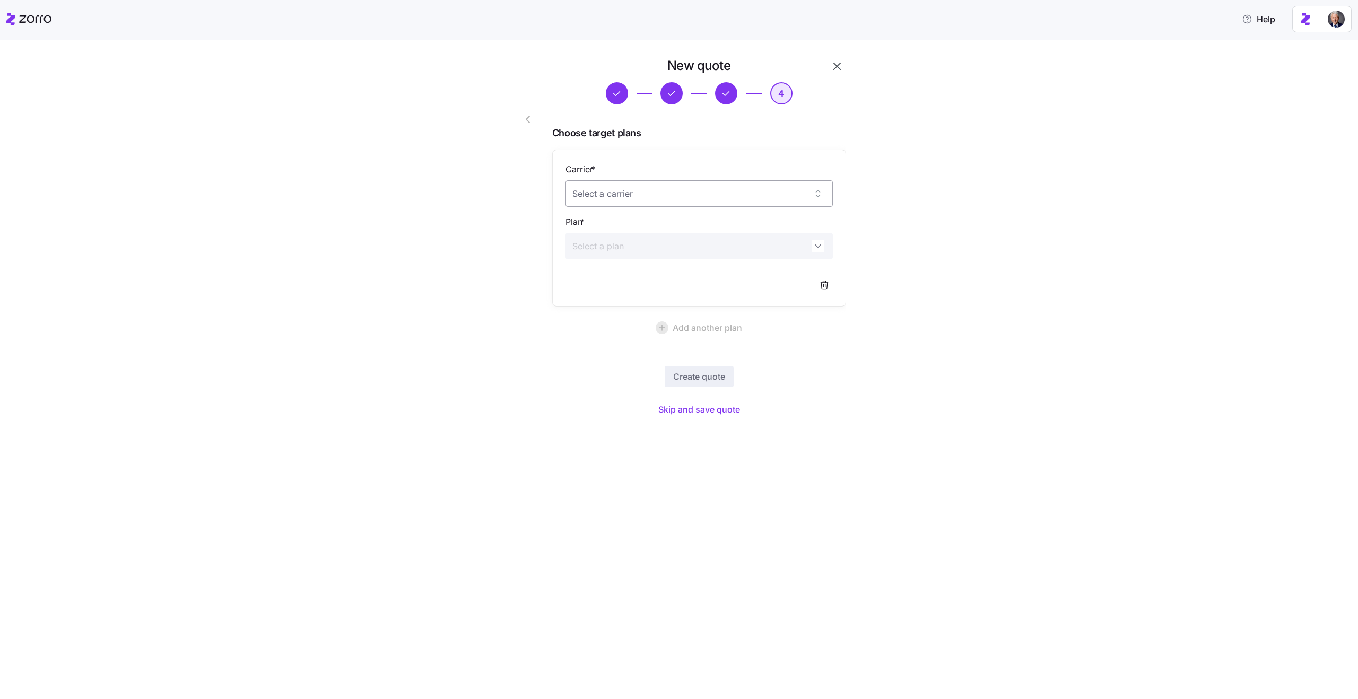
click at [595, 193] on input "Carrier *" at bounding box center [698, 193] width 267 height 27
click at [650, 228] on div "Ambetter" at bounding box center [699, 226] width 259 height 22
type input "Ambetter"
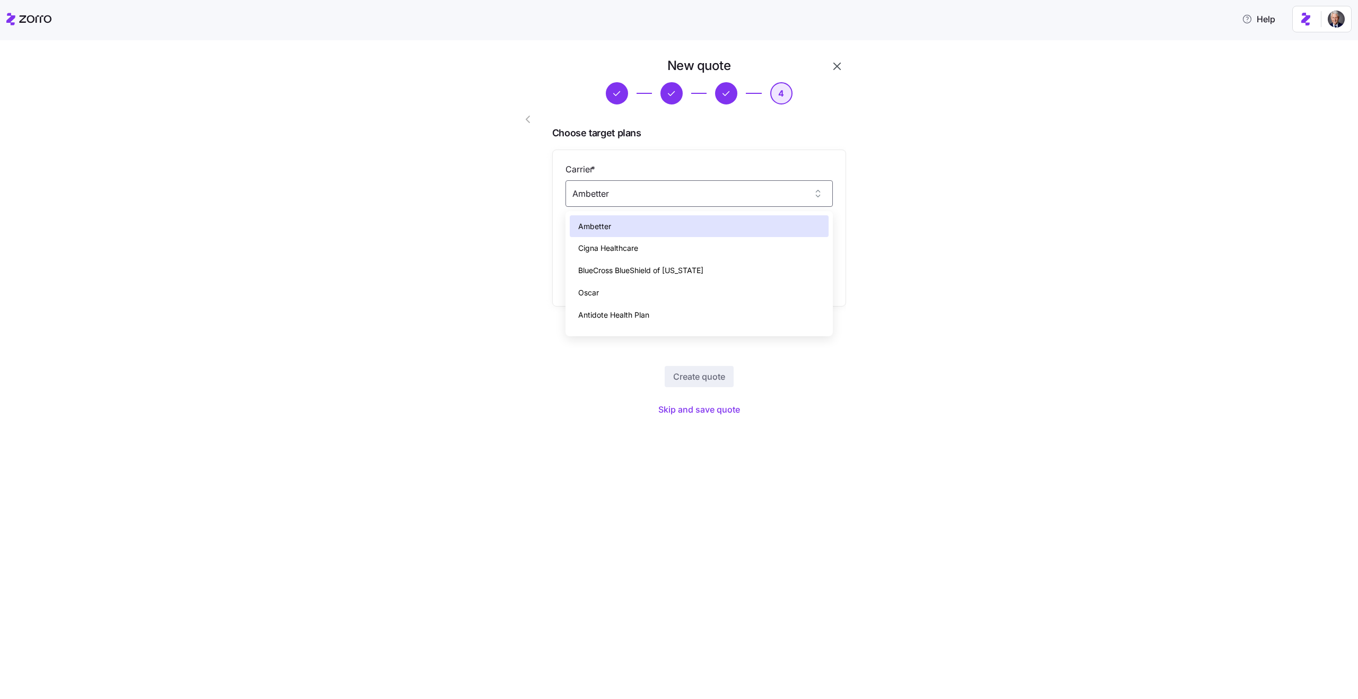
click at [493, 178] on div at bounding box center [517, 238] width 60 height 370
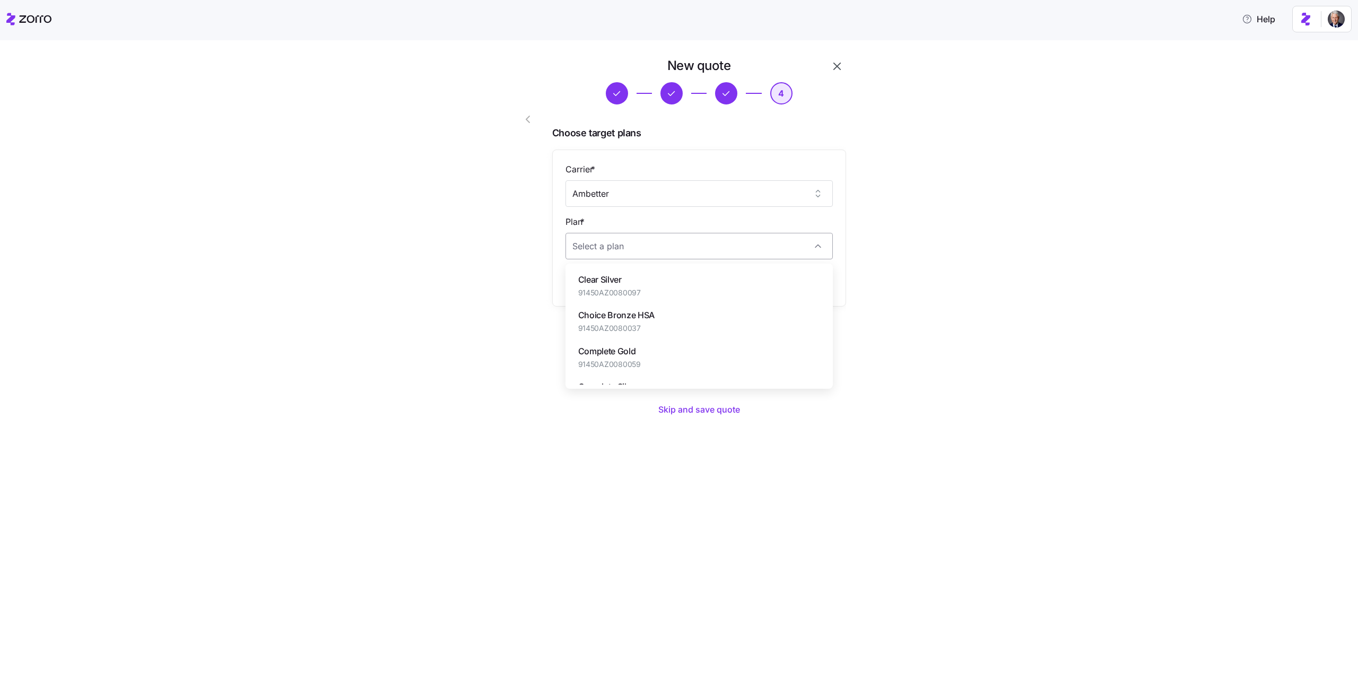
click at [673, 237] on input "Plan *" at bounding box center [698, 246] width 267 height 27
paste input "Ambetter Cascade Select Silver"
click at [654, 279] on span "Ambetter Cascade Select Silver" at bounding box center [638, 279] width 120 height 13
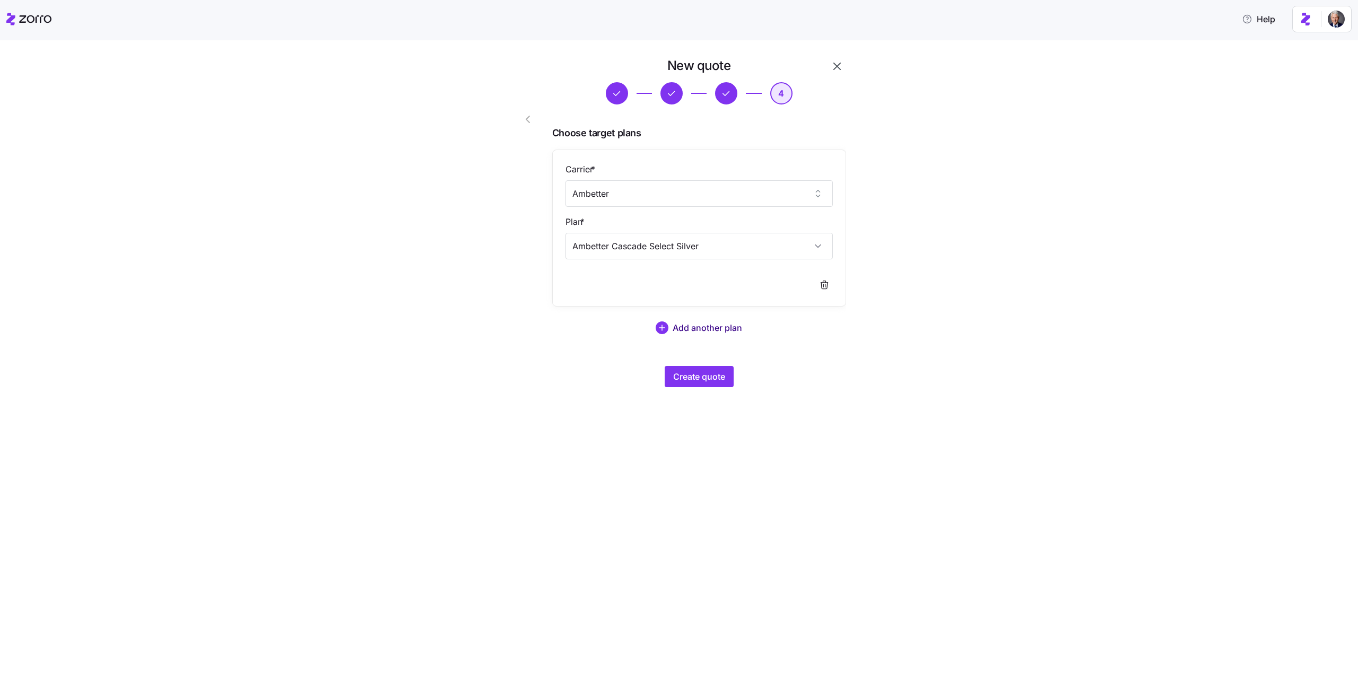
type input "Ambetter Cascade Select Silver"
click at [674, 331] on span "Add another plan" at bounding box center [707, 327] width 69 height 13
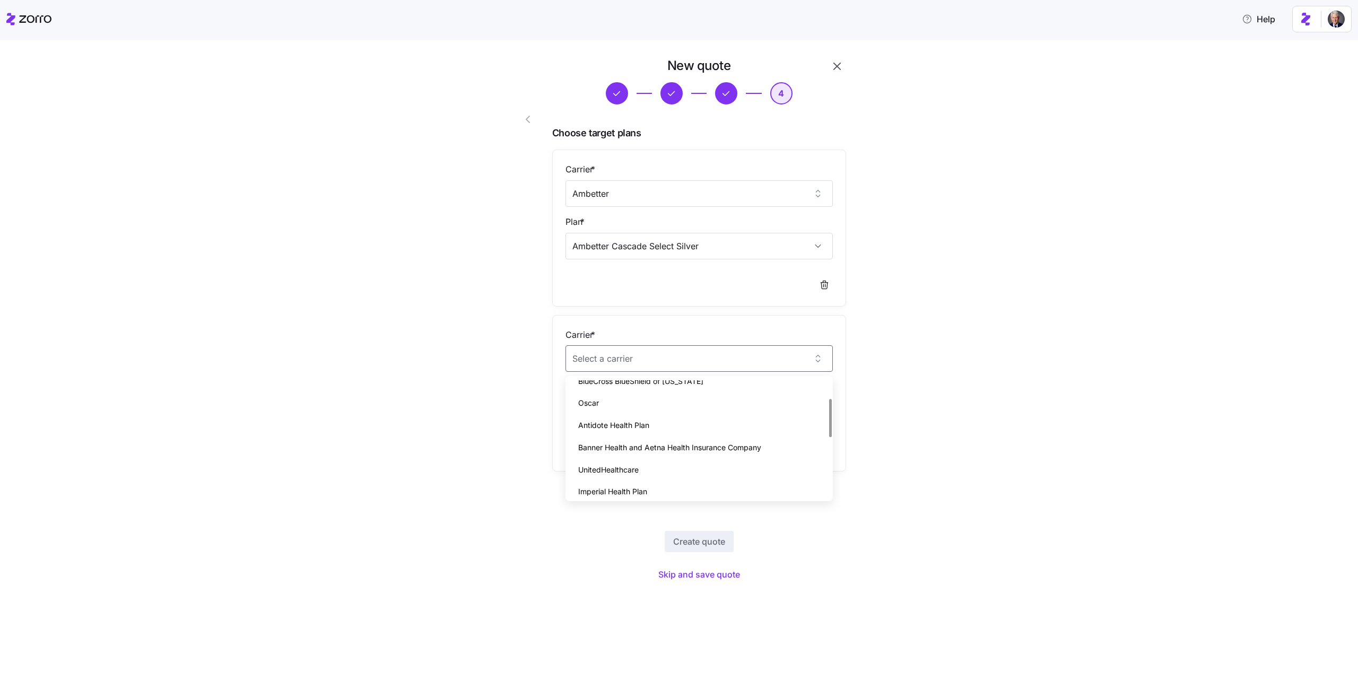
scroll to position [54, 0]
click at [643, 471] on div "UnitedHealthcare" at bounding box center [699, 470] width 259 height 22
type input "UnitedHealthcare"
click at [466, 390] on div "New quote 4 Choose target plans Carrier * Ambetter Plan * Ambetter Cascade Sele…" at bounding box center [686, 326] width 1313 height 539
click at [666, 407] on input "Plan *" at bounding box center [698, 411] width 267 height 27
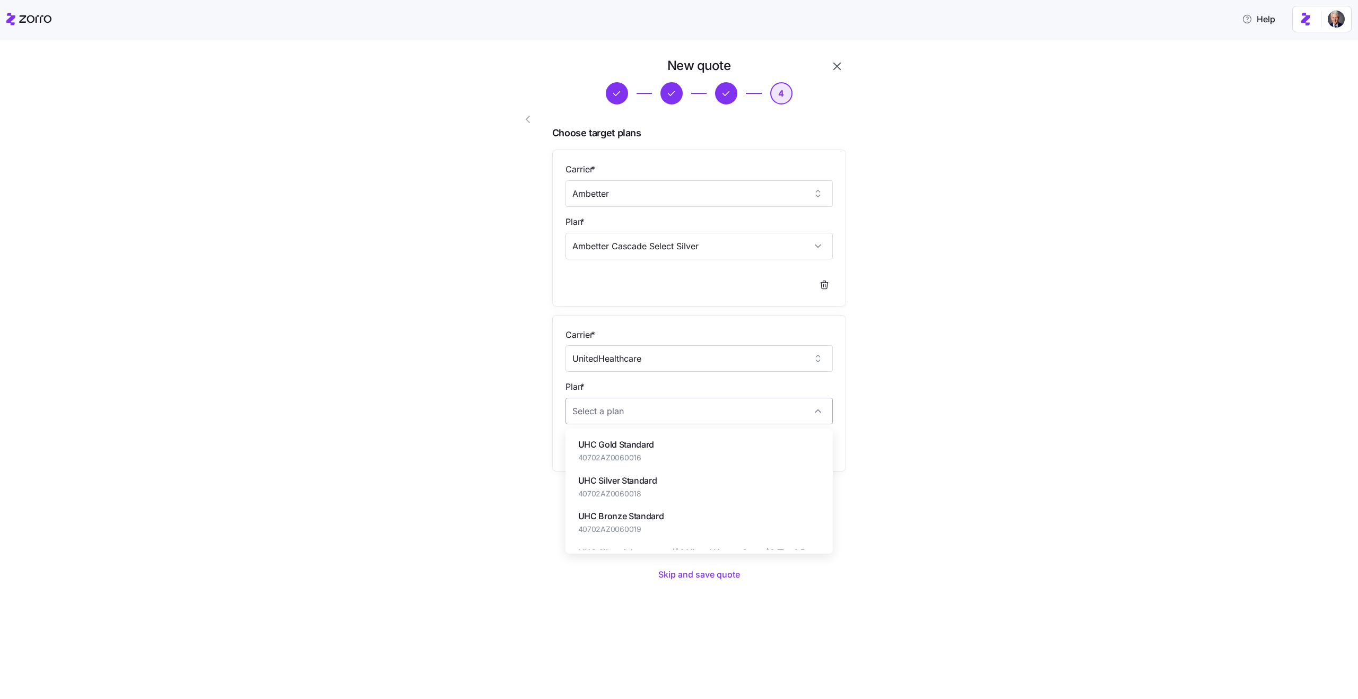
paste input "UHC Silver-X Value HSA (Off-Exchange Only)"
click at [748, 441] on span "UHC Silver-X Value HSA (Off-Exchange Only)" at bounding box center [665, 444] width 174 height 13
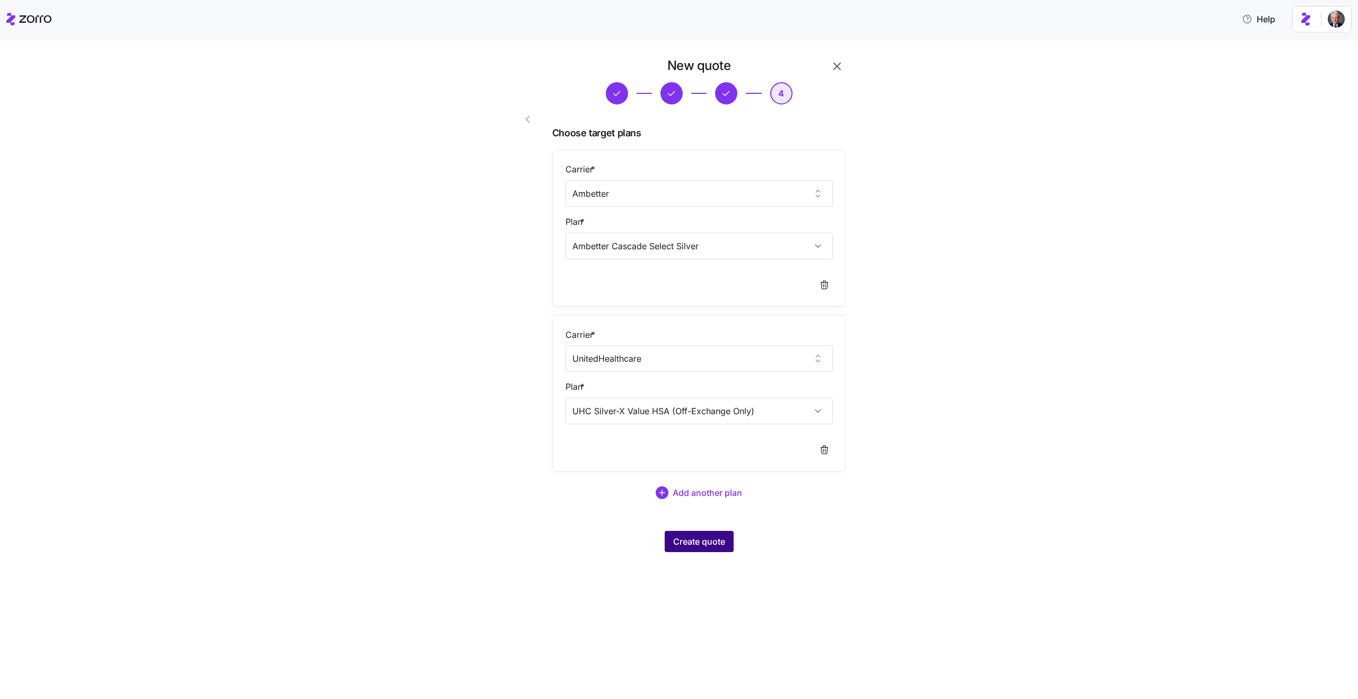
type input "UHC Silver-X Value HSA (Off-Exchange Only)"
click at [701, 545] on span "Create quote" at bounding box center [699, 541] width 52 height 13
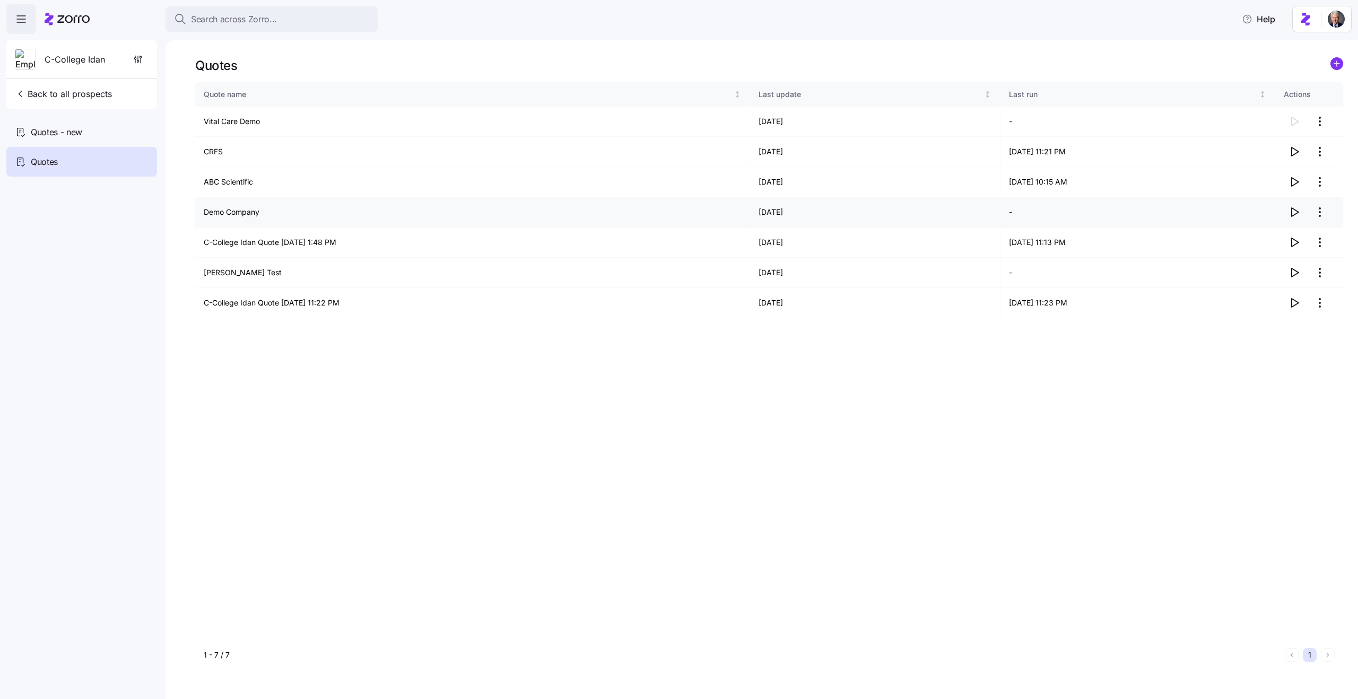
click at [1290, 215] on icon "button" at bounding box center [1294, 212] width 13 height 13
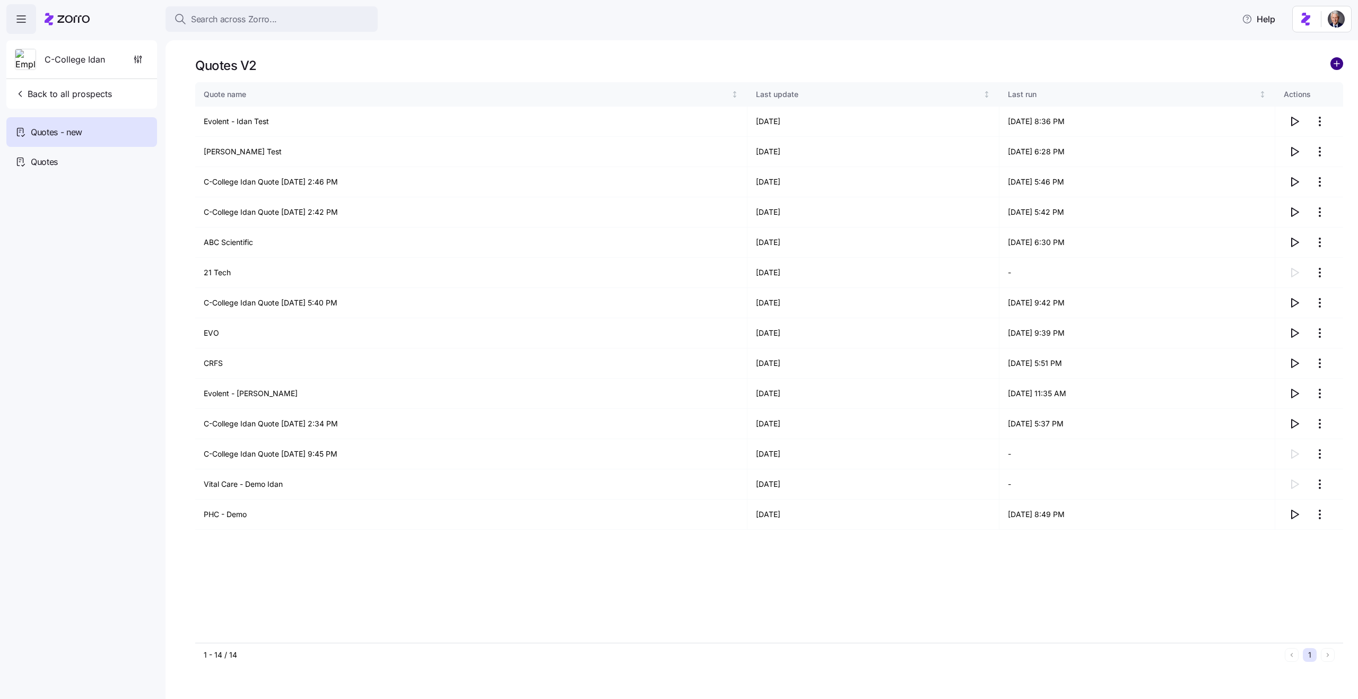
click at [1336, 60] on circle "add icon" at bounding box center [1337, 64] width 12 height 12
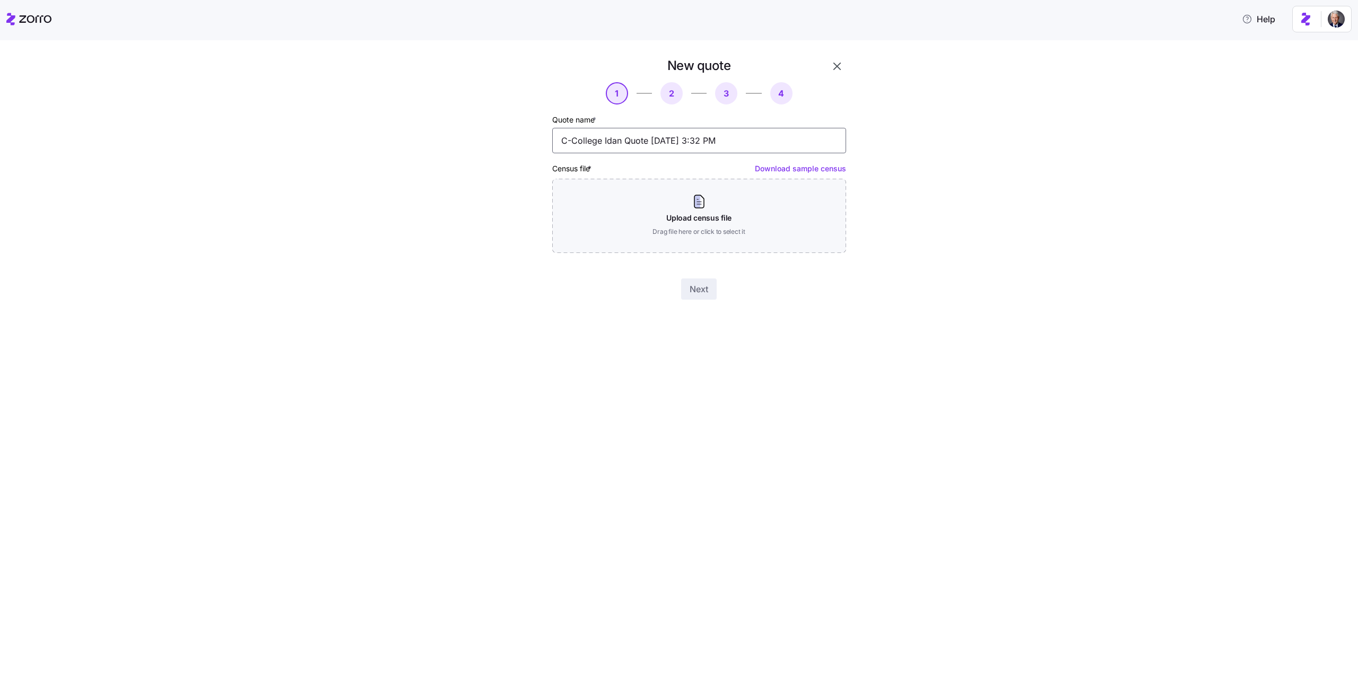
click at [640, 132] on input "C-College Idan Quote [DATE] 3:32 PM" at bounding box center [699, 140] width 294 height 25
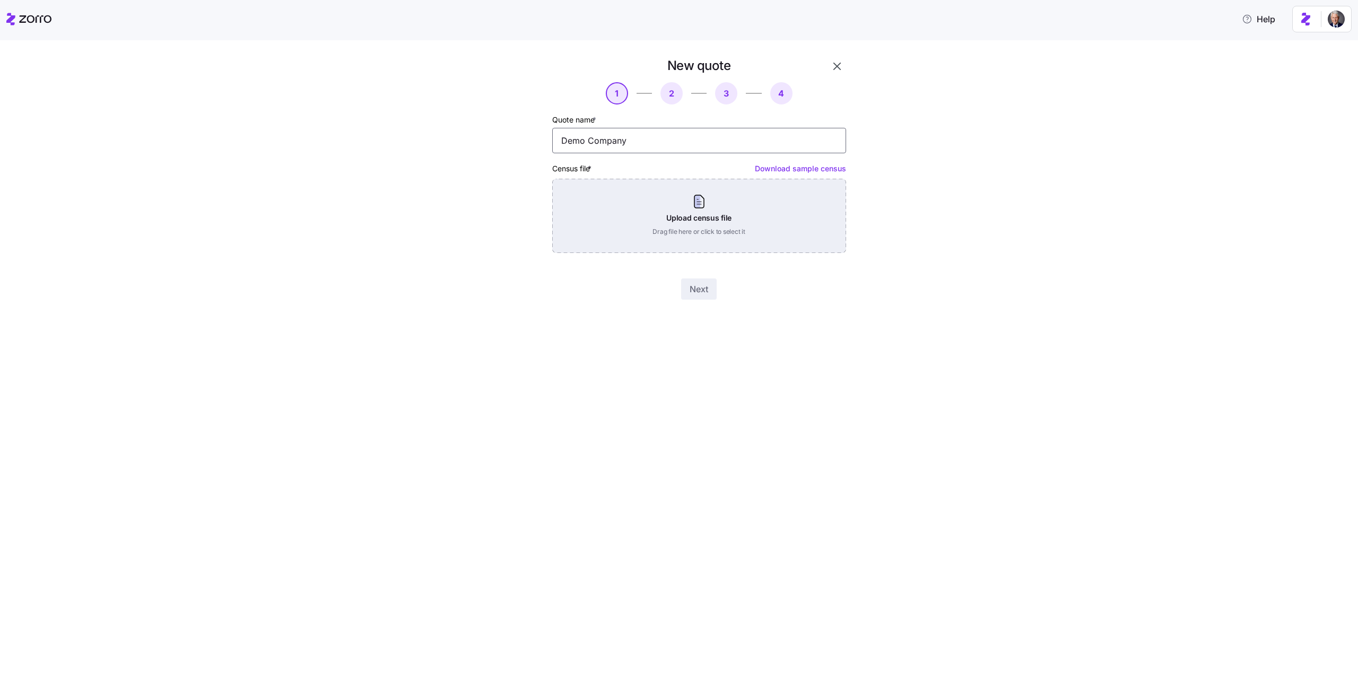
type input "Demo Company"
click at [743, 230] on div "Upload census file Drag file here or click to select it" at bounding box center [699, 216] width 294 height 74
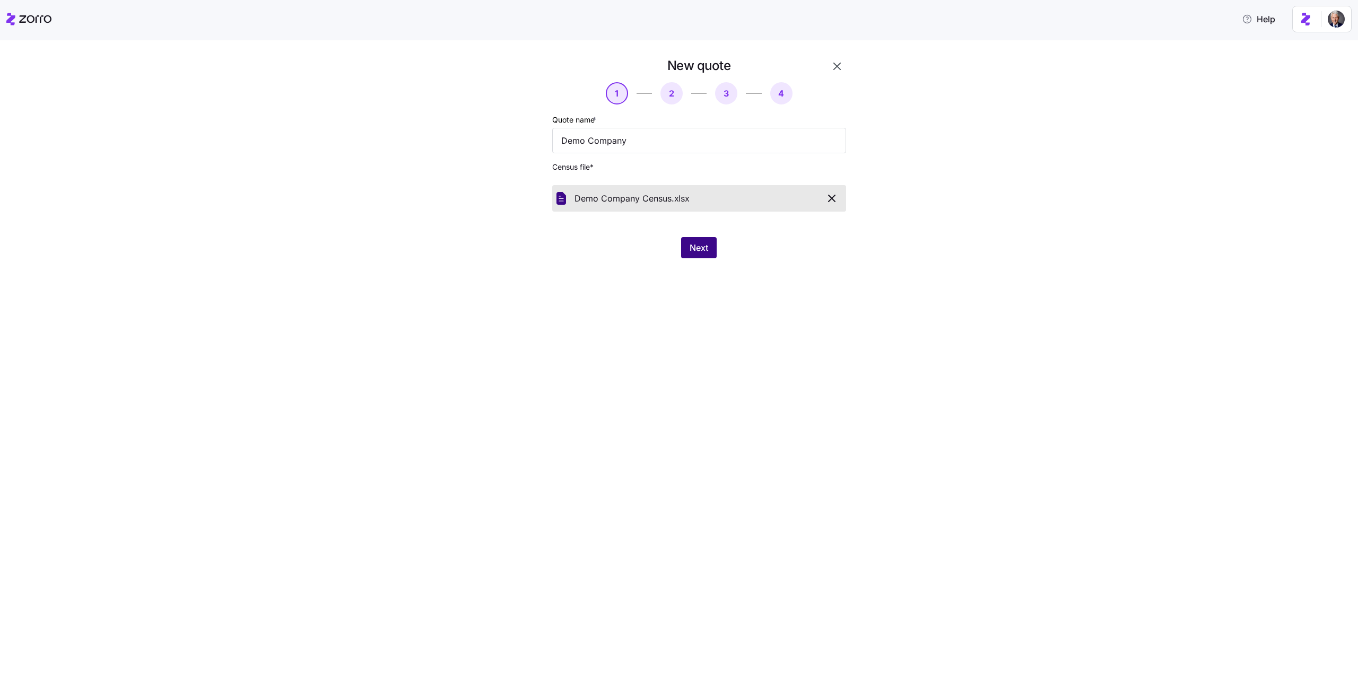
click at [706, 250] on span "Next" at bounding box center [698, 247] width 19 height 13
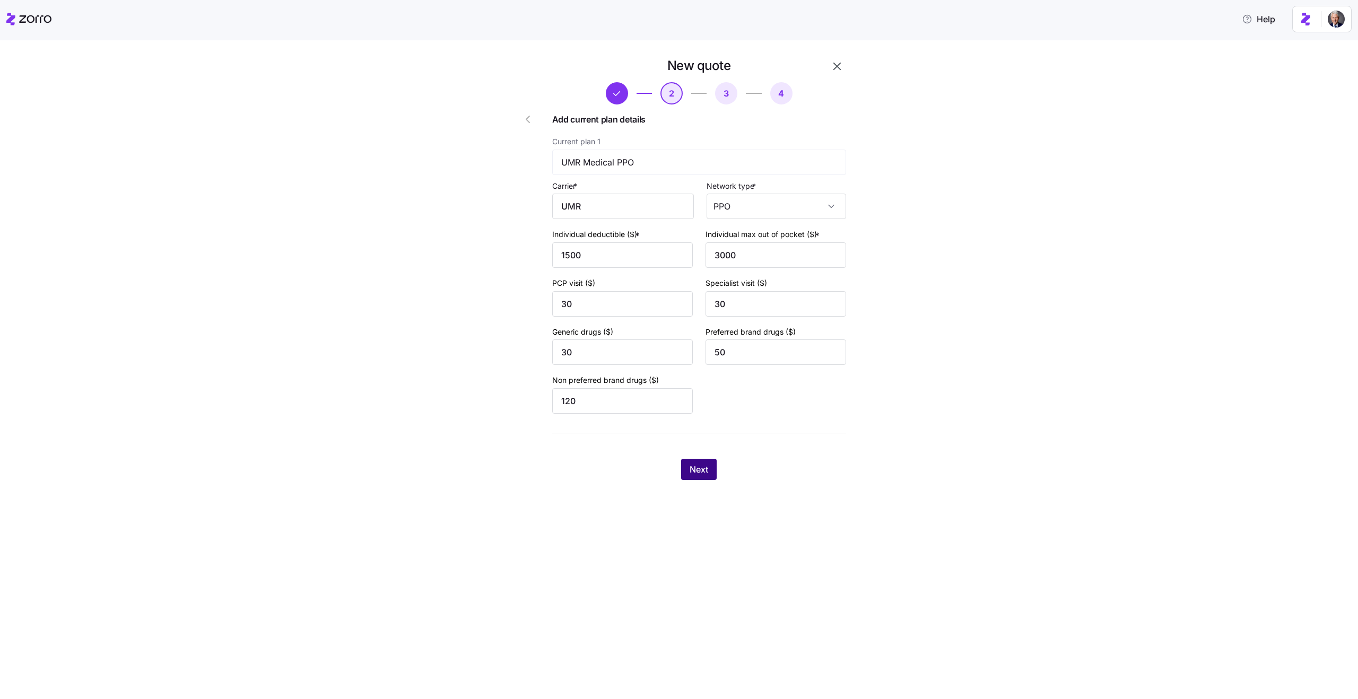
click at [698, 468] on span "Next" at bounding box center [698, 469] width 19 height 13
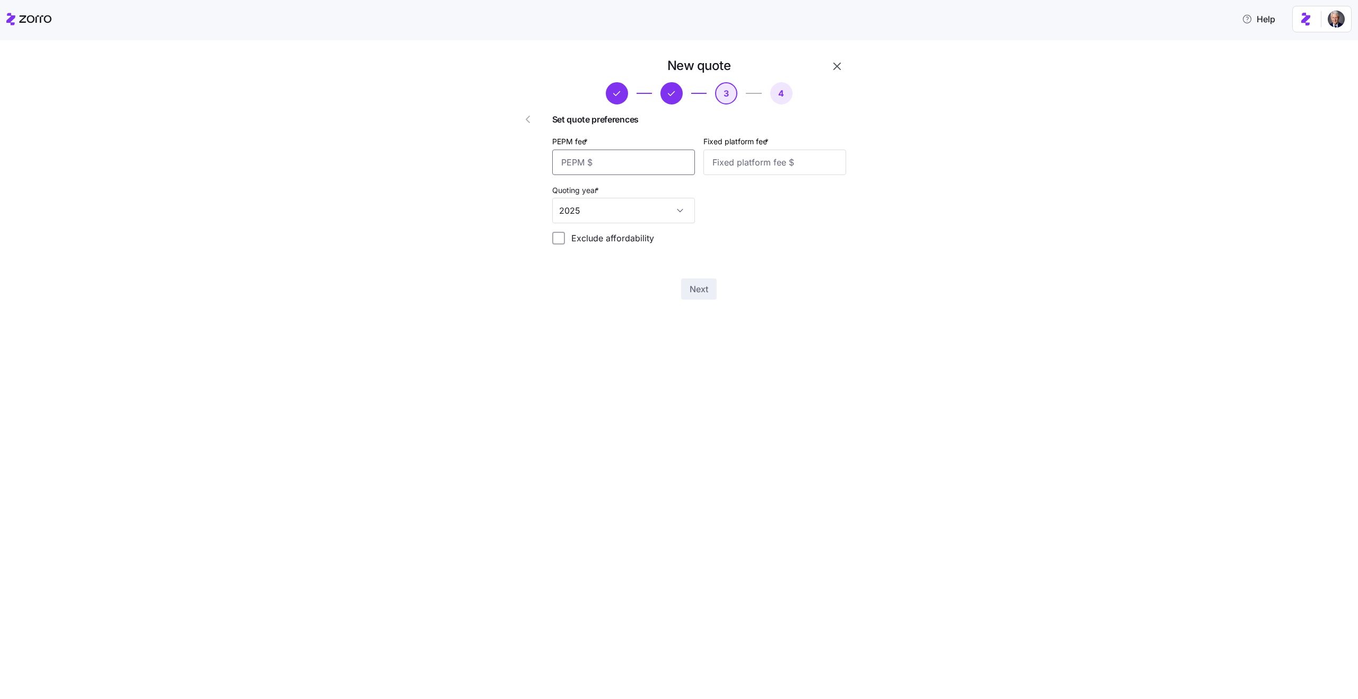
click at [634, 159] on input "PEPM fee *" at bounding box center [623, 162] width 143 height 25
type input "50"
click at [750, 171] on input "Fixed platform fee *" at bounding box center [774, 162] width 143 height 25
type input "200"
click at [693, 292] on span "Next" at bounding box center [698, 289] width 19 height 13
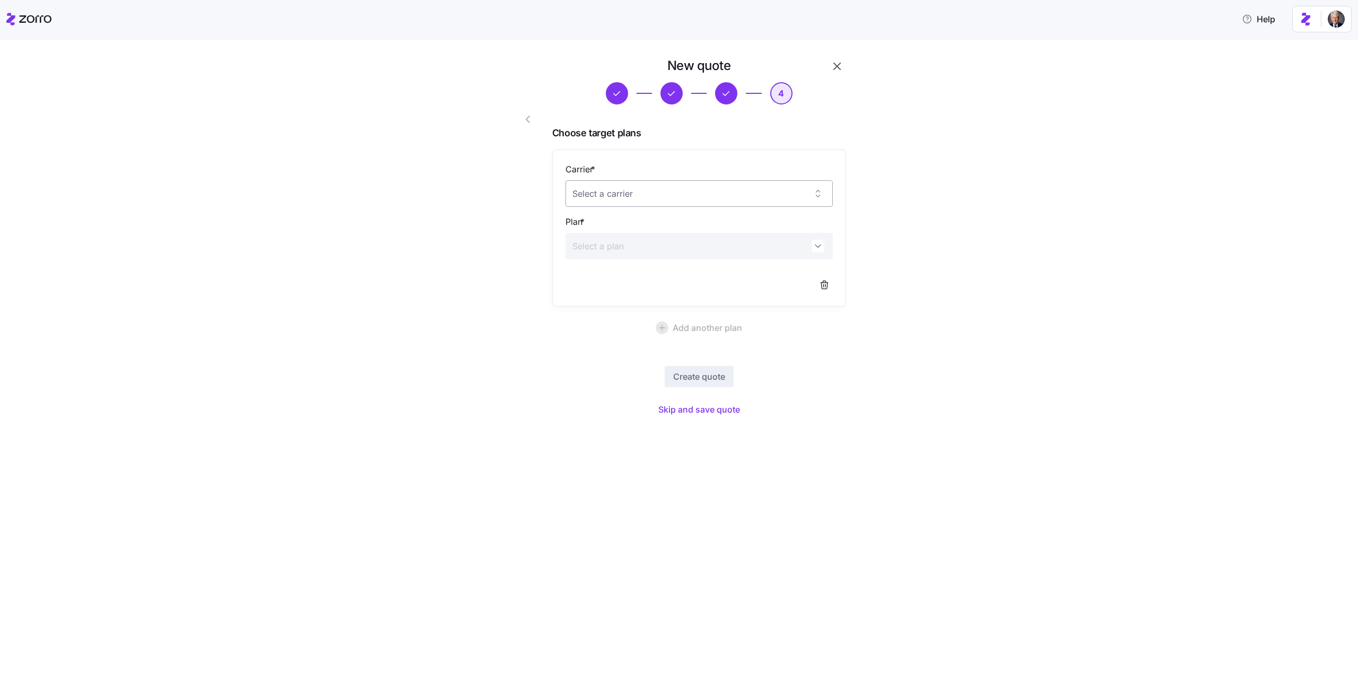
click at [598, 193] on input "Carrier *" at bounding box center [698, 193] width 267 height 27
paste input "61836WA0050037"
type input "61836WA0050037"
click at [674, 189] on input "61836WA0050037" at bounding box center [698, 193] width 267 height 27
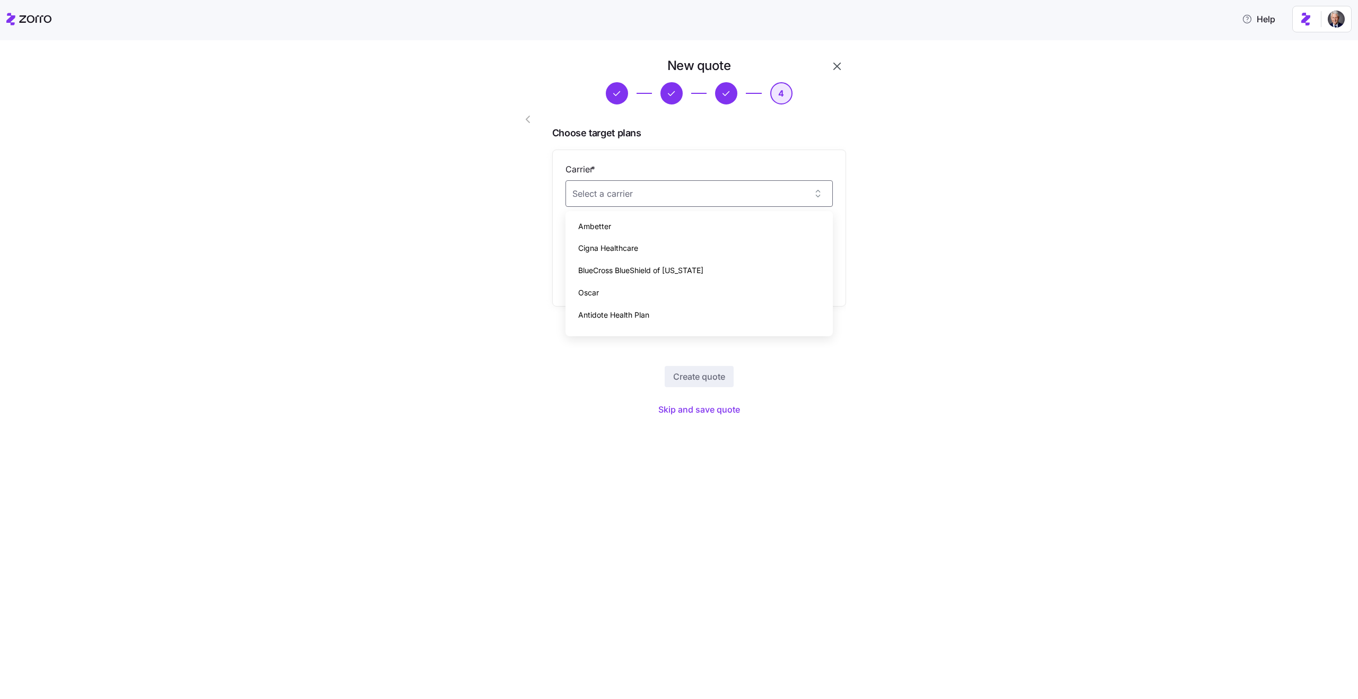
click at [622, 225] on div "Ambetter" at bounding box center [699, 226] width 259 height 22
type input "Ambetter"
click at [643, 240] on input "Plan *" at bounding box center [698, 246] width 267 height 27
paste input "61836WA0050037"
click at [674, 284] on span "Ambetter Cascade Select Silver" at bounding box center [638, 279] width 120 height 13
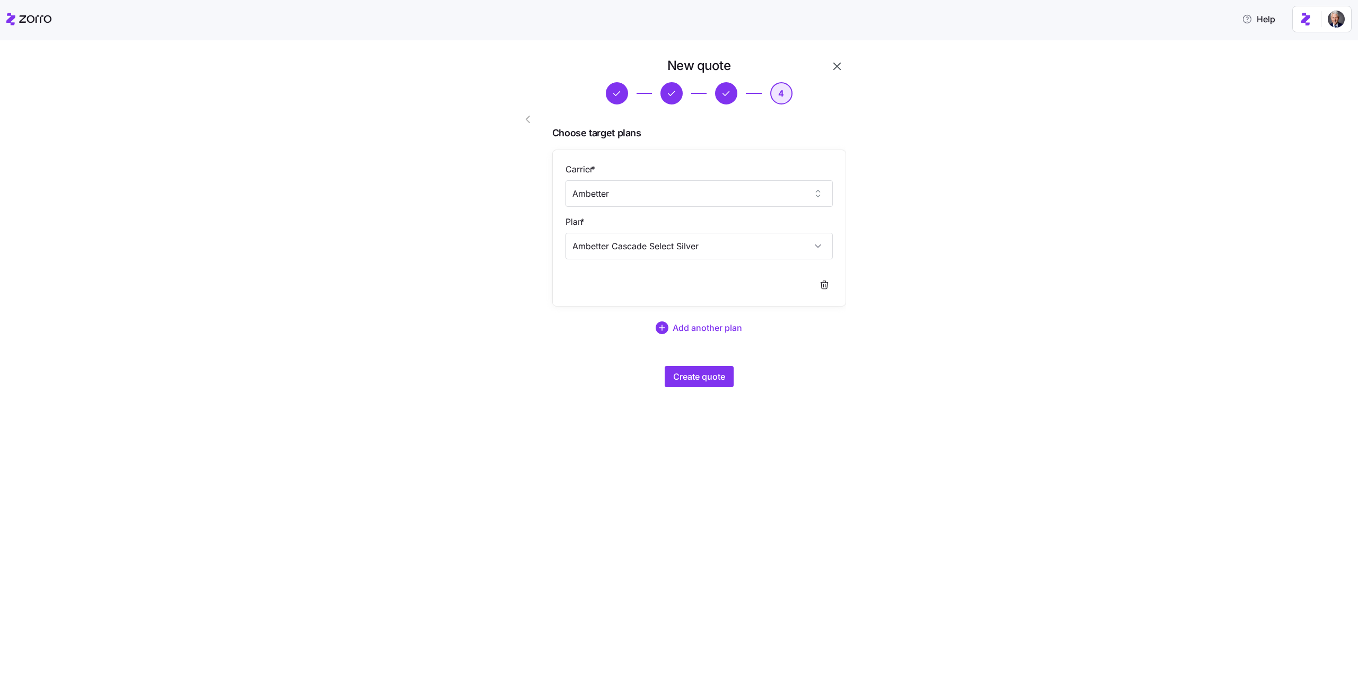
type input "Ambetter Cascade Select Silver"
click at [474, 263] on div "New quote 4 Choose target plans Carrier * Ambetter Plan * Ambetter Cascade Sele…" at bounding box center [686, 228] width 1313 height 343
click at [712, 331] on span "Add another plan" at bounding box center [707, 327] width 69 height 13
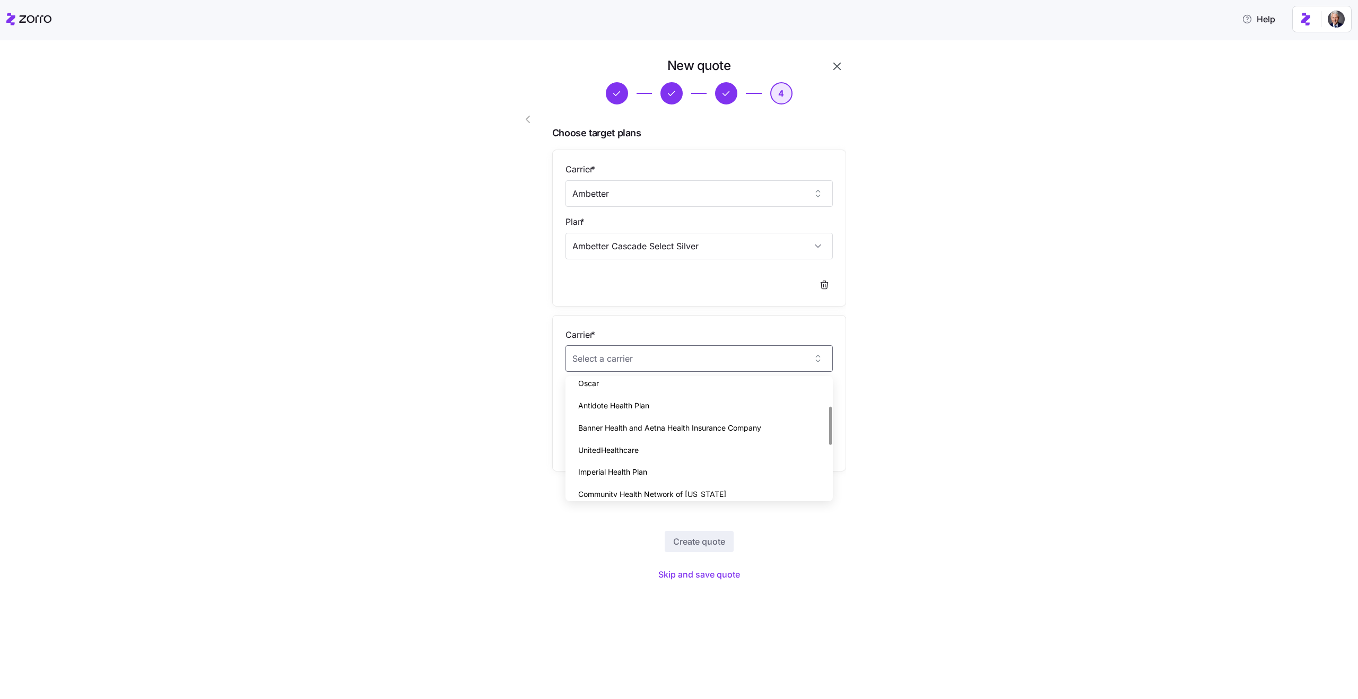
scroll to position [77, 0]
click at [634, 445] on span "UnitedHealthcare" at bounding box center [608, 447] width 60 height 12
type input "UnitedHealthcare"
click at [649, 405] on input "Plan *" at bounding box center [698, 411] width 267 height 27
paste input "40702AZ0060043"
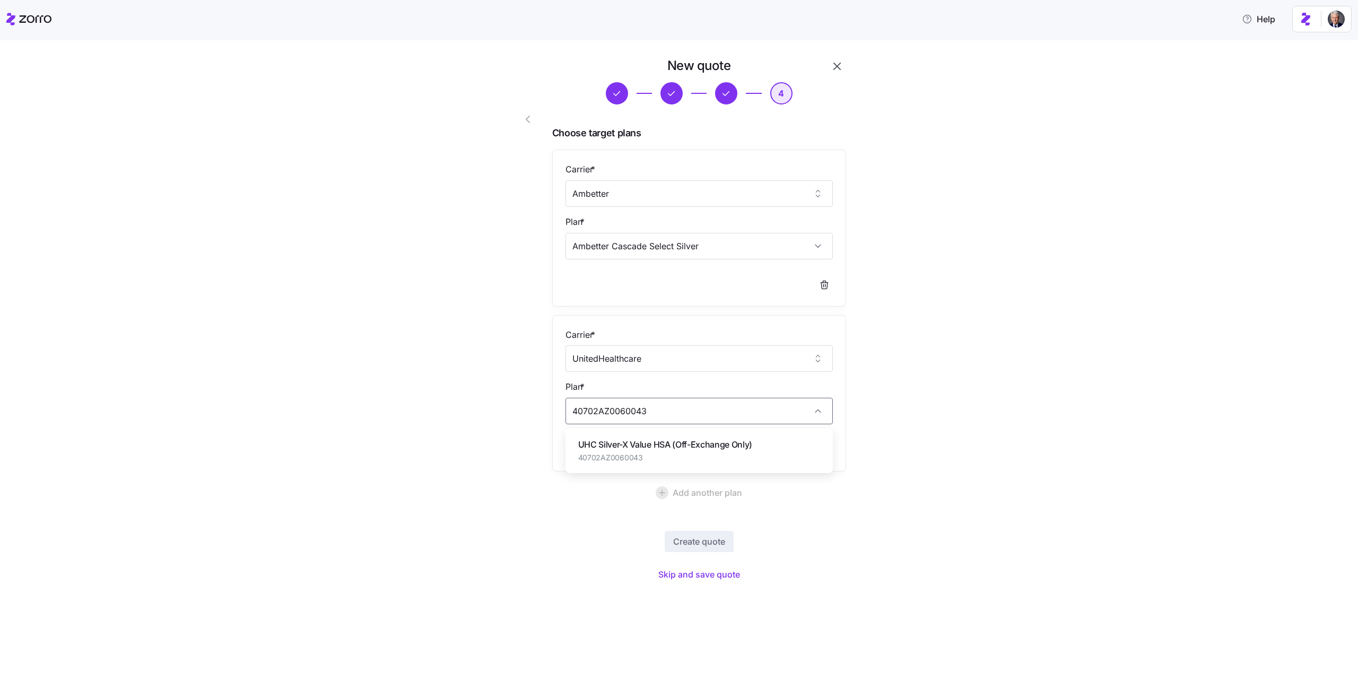
click at [668, 442] on span "UHC Silver-X Value HSA (Off-Exchange Only)" at bounding box center [665, 444] width 174 height 13
type input "UHC Silver-X Value HSA (Off-Exchange Only)"
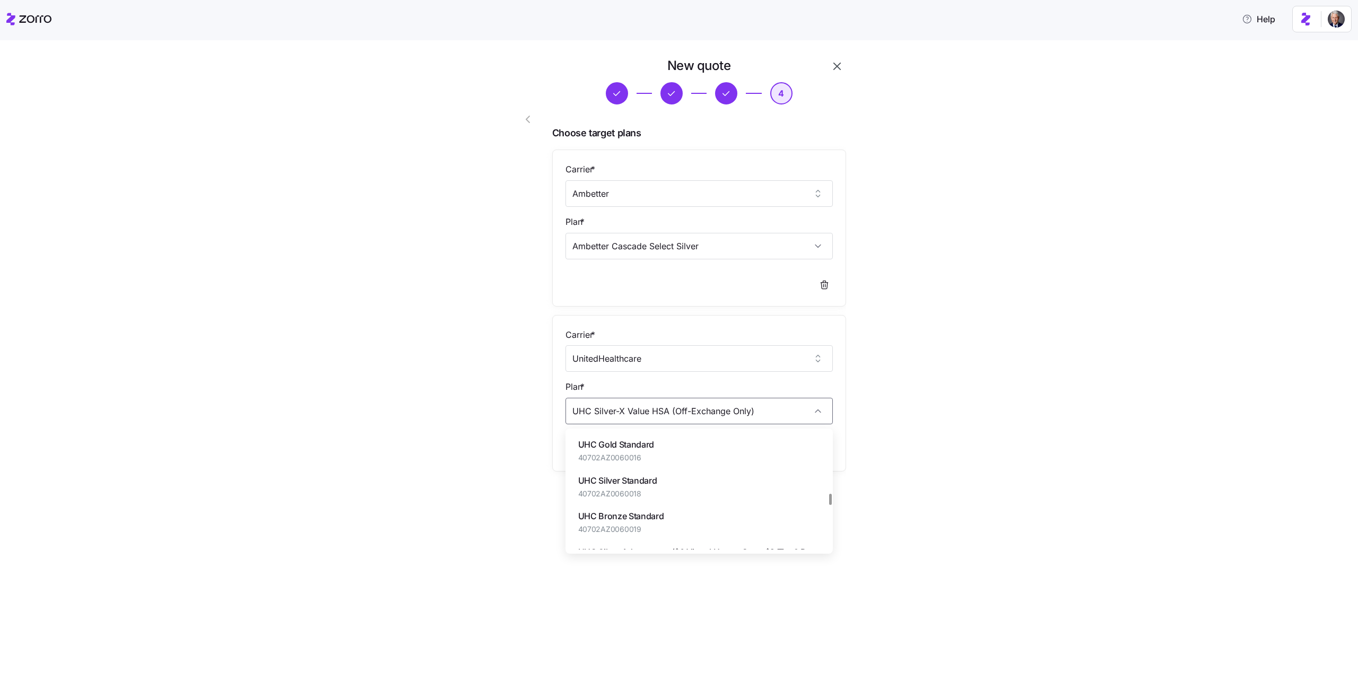
scroll to position [619, 0]
click at [467, 366] on div "New quote 4 Choose target plans Carrier * Ambetter Plan * Ambetter Cascade Sele…" at bounding box center [686, 311] width 1313 height 508
click at [639, 244] on input "Ambetter Cascade Select Silver" at bounding box center [698, 246] width 267 height 27
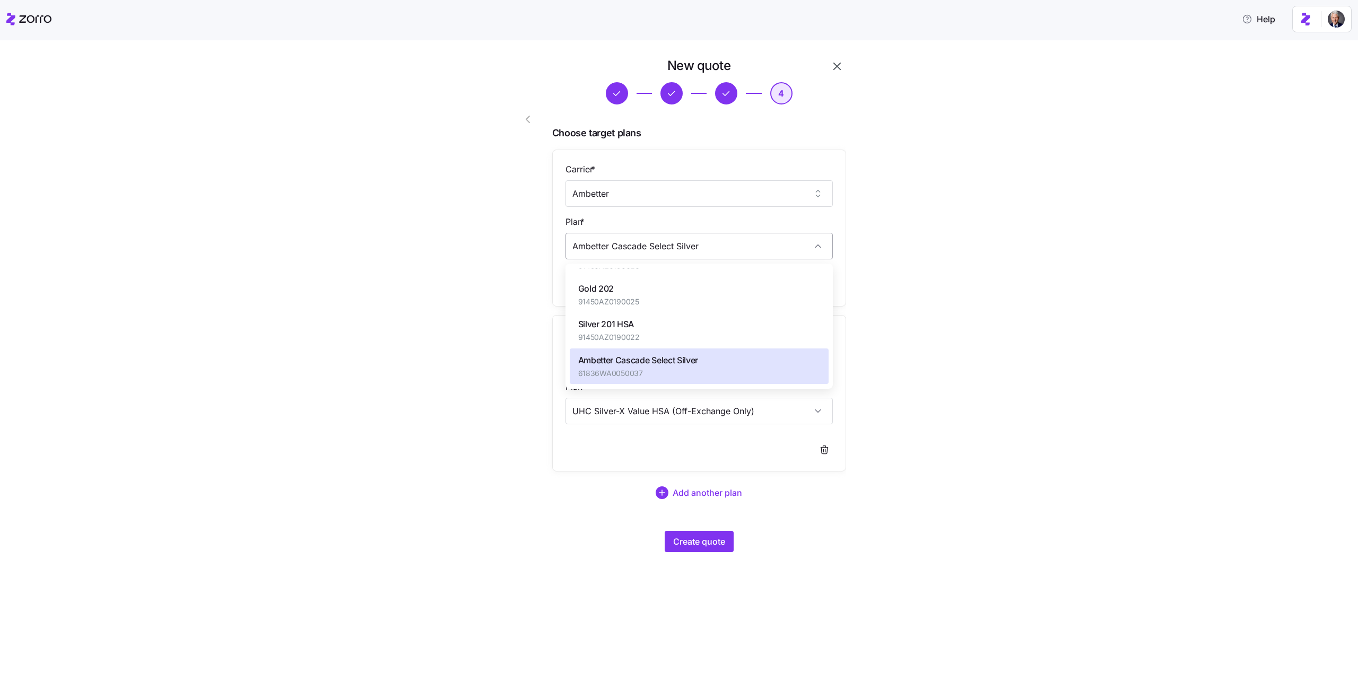
click at [639, 244] on input "Ambetter Cascade Select Silver" at bounding box center [698, 246] width 267 height 27
click at [420, 228] on div "New quote 4 Choose target plans Carrier * Ambetter Plan * Ambetter Cascade Sele…" at bounding box center [686, 311] width 1313 height 508
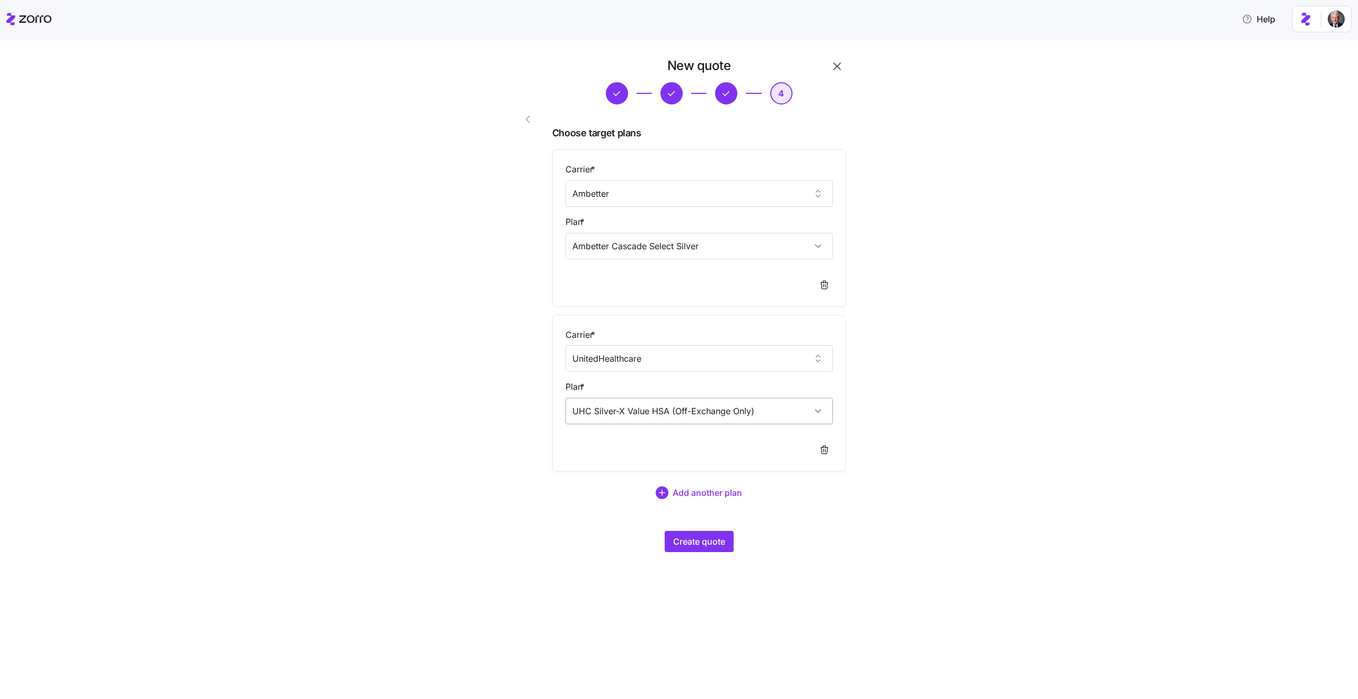
click at [717, 407] on input "UHC Silver-X Value HSA (Off-Exchange Only)" at bounding box center [698, 411] width 267 height 27
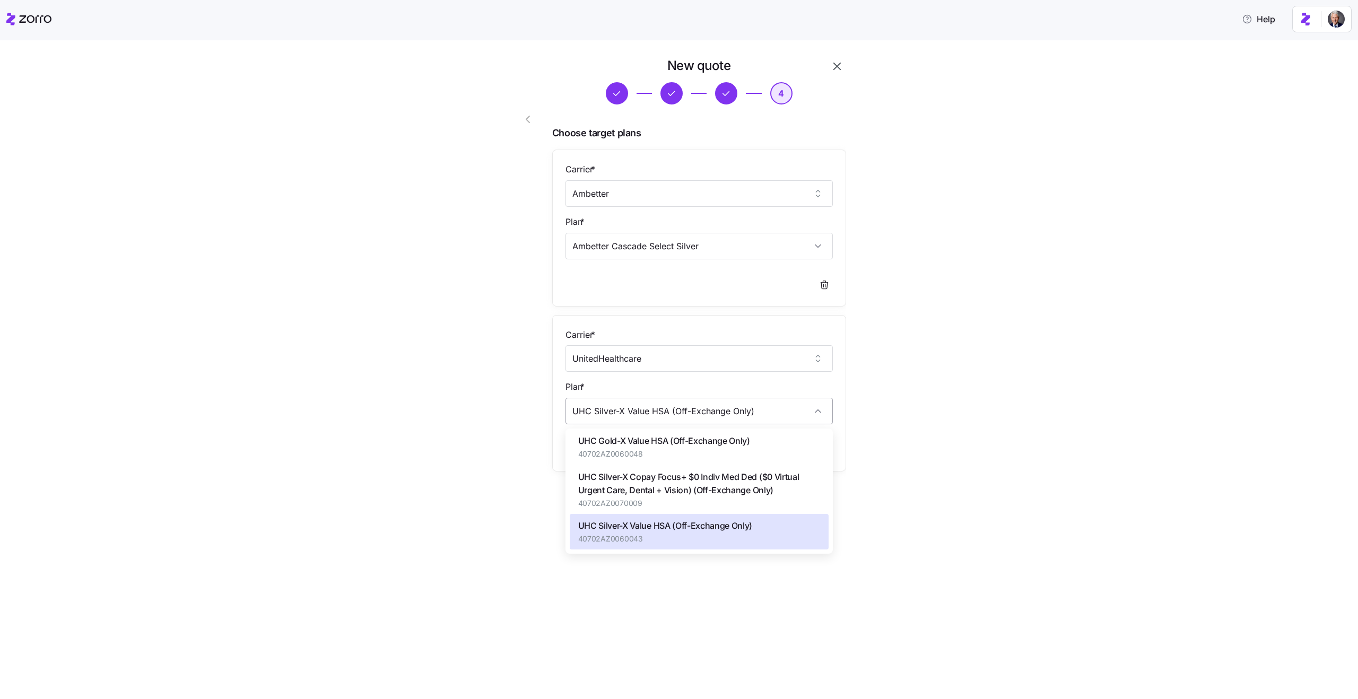
click at [717, 407] on input "UHC Silver-X Value HSA (Off-Exchange Only)" at bounding box center [698, 411] width 267 height 27
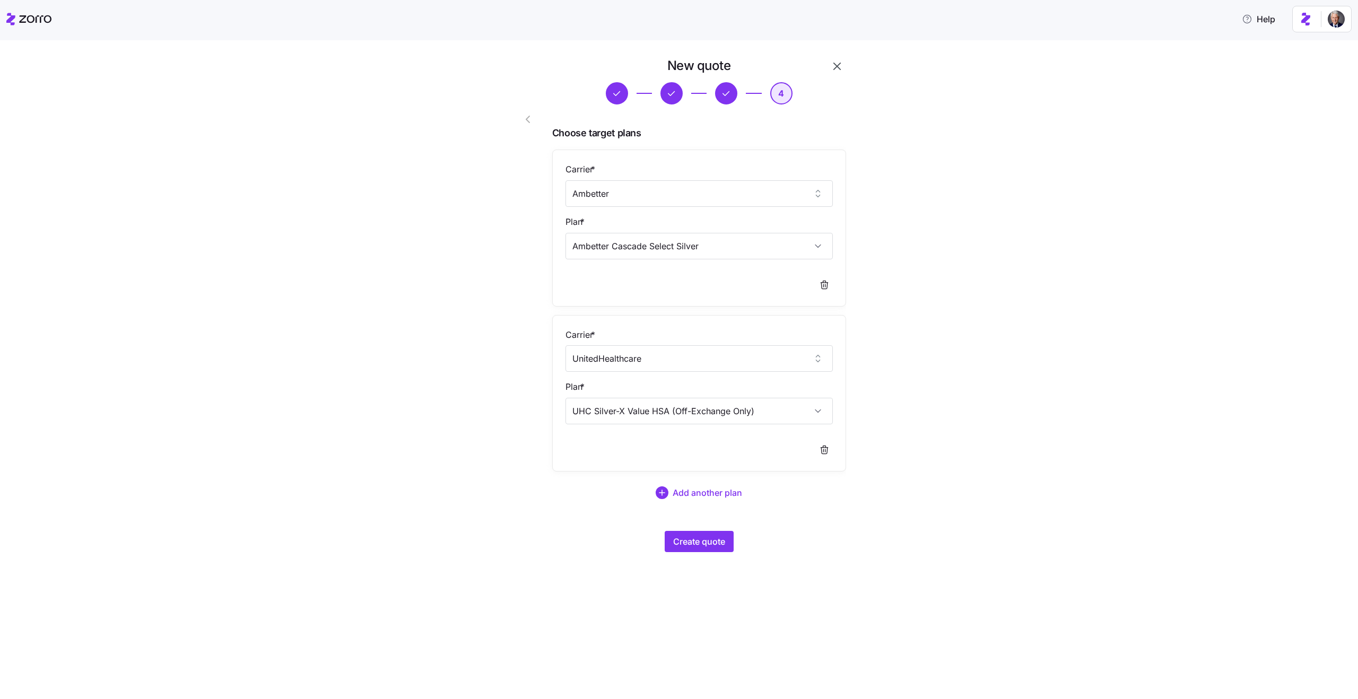
click at [476, 368] on div "New quote 4 Choose target plans Carrier * Ambetter Plan * Ambetter Cascade Sele…" at bounding box center [686, 311] width 1313 height 508
click at [711, 542] on span "Create quote" at bounding box center [699, 541] width 52 height 13
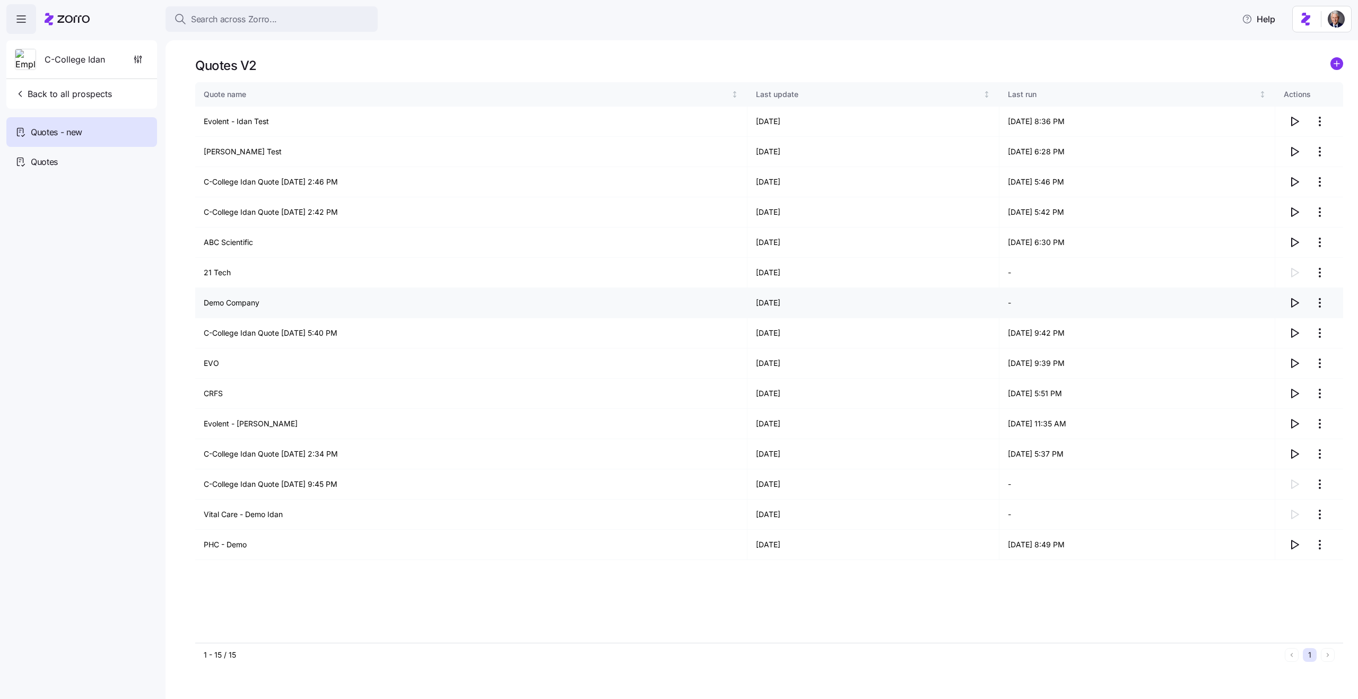
click at [1295, 305] on icon "button" at bounding box center [1294, 302] width 13 height 13
click at [135, 54] on span "button" at bounding box center [138, 59] width 20 height 20
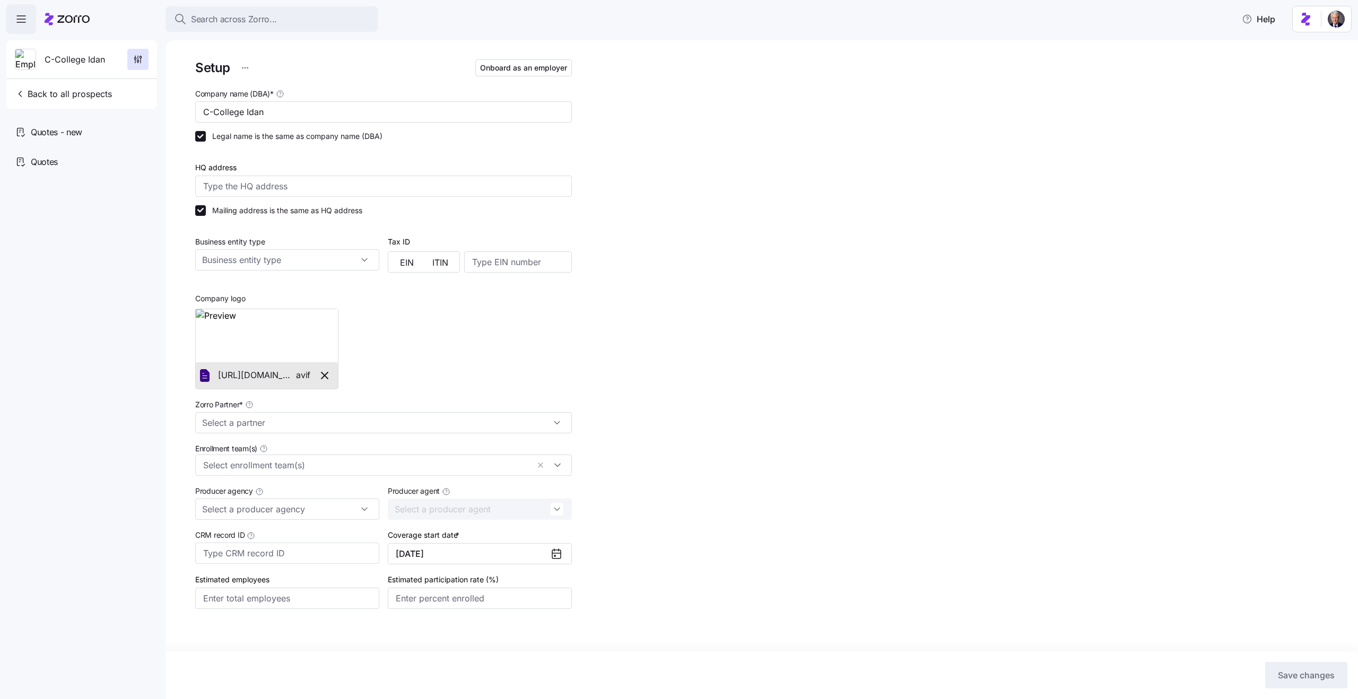
scroll to position [16, 0]
